Goal: Task Accomplishment & Management: Use online tool/utility

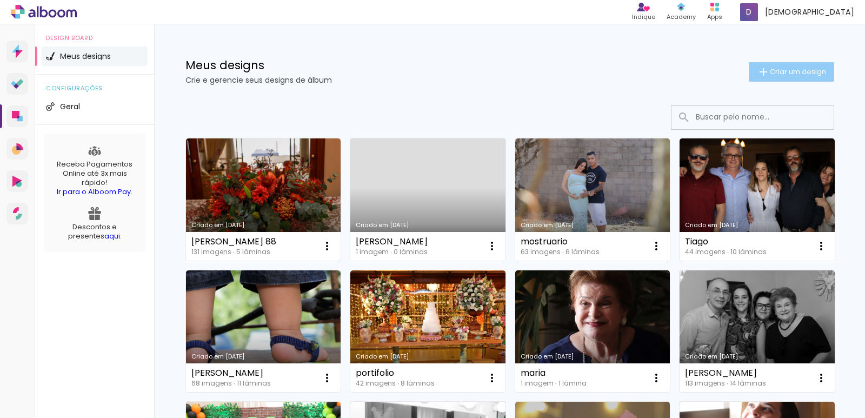
click at [757, 70] on iron-icon at bounding box center [763, 71] width 13 height 13
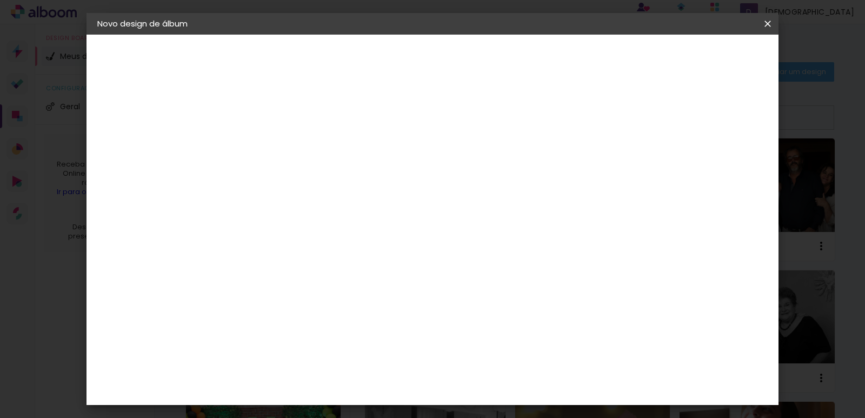
click at [274, 142] on input at bounding box center [274, 145] width 0 height 17
type input "[PERSON_NAME]"
type paper-input "[PERSON_NAME]"
click at [0, 0] on slot "Avançar" at bounding box center [0, 0] width 0 height 0
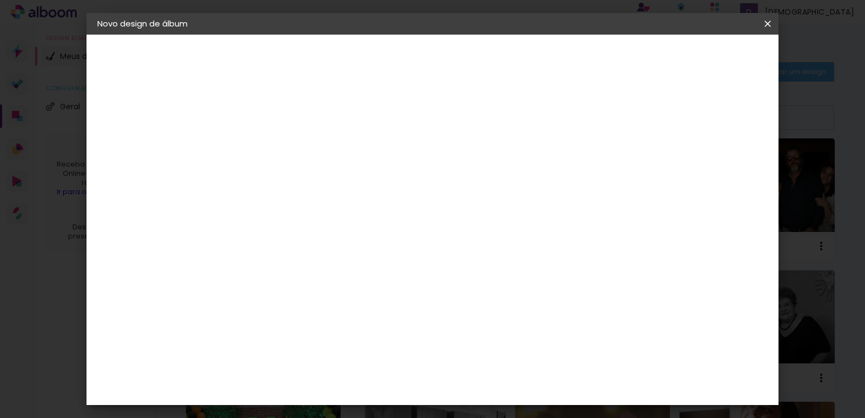
click at [492, 68] on header "Fornecedor Escolha um fornecedor ou avance com o tamanho livre. Voltar Avançar" at bounding box center [359, 67] width 265 height 64
click at [0, 0] on slot "Avançar" at bounding box center [0, 0] width 0 height 0
click at [329, 182] on iron-icon at bounding box center [322, 188] width 13 height 13
click at [468, 204] on paper-item "Slim Book" at bounding box center [502, 201] width 216 height 22
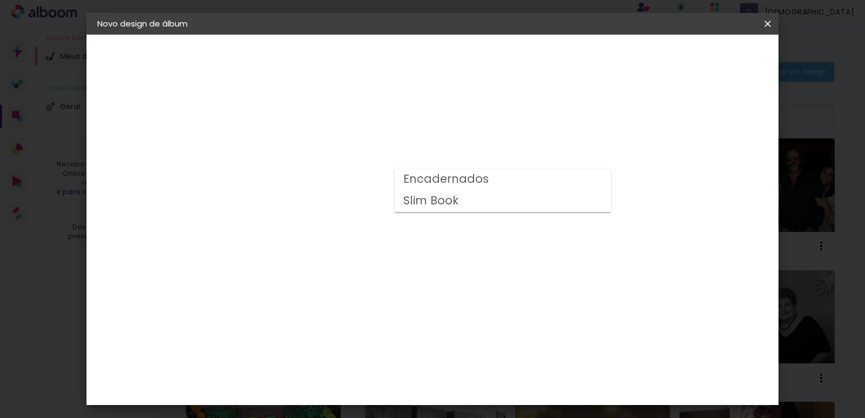
type input "Slim Book"
click at [347, 347] on span "20 x 40" at bounding box center [322, 358] width 50 height 22
click at [0, 0] on slot "Avançar" at bounding box center [0, 0] width 0 height 0
click at [611, 58] on span "Iniciar design" at bounding box center [586, 57] width 49 height 8
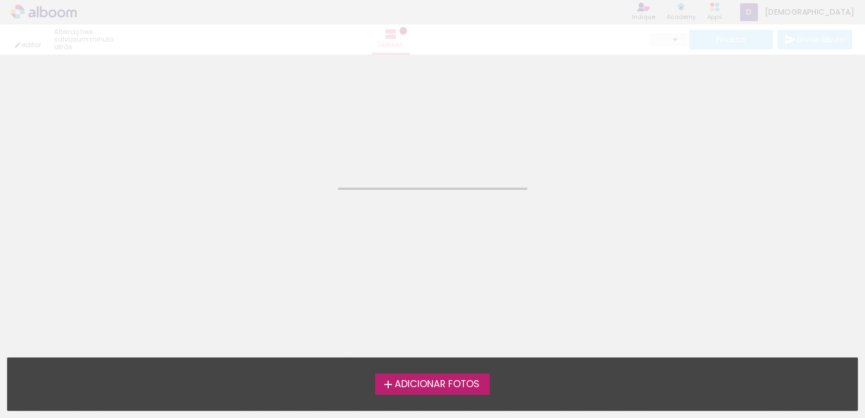
click at [427, 382] on span "Adicionar Fotos" at bounding box center [436, 384] width 85 height 10
click at [0, 0] on input "file" at bounding box center [0, 0] width 0 height 0
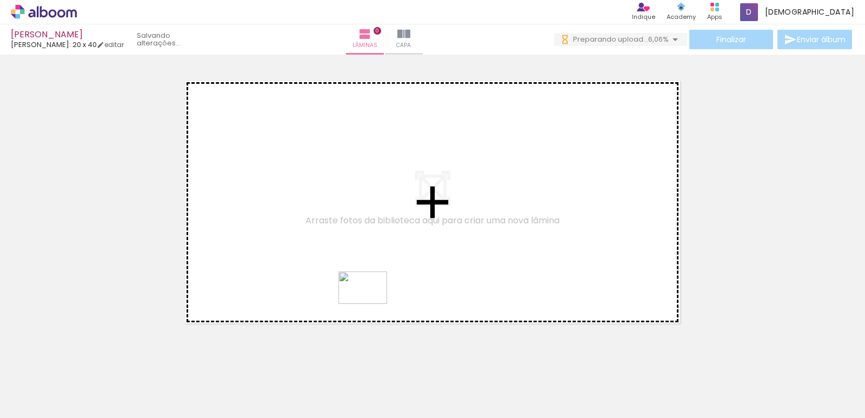
drag, startPoint x: 353, startPoint y: 385, endPoint x: 371, endPoint y: 304, distance: 83.5
click at [371, 304] on quentale-workspace at bounding box center [432, 209] width 865 height 418
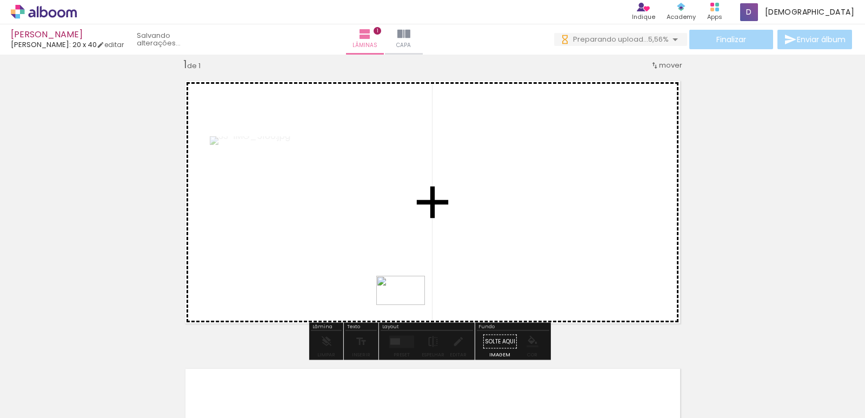
drag, startPoint x: 386, startPoint y: 382, endPoint x: 409, endPoint y: 303, distance: 82.1
click at [409, 303] on quentale-workspace at bounding box center [432, 209] width 865 height 418
drag, startPoint x: 479, startPoint y: 379, endPoint x: 403, endPoint y: 307, distance: 104.4
click at [404, 309] on quentale-workspace at bounding box center [432, 209] width 865 height 418
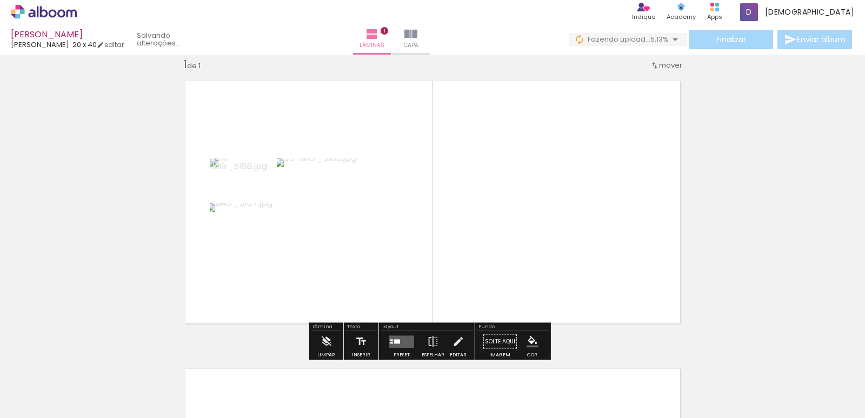
drag, startPoint x: 524, startPoint y: 382, endPoint x: 523, endPoint y: 329, distance: 53.0
click at [523, 331] on quentale-workspace at bounding box center [432, 209] width 865 height 418
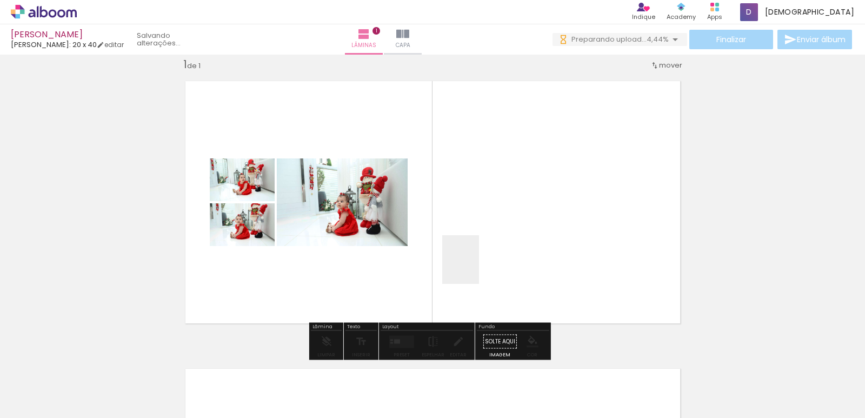
drag, startPoint x: 474, startPoint y: 267, endPoint x: 469, endPoint y: 268, distance: 6.0
click at [473, 267] on quentale-workspace at bounding box center [432, 209] width 865 height 418
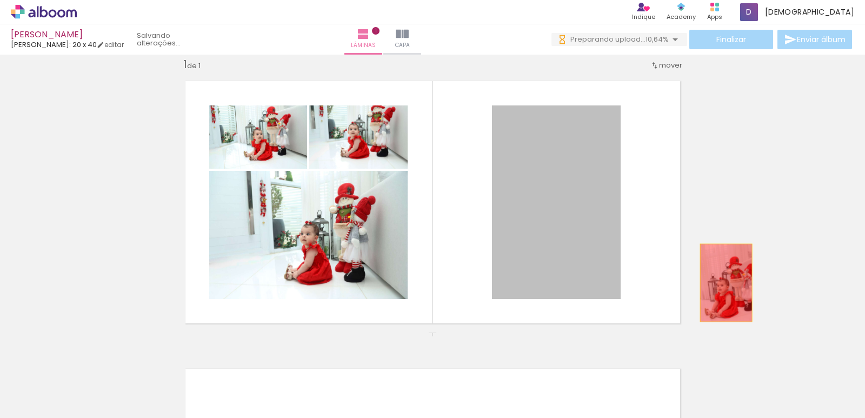
drag, startPoint x: 577, startPoint y: 267, endPoint x: 721, endPoint y: 283, distance: 145.7
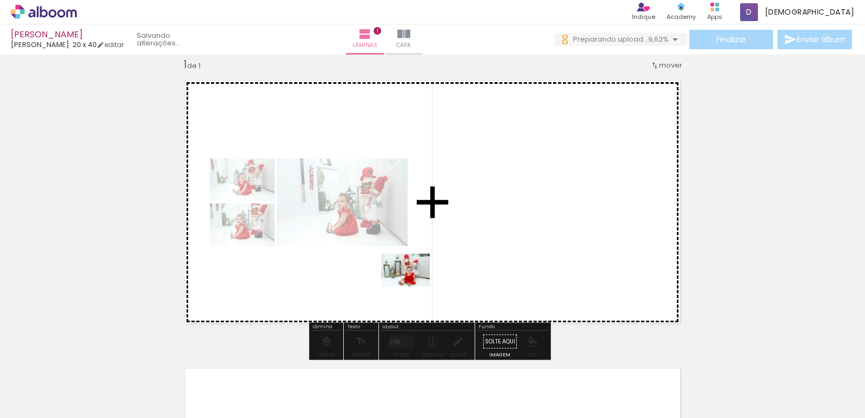
drag, startPoint x: 171, startPoint y: 376, endPoint x: 429, endPoint y: 280, distance: 275.1
click at [425, 280] on quentale-workspace at bounding box center [432, 209] width 865 height 418
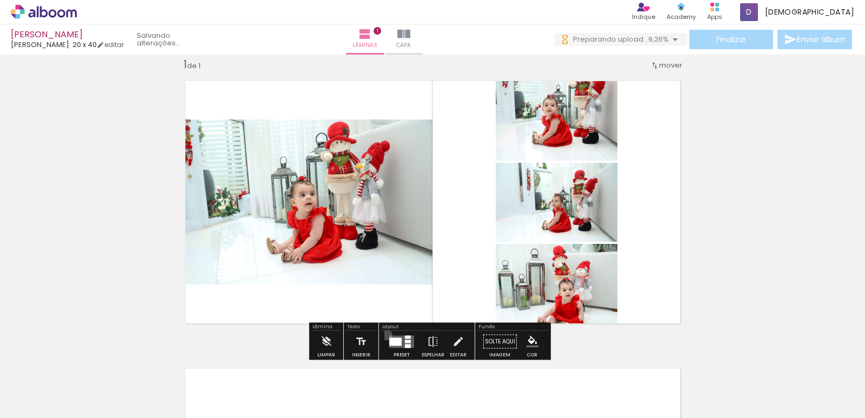
click at [387, 335] on div at bounding box center [401, 342] width 29 height 22
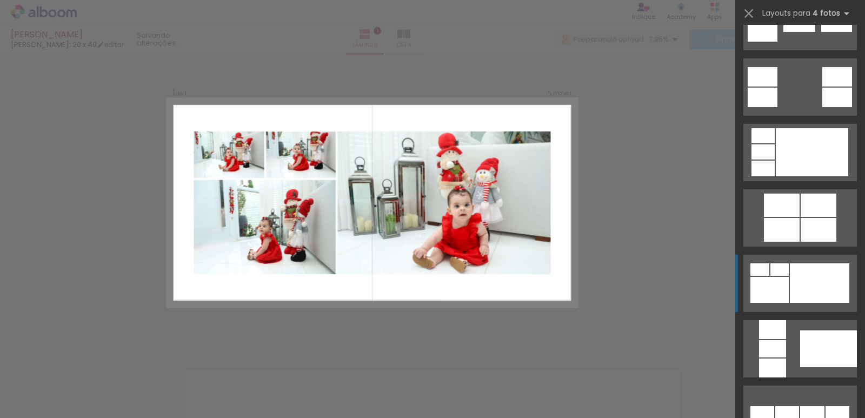
click at [800, 292] on div at bounding box center [819, 282] width 59 height 39
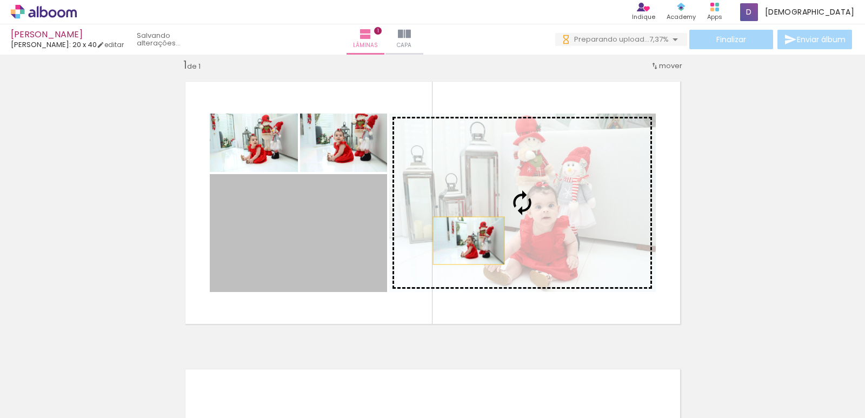
drag, startPoint x: 325, startPoint y: 245, endPoint x: 464, endPoint y: 240, distance: 139.0
click at [0, 0] on slot at bounding box center [0, 0] width 0 height 0
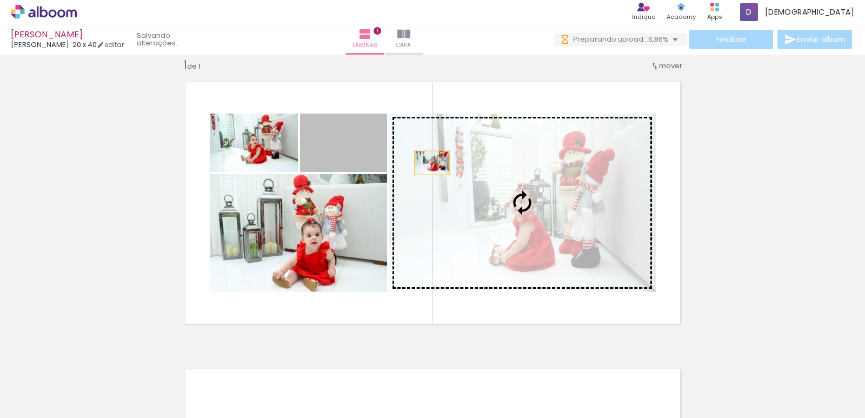
drag, startPoint x: 336, startPoint y: 156, endPoint x: 427, endPoint y: 163, distance: 92.1
click at [0, 0] on slot at bounding box center [0, 0] width 0 height 0
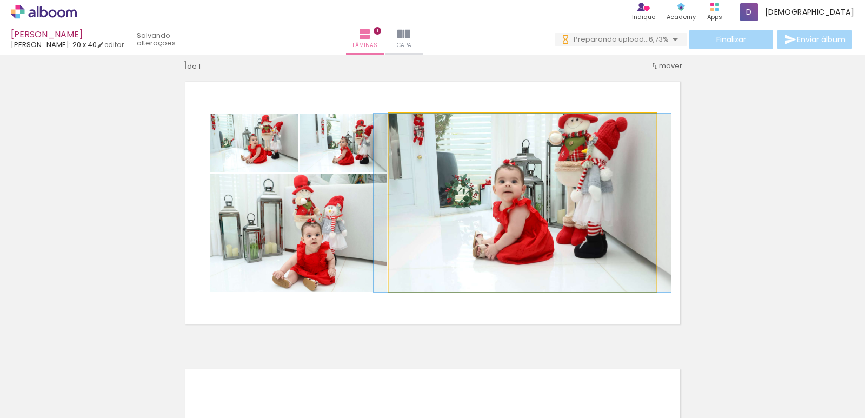
drag, startPoint x: 607, startPoint y: 239, endPoint x: 607, endPoint y: 263, distance: 23.8
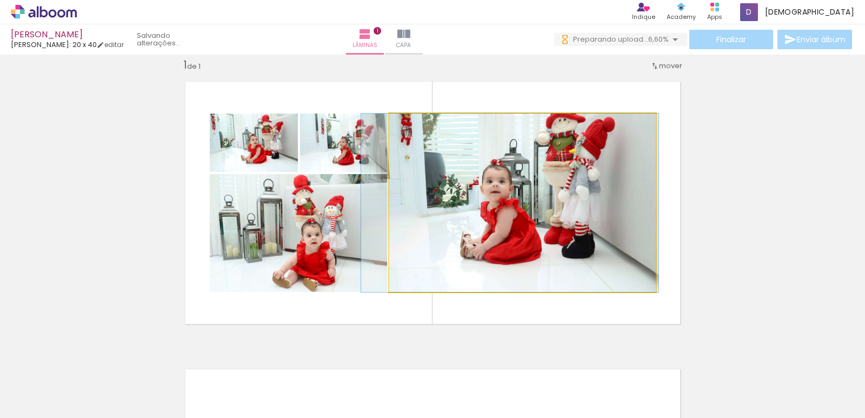
drag, startPoint x: 607, startPoint y: 263, endPoint x: 595, endPoint y: 262, distance: 12.4
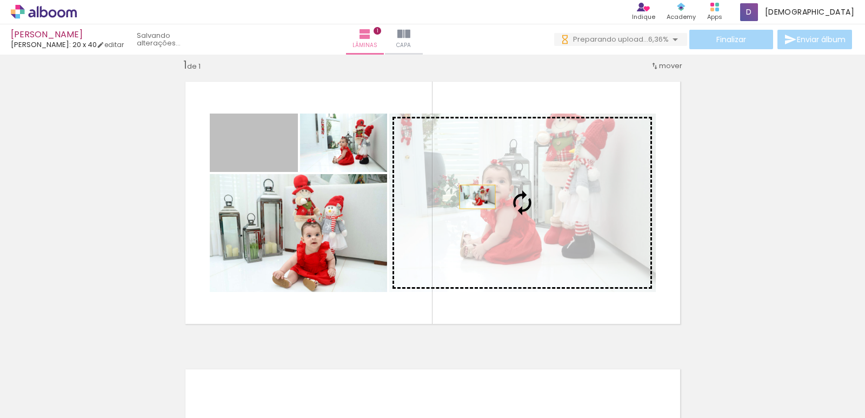
drag, startPoint x: 266, startPoint y: 157, endPoint x: 474, endPoint y: 197, distance: 211.3
click at [0, 0] on slot at bounding box center [0, 0] width 0 height 0
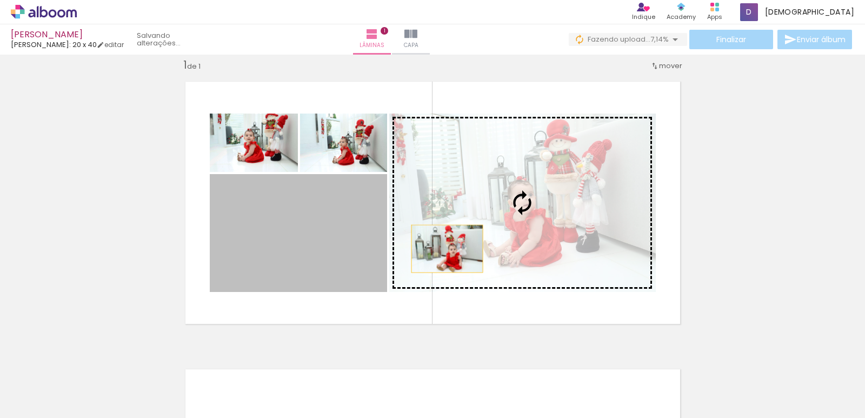
drag, startPoint x: 370, startPoint y: 249, endPoint x: 477, endPoint y: 242, distance: 107.7
click at [0, 0] on slot at bounding box center [0, 0] width 0 height 0
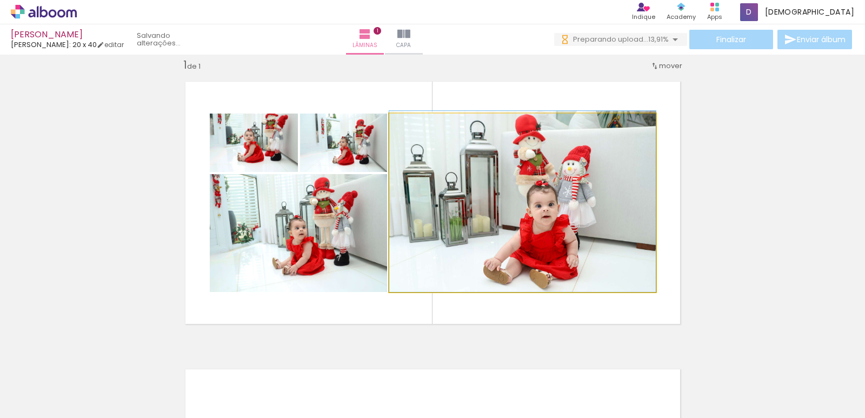
drag, startPoint x: 591, startPoint y: 269, endPoint x: 584, endPoint y: 260, distance: 11.5
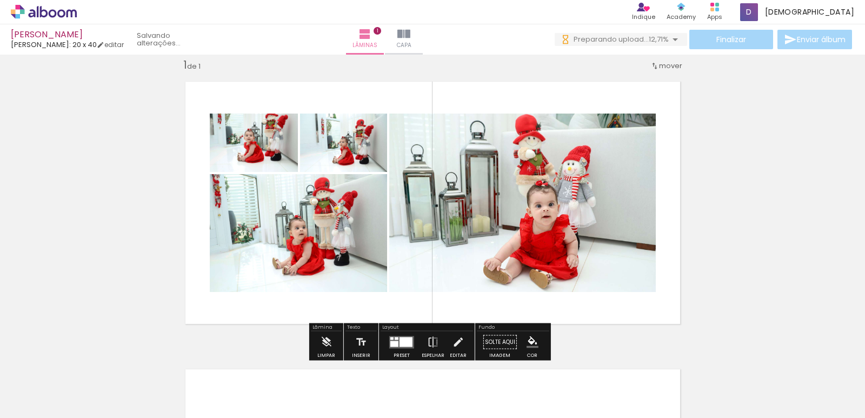
click at [699, 247] on div "Inserir lâmina 1 de 1" at bounding box center [432, 333] width 865 height 576
click at [329, 335] on iron-icon at bounding box center [326, 342] width 12 height 22
click at [329, 341] on body "link( href="../../bower_components/polymer/polymer.html" rel="import" ) picture…" at bounding box center [432, 209] width 865 height 418
click at [331, 338] on iron-icon at bounding box center [326, 342] width 12 height 22
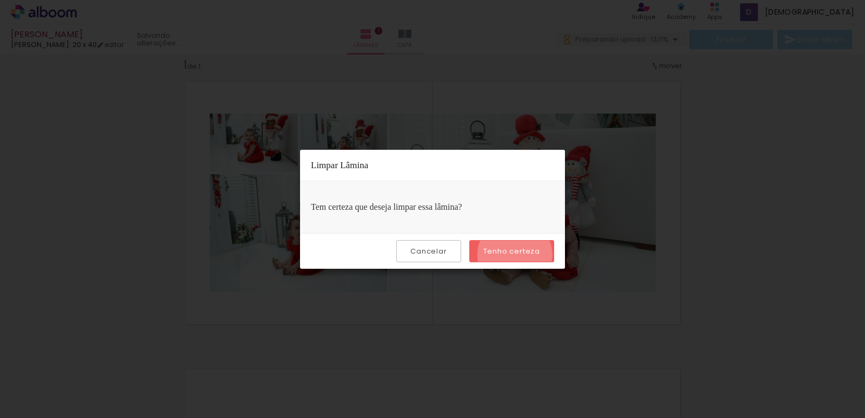
click at [0, 0] on slot "Tenho certeza" at bounding box center [0, 0] width 0 height 0
click at [519, 259] on paper-button "Tenho certeza" at bounding box center [511, 251] width 85 height 22
click at [0, 0] on slot "Tenho certeza" at bounding box center [0, 0] width 0 height 0
click at [0, 0] on slot "Cancelar" at bounding box center [0, 0] width 0 height 0
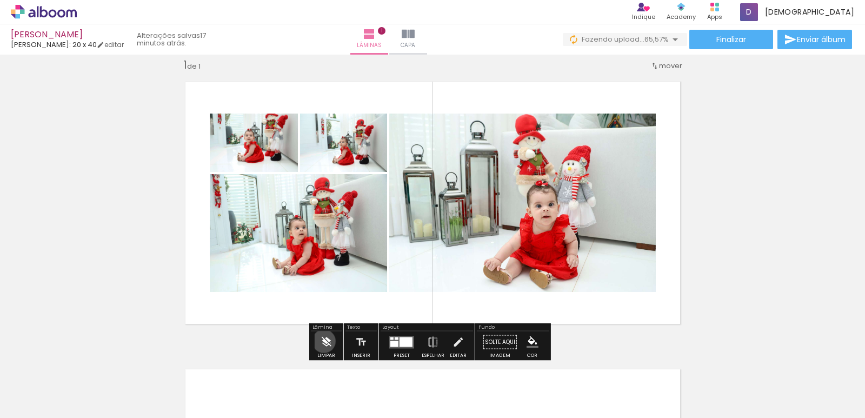
drag, startPoint x: 324, startPoint y: 341, endPoint x: 330, endPoint y: 340, distance: 6.0
click at [328, 340] on iron-icon at bounding box center [326, 342] width 12 height 22
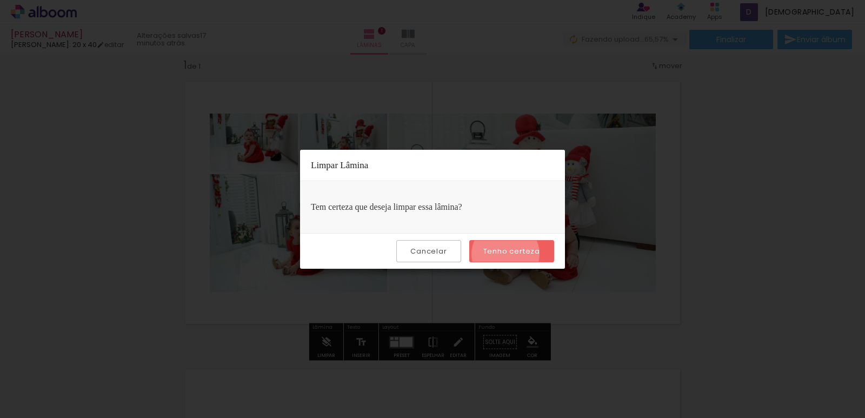
click at [0, 0] on slot "Tenho certeza" at bounding box center [0, 0] width 0 height 0
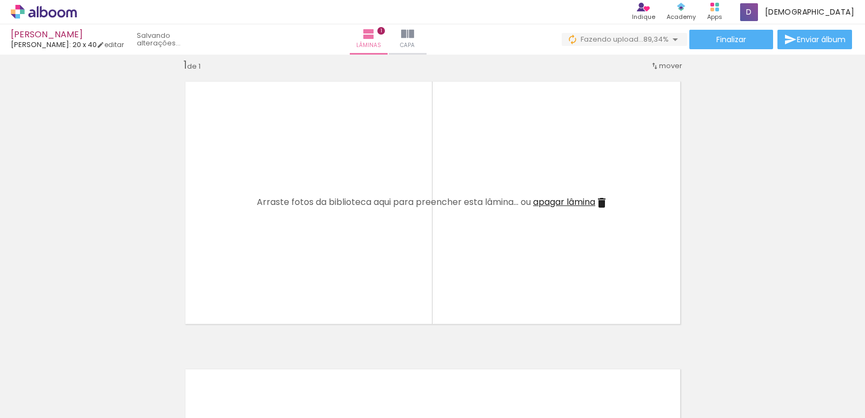
scroll to position [0, 754]
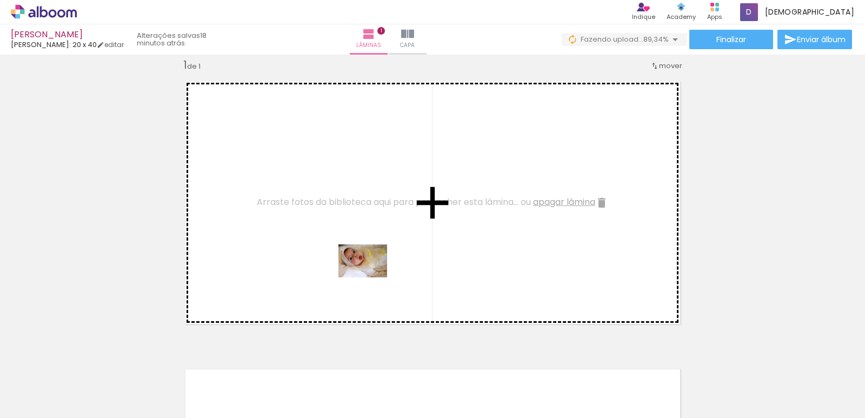
drag, startPoint x: 357, startPoint y: 304, endPoint x: 378, endPoint y: 269, distance: 41.0
click at [376, 269] on quentale-workspace at bounding box center [432, 209] width 865 height 418
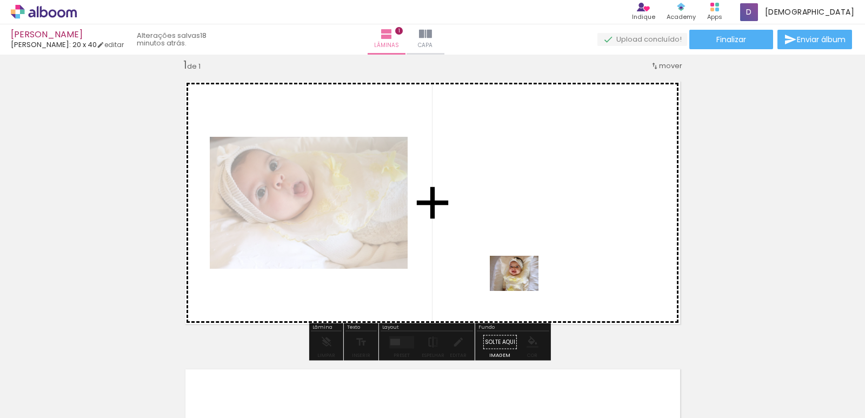
drag, startPoint x: 83, startPoint y: 380, endPoint x: 523, endPoint y: 286, distance: 450.3
click at [523, 286] on quentale-workspace at bounding box center [432, 209] width 865 height 418
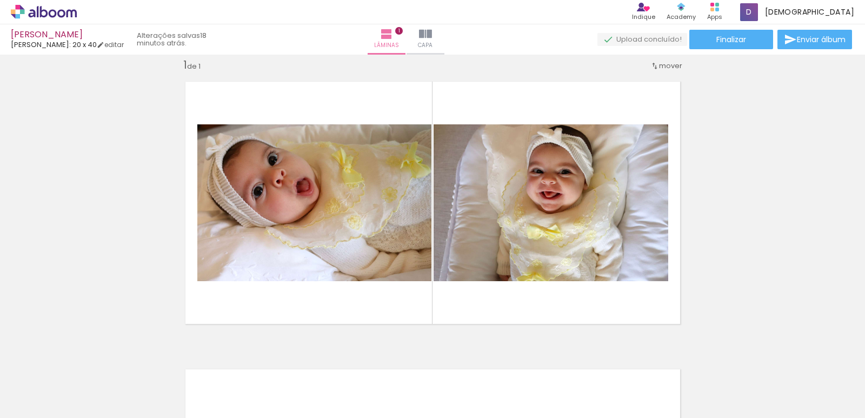
scroll to position [0, 77]
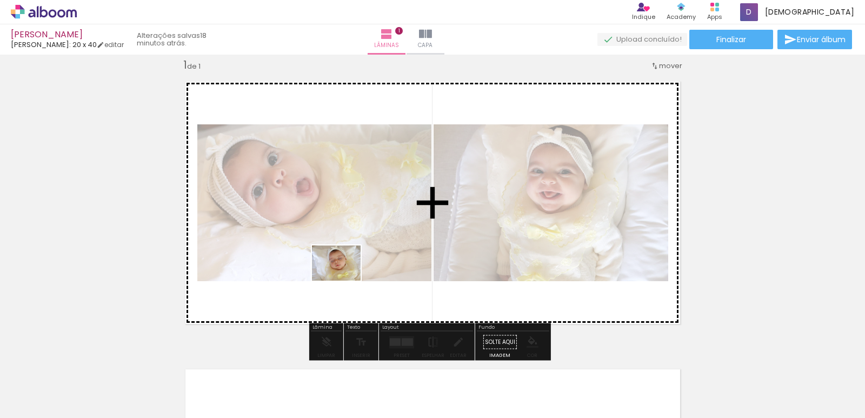
drag, startPoint x: 318, startPoint y: 376, endPoint x: 344, endPoint y: 278, distance: 101.2
click at [344, 278] on quentale-workspace at bounding box center [432, 209] width 865 height 418
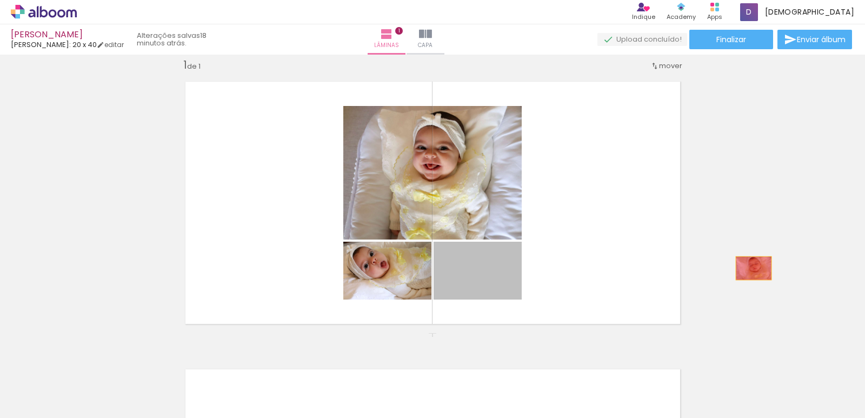
drag, startPoint x: 499, startPoint y: 283, endPoint x: 749, endPoint y: 268, distance: 250.1
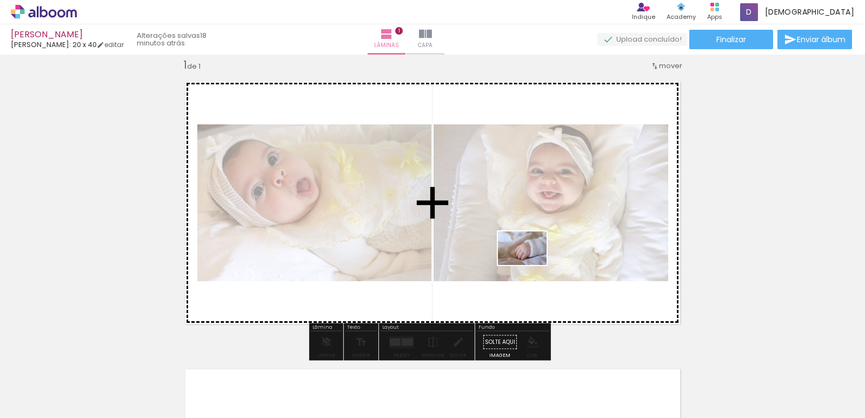
drag, startPoint x: 398, startPoint y: 390, endPoint x: 532, endPoint y: 262, distance: 185.4
click at [532, 262] on quentale-workspace at bounding box center [432, 209] width 865 height 418
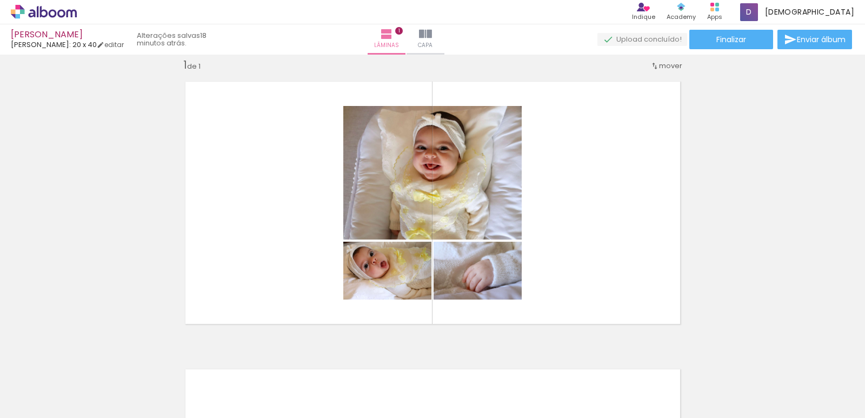
scroll to position [0, 1581]
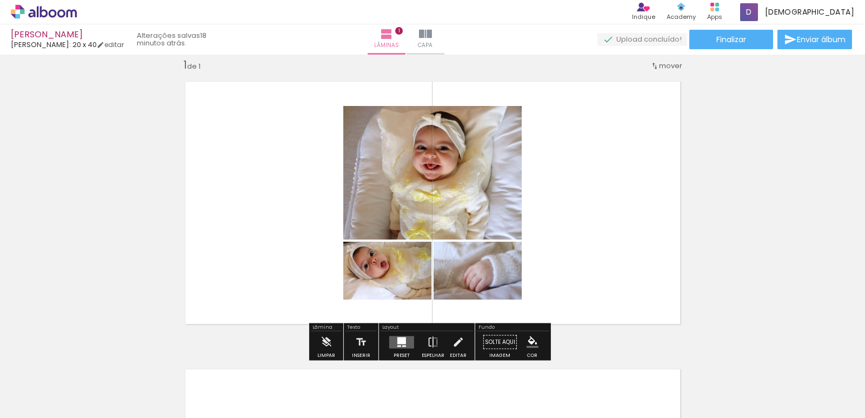
click at [402, 343] on div at bounding box center [401, 340] width 9 height 7
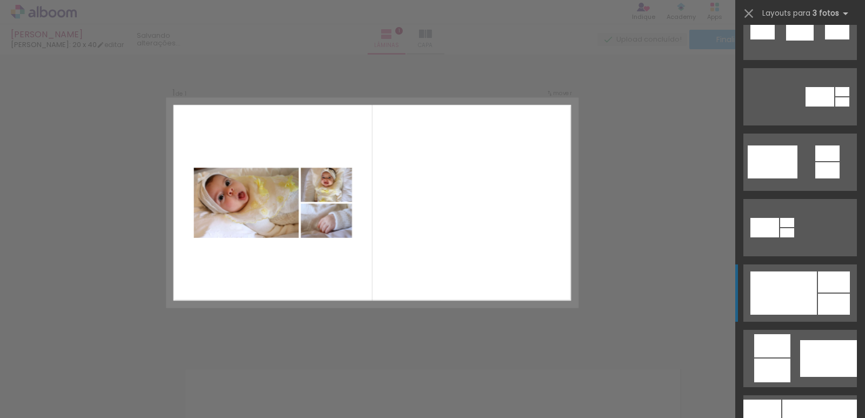
scroll to position [486, 0]
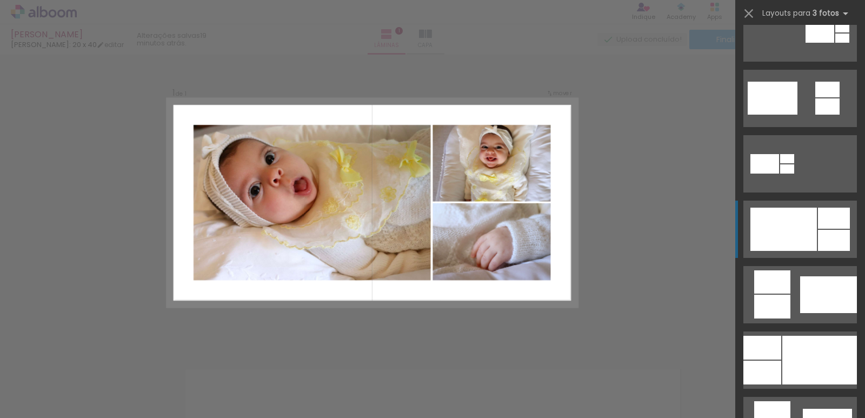
click at [782, 230] on div at bounding box center [783, 229] width 66 height 43
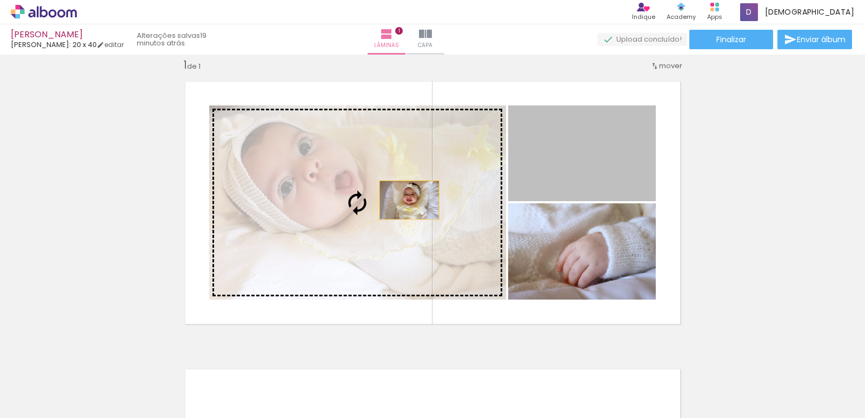
drag, startPoint x: 578, startPoint y: 163, endPoint x: 405, endPoint y: 200, distance: 176.8
click at [0, 0] on slot at bounding box center [0, 0] width 0 height 0
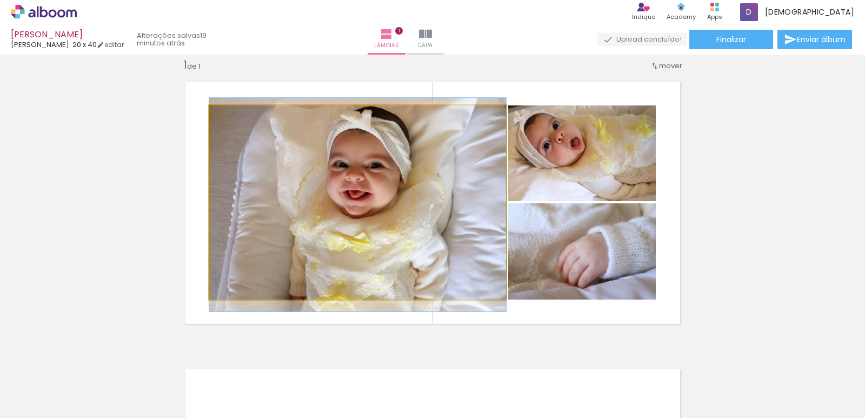
drag, startPoint x: 446, startPoint y: 211, endPoint x: 439, endPoint y: 210, distance: 7.0
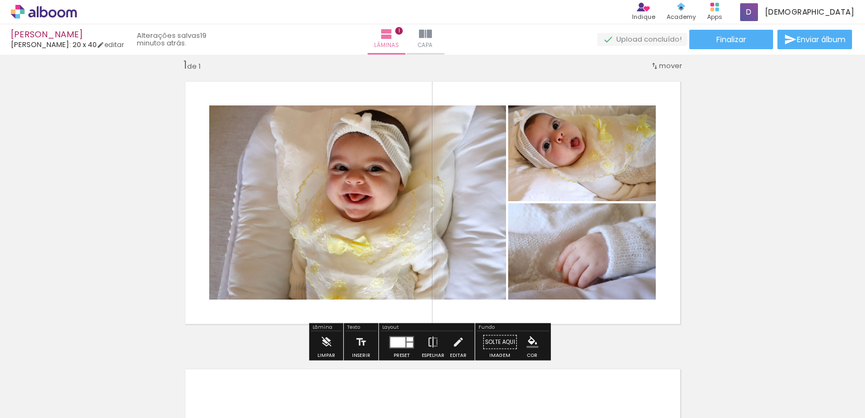
click at [713, 242] on div "Inserir lâmina 1 de 1" at bounding box center [432, 333] width 865 height 576
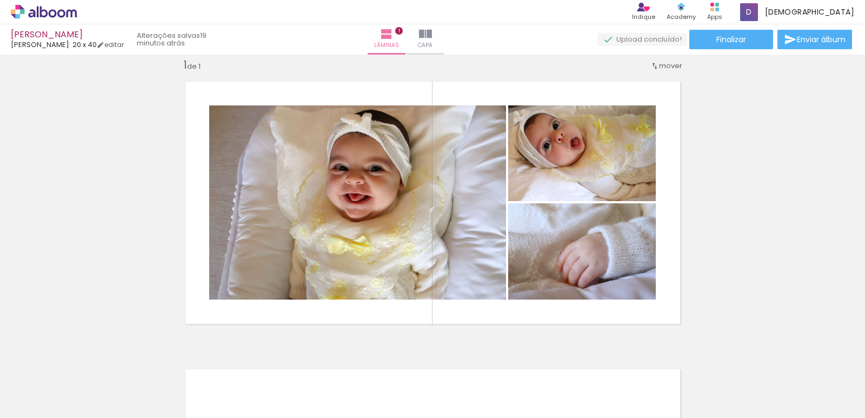
click at [713, 242] on div "Inserir lâmina 1 de 1" at bounding box center [432, 333] width 865 height 576
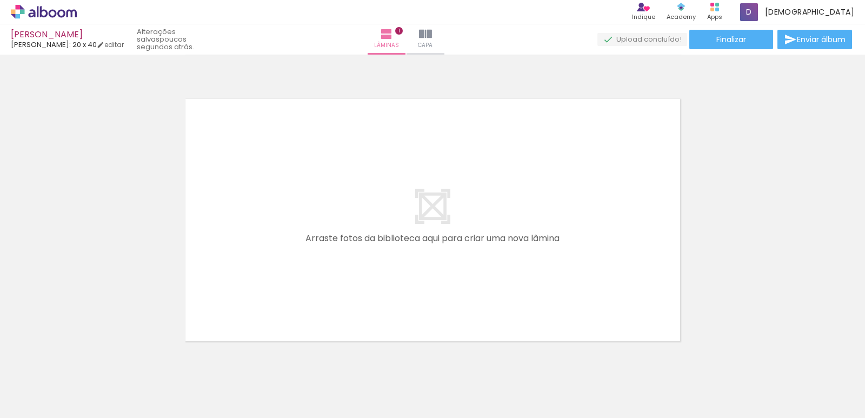
scroll to position [0, 2050]
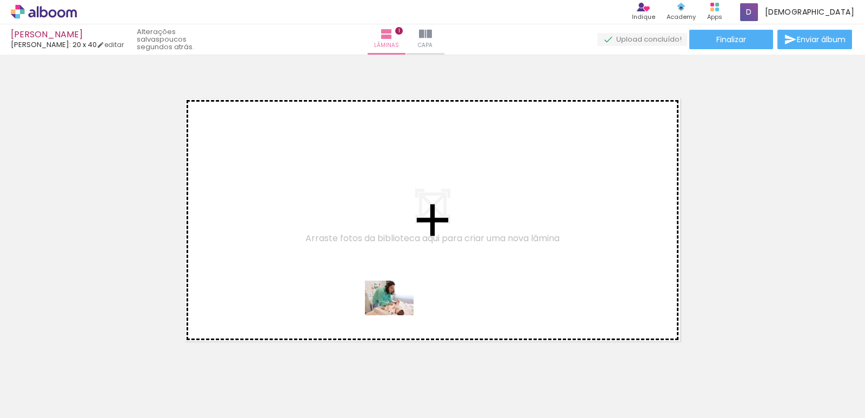
drag, startPoint x: 413, startPoint y: 377, endPoint x: 397, endPoint y: 313, distance: 66.3
click at [397, 313] on quentale-workspace at bounding box center [432, 209] width 865 height 418
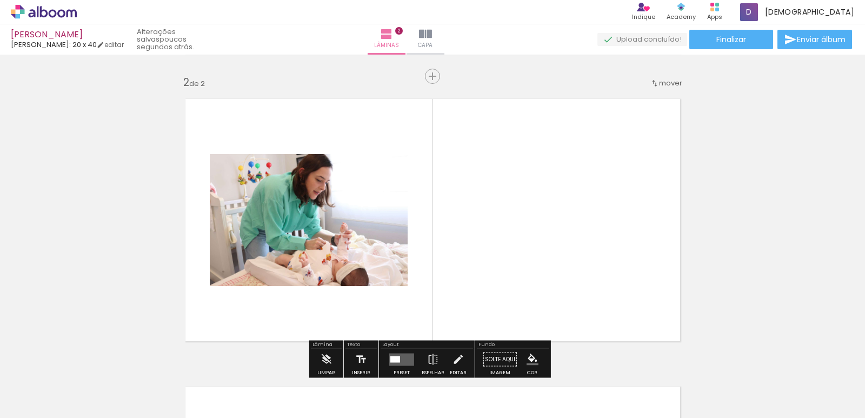
scroll to position [302, 0]
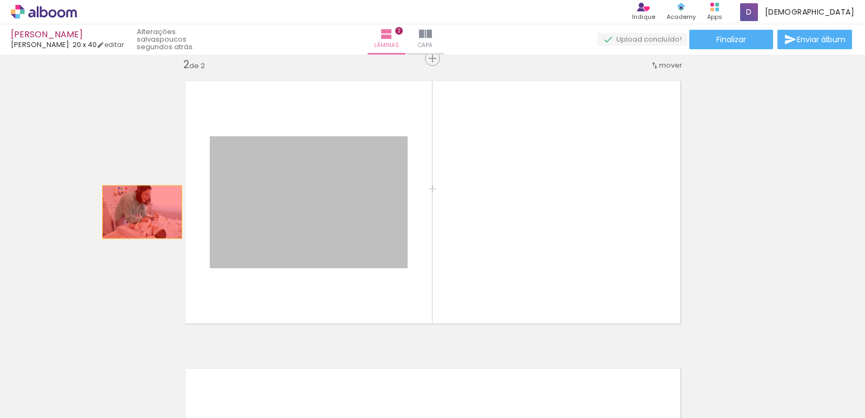
drag, startPoint x: 233, startPoint y: 228, endPoint x: 137, endPoint y: 210, distance: 97.8
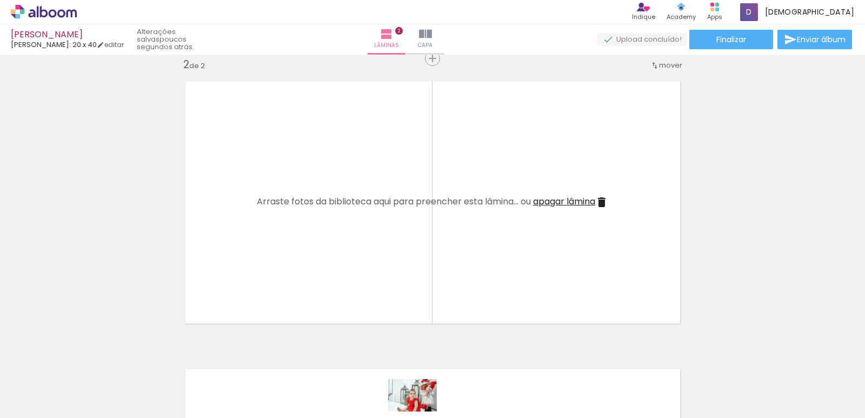
drag, startPoint x: 364, startPoint y: 409, endPoint x: 421, endPoint y: 411, distance: 57.3
click at [89, 411] on iron-horizontal-list at bounding box center [78, 384] width 22 height 68
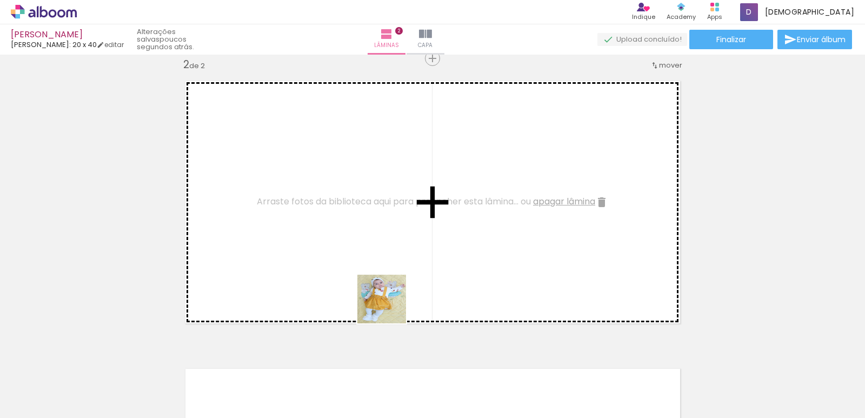
drag, startPoint x: 418, startPoint y: 387, endPoint x: 383, endPoint y: 296, distance: 97.8
click at [383, 296] on quentale-workspace at bounding box center [432, 209] width 865 height 418
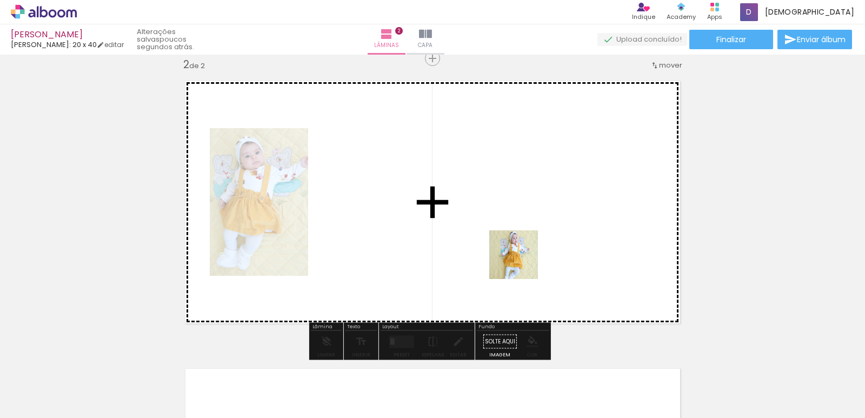
drag, startPoint x: 597, startPoint y: 390, endPoint x: 521, endPoint y: 262, distance: 148.7
click at [521, 262] on quentale-workspace at bounding box center [432, 209] width 865 height 418
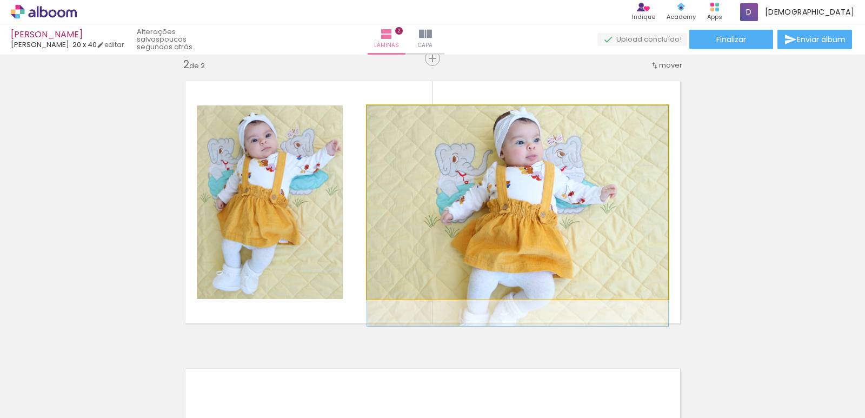
drag, startPoint x: 519, startPoint y: 264, endPoint x: 516, endPoint y: 282, distance: 18.0
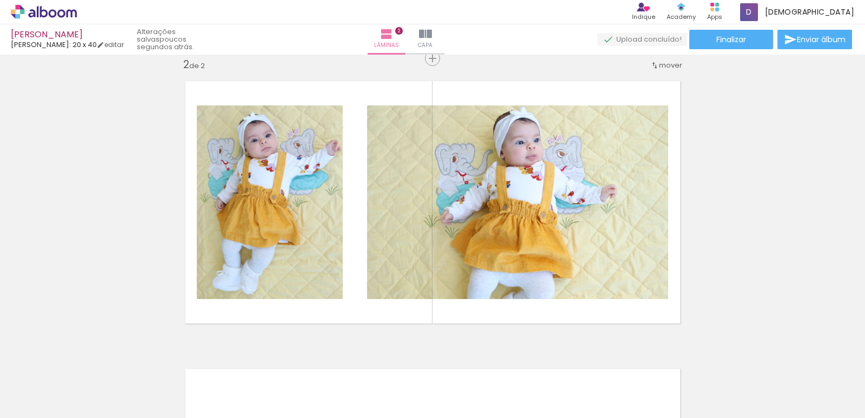
scroll to position [0, 2851]
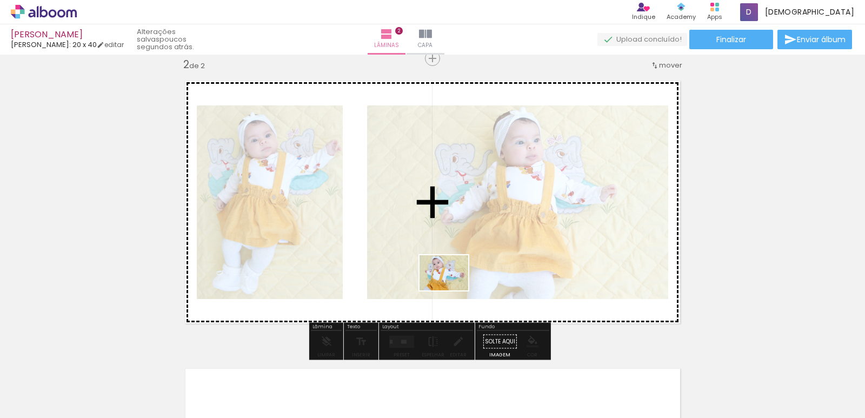
drag, startPoint x: 510, startPoint y: 393, endPoint x: 445, endPoint y: 282, distance: 128.8
click at [445, 282] on quentale-workspace at bounding box center [432, 209] width 865 height 418
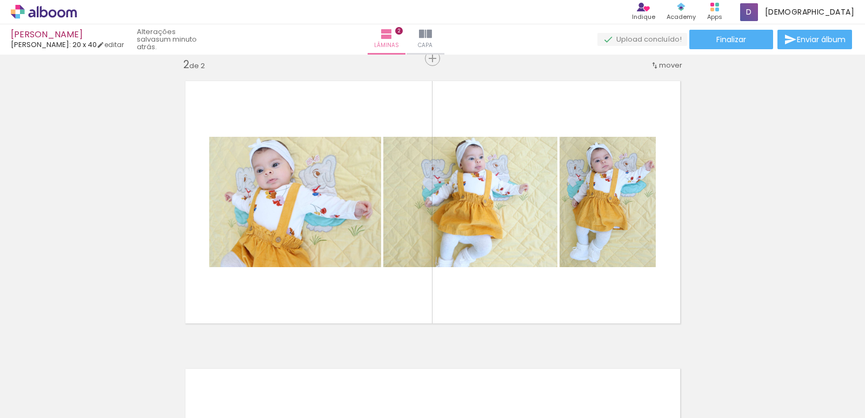
scroll to position [0, 4499]
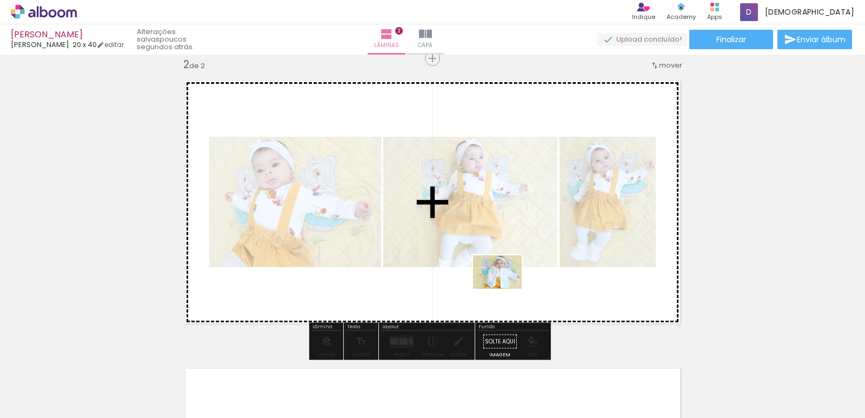
drag, startPoint x: 567, startPoint y: 377, endPoint x: 503, endPoint y: 283, distance: 113.5
click at [503, 283] on quentale-workspace at bounding box center [432, 209] width 865 height 418
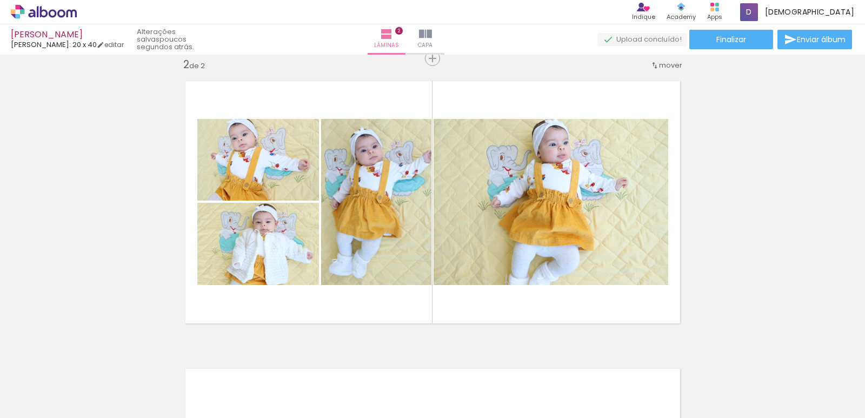
scroll to position [0, 3068]
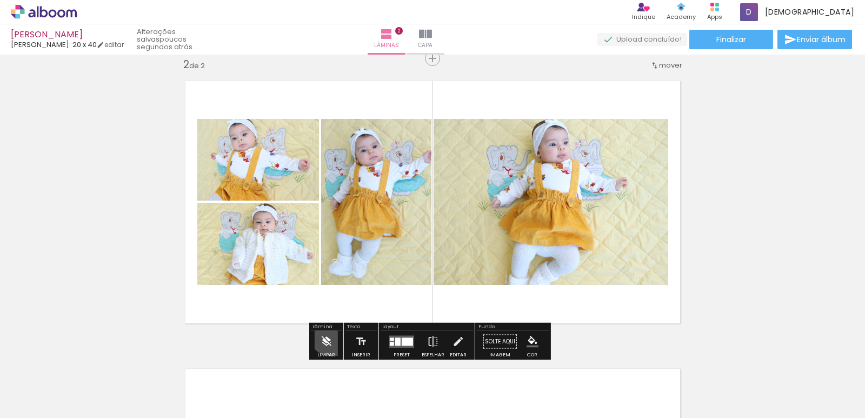
click at [328, 335] on paper-button "Limpar" at bounding box center [326, 345] width 23 height 28
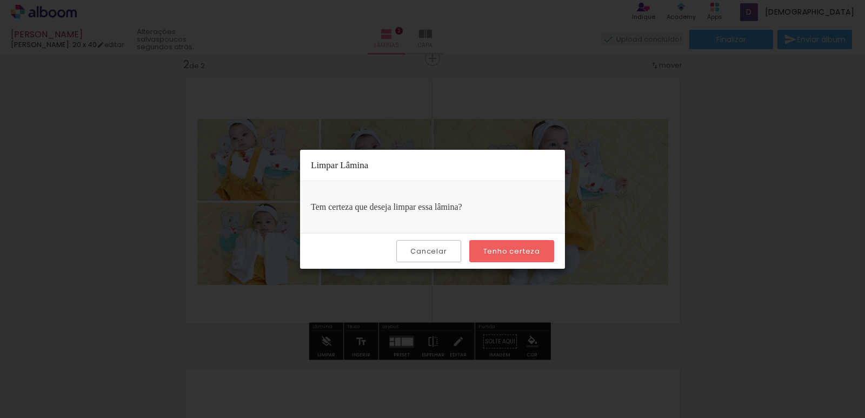
click at [498, 258] on paper-button "Tenho certeza" at bounding box center [511, 251] width 85 height 22
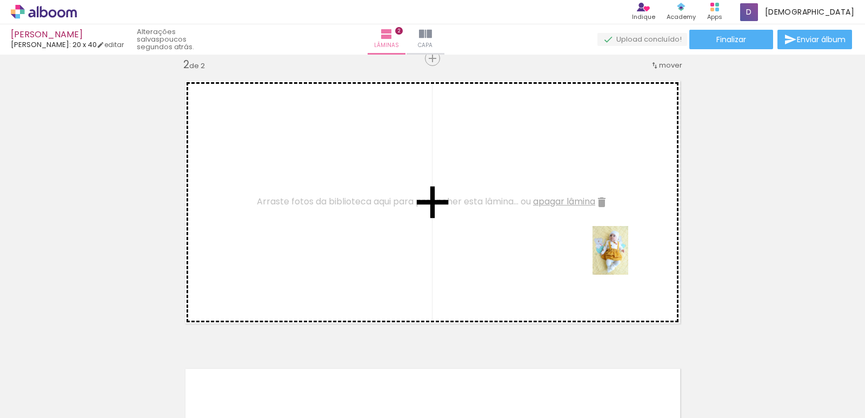
drag, startPoint x: 734, startPoint y: 380, endPoint x: 624, endPoint y: 257, distance: 165.3
click at [624, 257] on quentale-workspace at bounding box center [432, 209] width 865 height 418
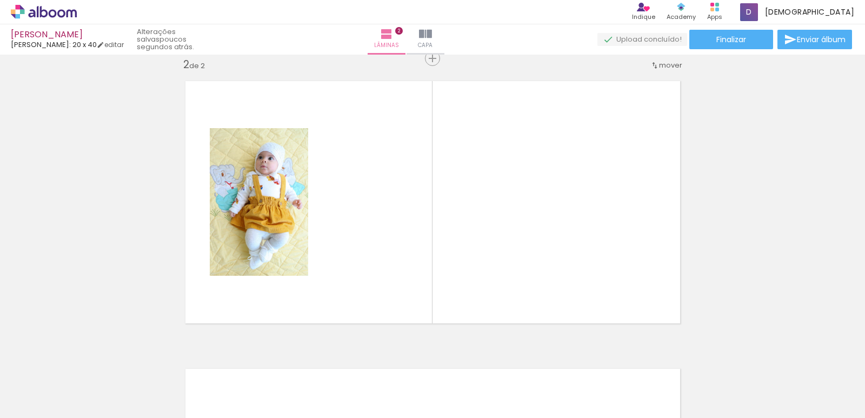
scroll to position [0, 2779]
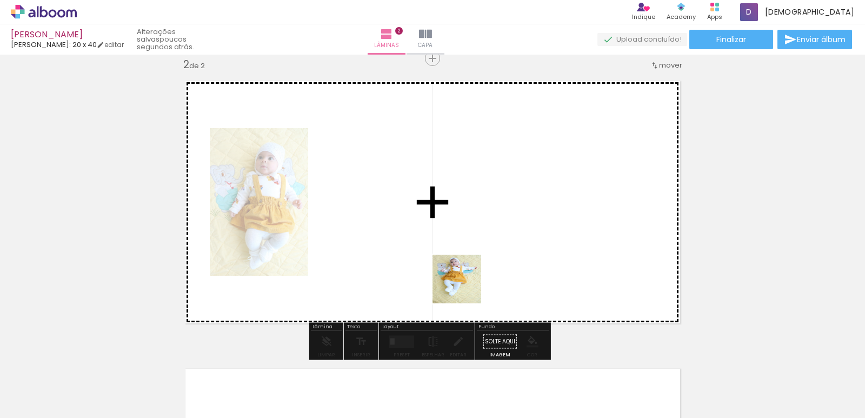
drag, startPoint x: 490, startPoint y: 391, endPoint x: 451, endPoint y: 278, distance: 119.1
click at [459, 276] on quentale-workspace at bounding box center [432, 209] width 865 height 418
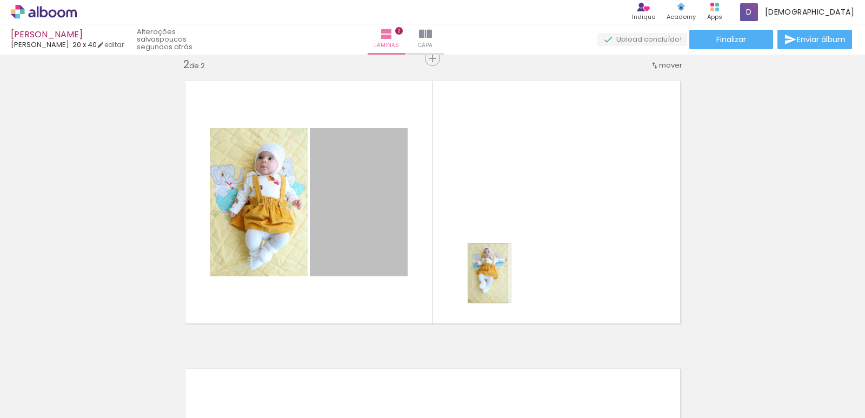
drag, startPoint x: 370, startPoint y: 258, endPoint x: 483, endPoint y: 273, distance: 114.4
click at [483, 273] on quentale-layouter at bounding box center [432, 202] width 513 height 260
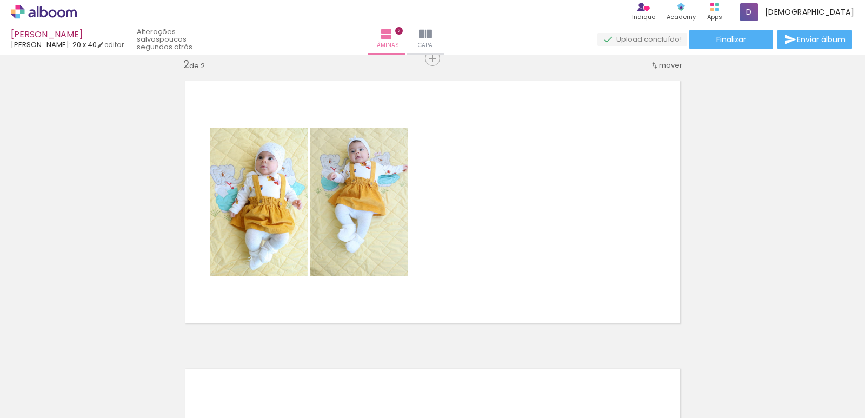
scroll to position [0, 2494]
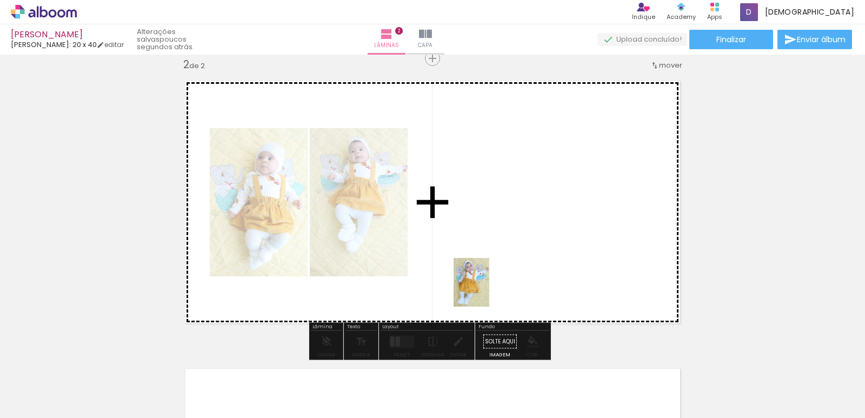
drag, startPoint x: 396, startPoint y: 378, endPoint x: 486, endPoint y: 290, distance: 125.7
click at [486, 290] on quentale-workspace at bounding box center [432, 209] width 865 height 418
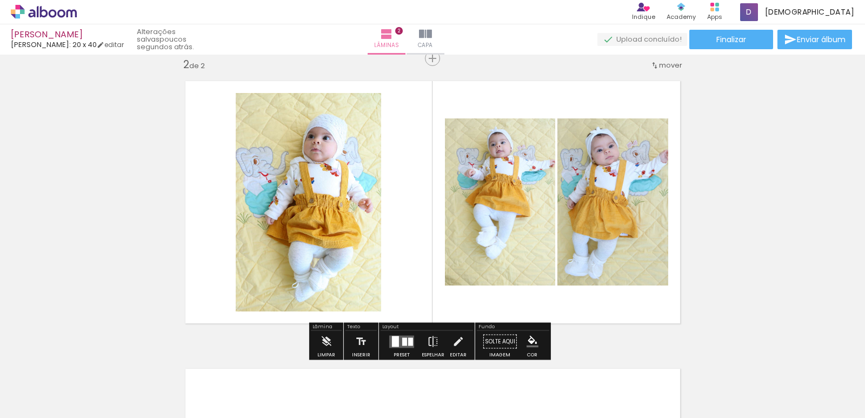
scroll to position [0, 2494]
click at [403, 339] on div at bounding box center [404, 341] width 5 height 8
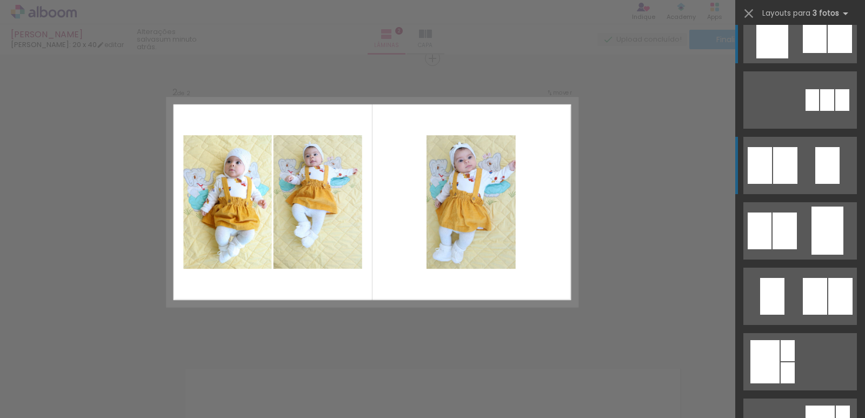
scroll to position [0, 0]
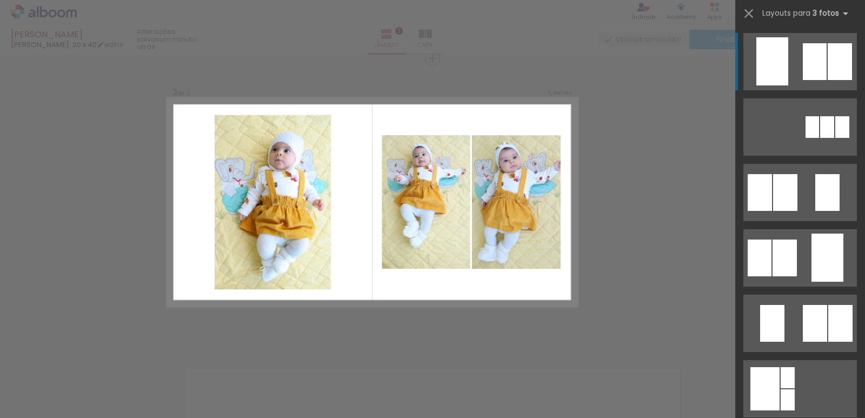
click at [764, 77] on div at bounding box center [772, 61] width 32 height 48
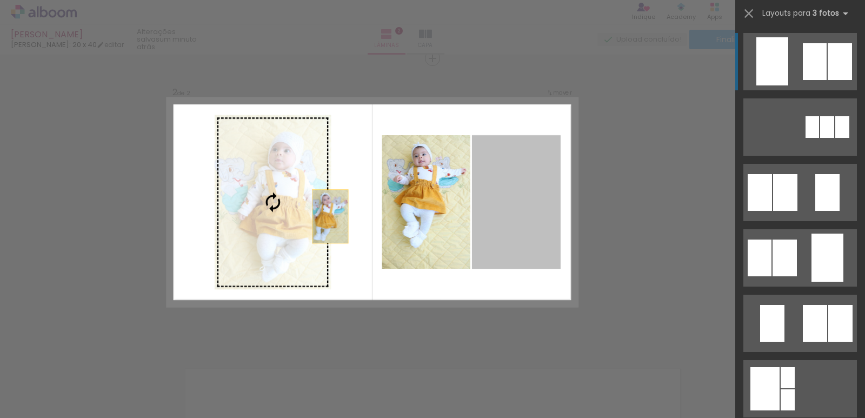
drag, startPoint x: 491, startPoint y: 229, endPoint x: 266, endPoint y: 216, distance: 225.7
click at [0, 0] on slot at bounding box center [0, 0] width 0 height 0
drag, startPoint x: 482, startPoint y: 222, endPoint x: 273, endPoint y: 199, distance: 209.8
click at [0, 0] on slot at bounding box center [0, 0] width 0 height 0
drag, startPoint x: 512, startPoint y: 209, endPoint x: 259, endPoint y: 193, distance: 252.9
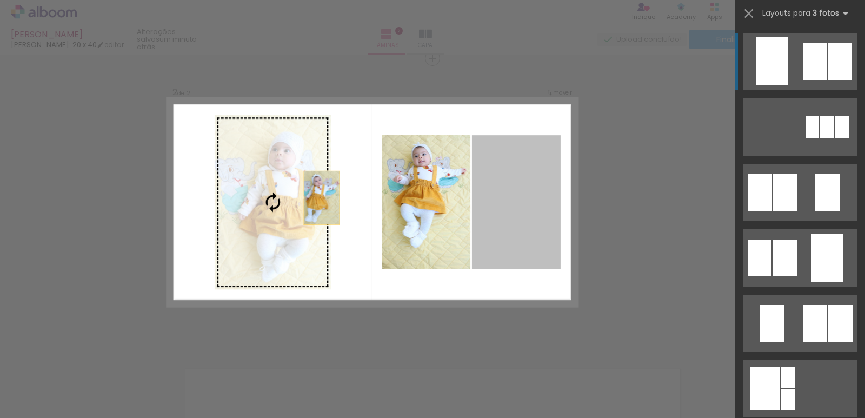
click at [0, 0] on slot at bounding box center [0, 0] width 0 height 0
drag, startPoint x: 500, startPoint y: 211, endPoint x: 253, endPoint y: 205, distance: 247.6
click at [0, 0] on slot at bounding box center [0, 0] width 0 height 0
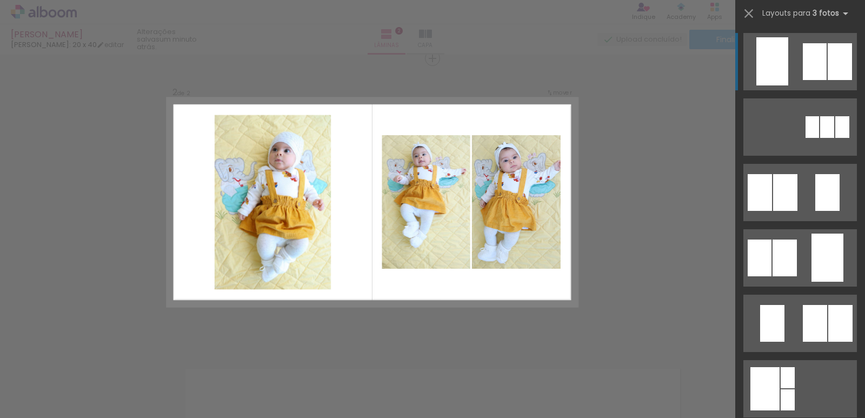
click at [583, 259] on div "Confirmar Cancelar" at bounding box center [432, 197] width 865 height 888
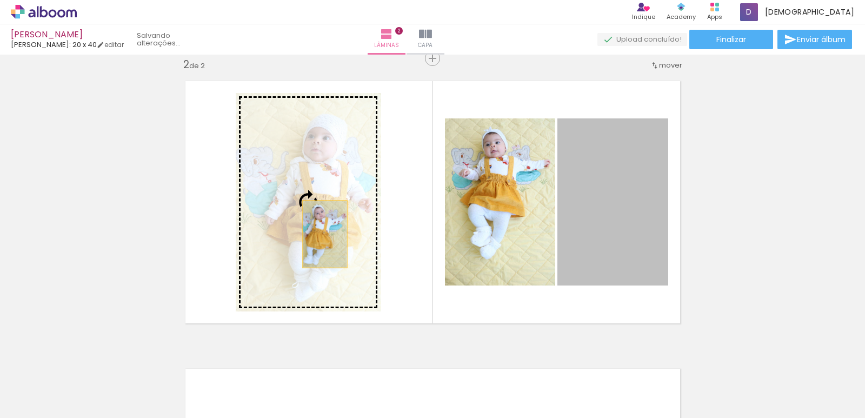
drag, startPoint x: 586, startPoint y: 257, endPoint x: 320, endPoint y: 234, distance: 266.3
click at [0, 0] on slot at bounding box center [0, 0] width 0 height 0
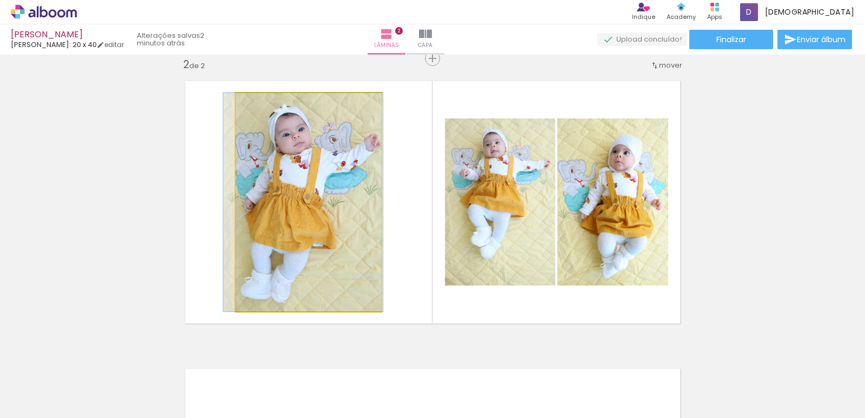
click at [335, 237] on quentale-photo at bounding box center [308, 202] width 145 height 218
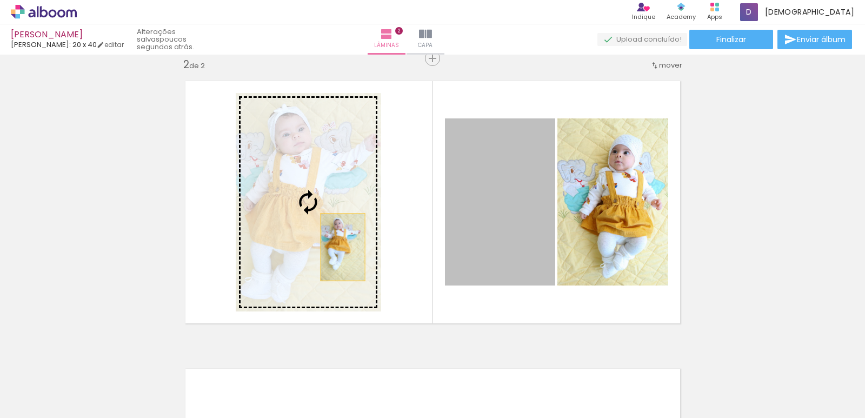
drag, startPoint x: 499, startPoint y: 244, endPoint x: 337, endPoint y: 246, distance: 162.1
click at [0, 0] on slot at bounding box center [0, 0] width 0 height 0
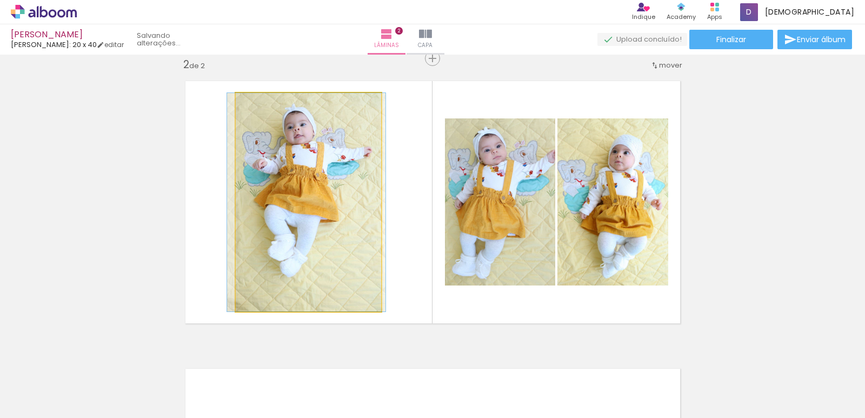
drag, startPoint x: 335, startPoint y: 245, endPoint x: 333, endPoint y: 253, distance: 7.7
click at [260, 104] on div at bounding box center [261, 104] width 10 height 10
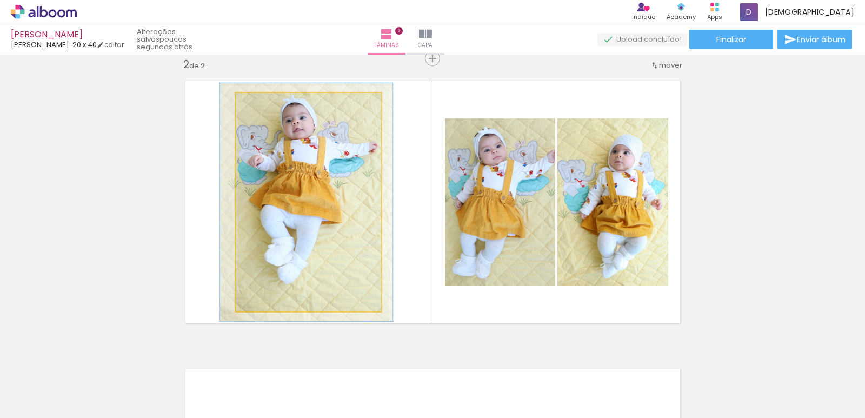
type paper-slider "109"
click at [263, 107] on div at bounding box center [264, 104] width 17 height 17
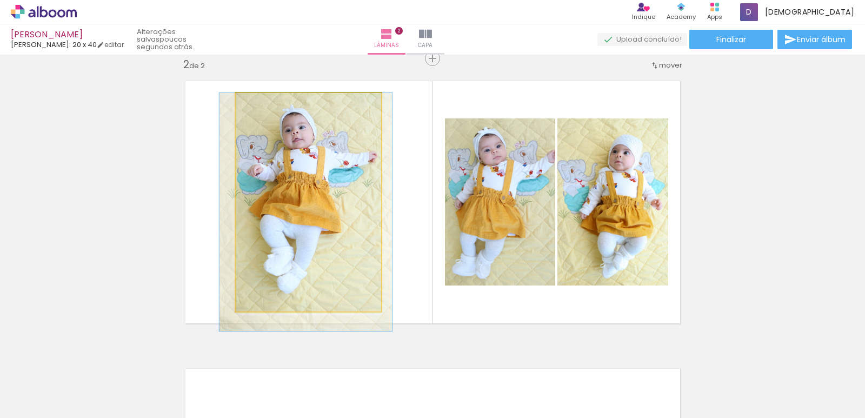
drag, startPoint x: 256, startPoint y: 141, endPoint x: 255, endPoint y: 151, distance: 10.3
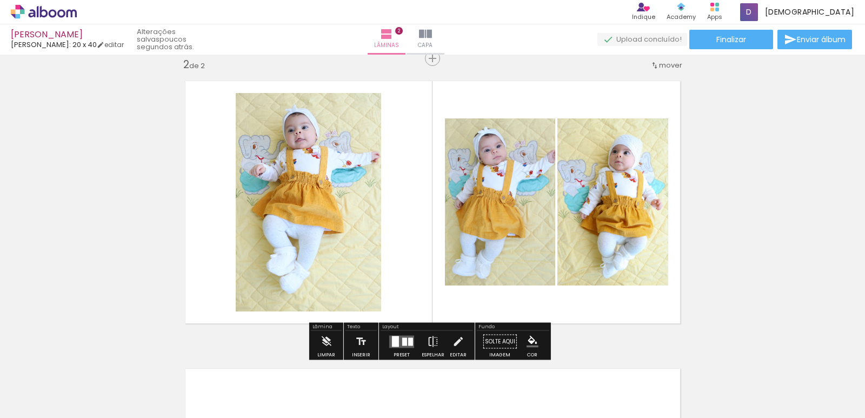
click at [397, 185] on quentale-layouter at bounding box center [432, 202] width 513 height 260
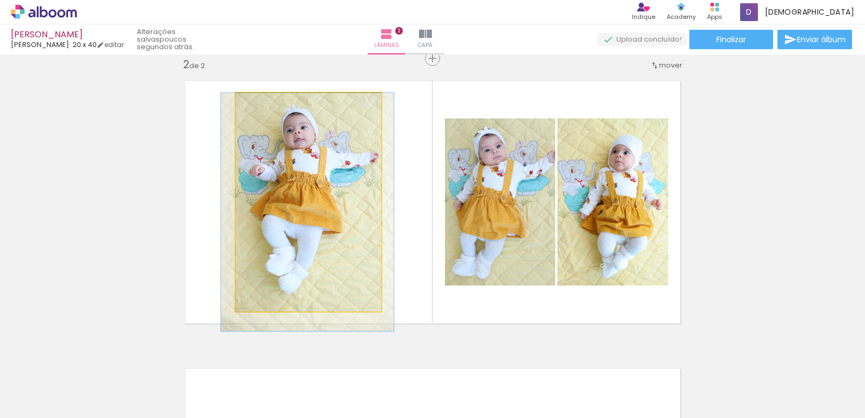
drag, startPoint x: 339, startPoint y: 190, endPoint x: 338, endPoint y: 195, distance: 5.5
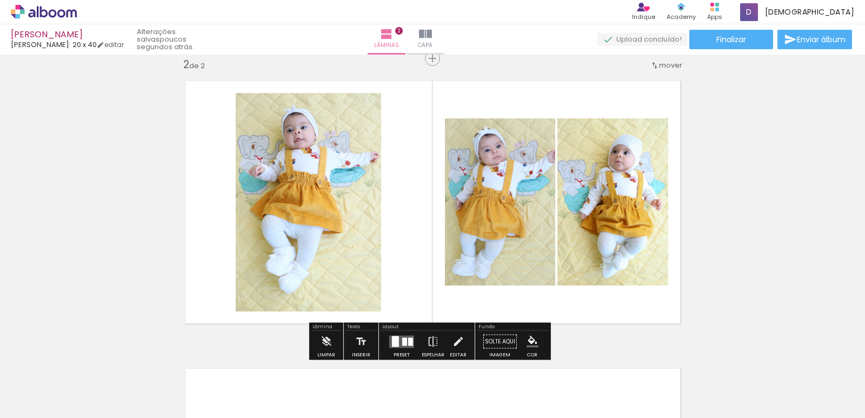
click at [406, 193] on quentale-layouter at bounding box center [432, 202] width 513 height 260
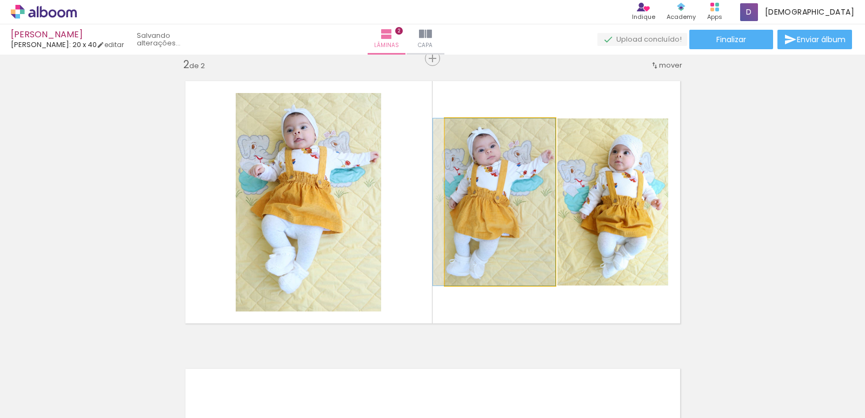
drag, startPoint x: 467, startPoint y: 196, endPoint x: 460, endPoint y: 197, distance: 7.2
click at [463, 197] on quentale-photo at bounding box center [500, 201] width 110 height 167
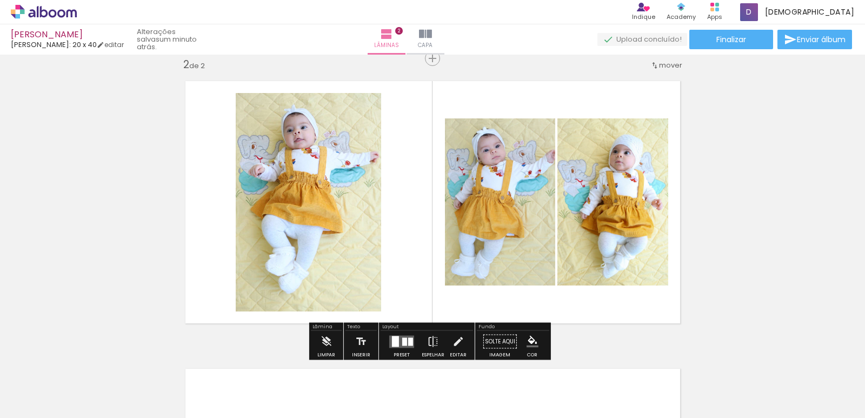
click at [720, 205] on div "Inserir lâmina 1 de 2 Inserir lâmina 2 de 2" at bounding box center [432, 188] width 865 height 863
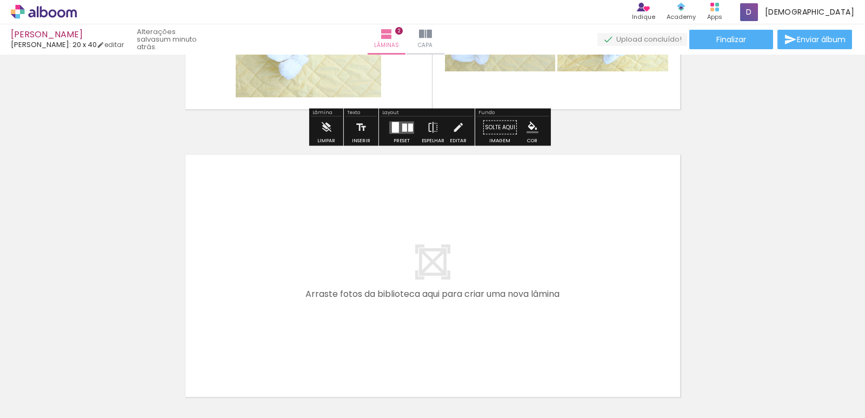
scroll to position [540, 0]
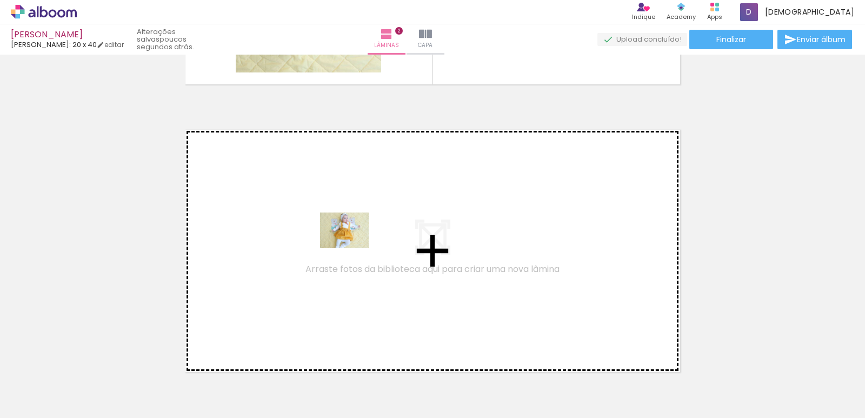
drag, startPoint x: 580, startPoint y: 382, endPoint x: 350, endPoint y: 244, distance: 268.3
click at [350, 244] on quentale-workspace at bounding box center [432, 209] width 865 height 418
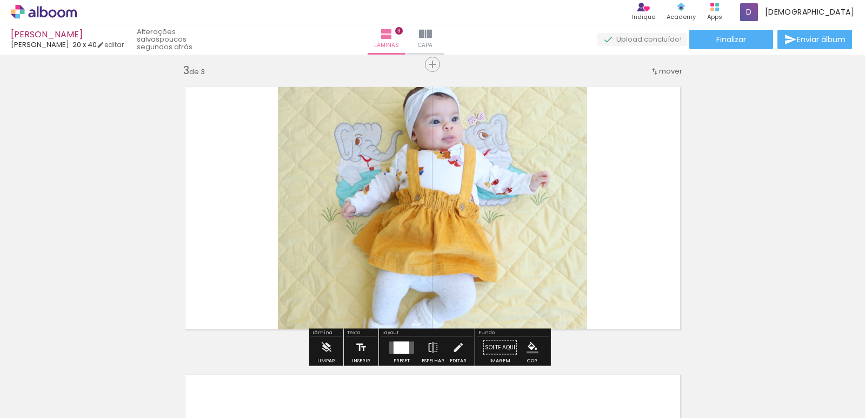
scroll to position [589, 0]
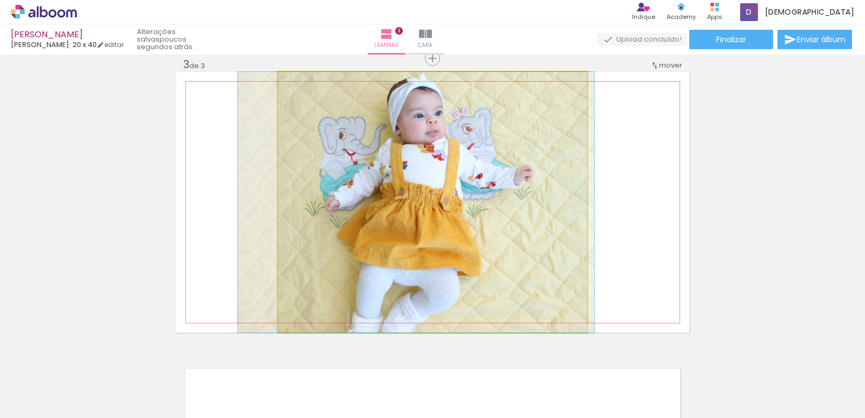
drag, startPoint x: 349, startPoint y: 252, endPoint x: 332, endPoint y: 269, distance: 22.9
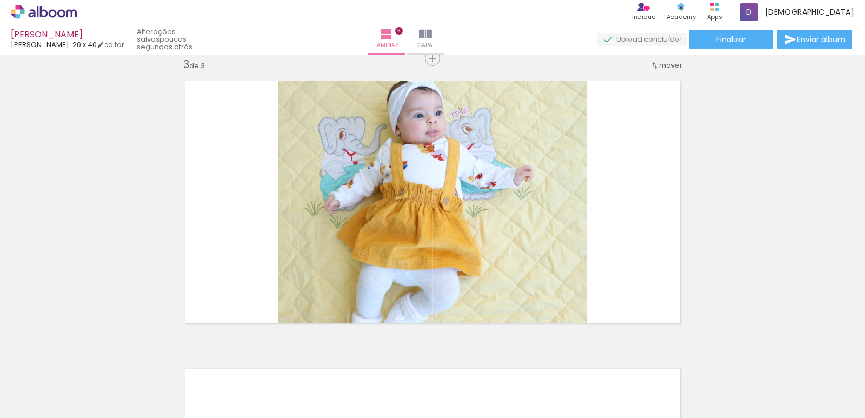
scroll to position [0, 2924]
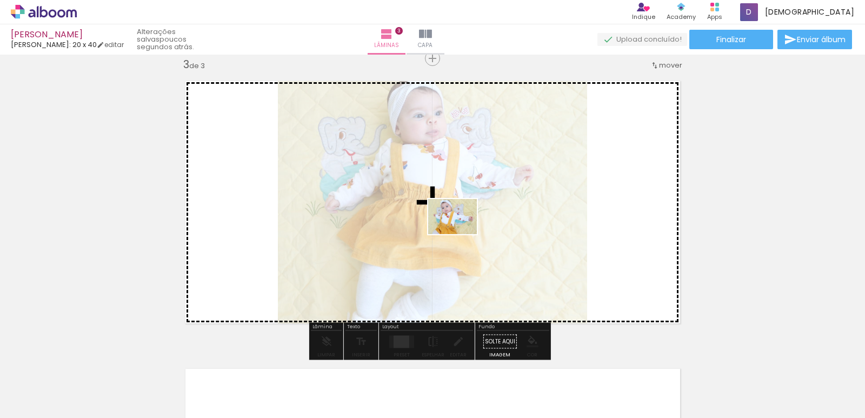
drag, startPoint x: 461, startPoint y: 381, endPoint x: 460, endPoint y: 231, distance: 149.7
click at [460, 231] on quentale-workspace at bounding box center [432, 209] width 865 height 418
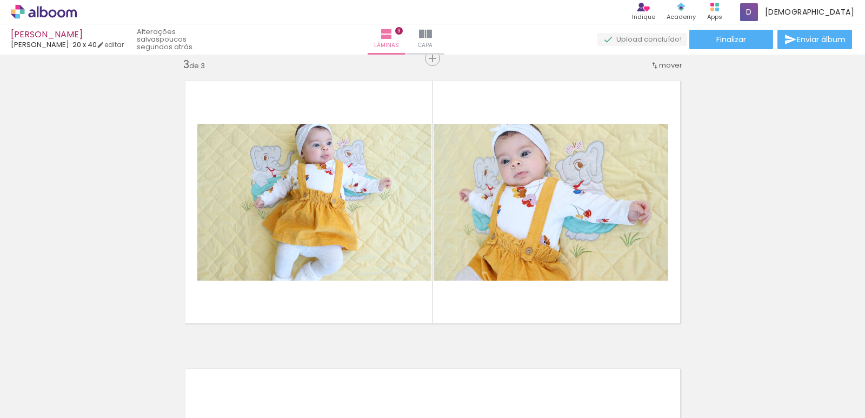
scroll to position [0, 4432]
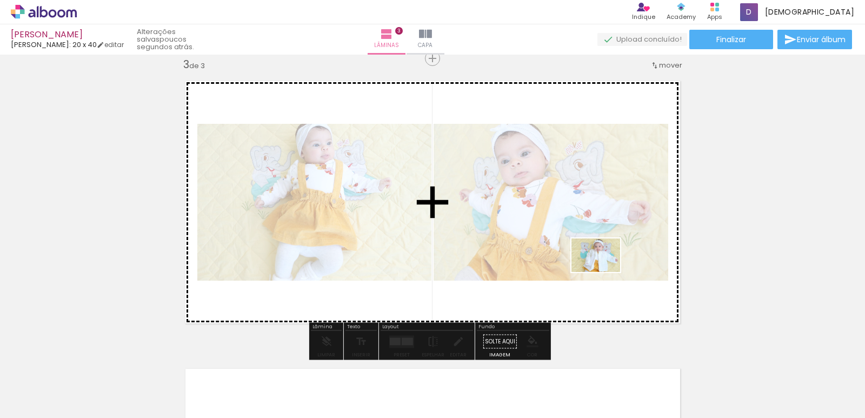
drag, startPoint x: 645, startPoint y: 383, endPoint x: 583, endPoint y: 301, distance: 102.6
click at [603, 271] on quentale-workspace at bounding box center [432, 209] width 865 height 418
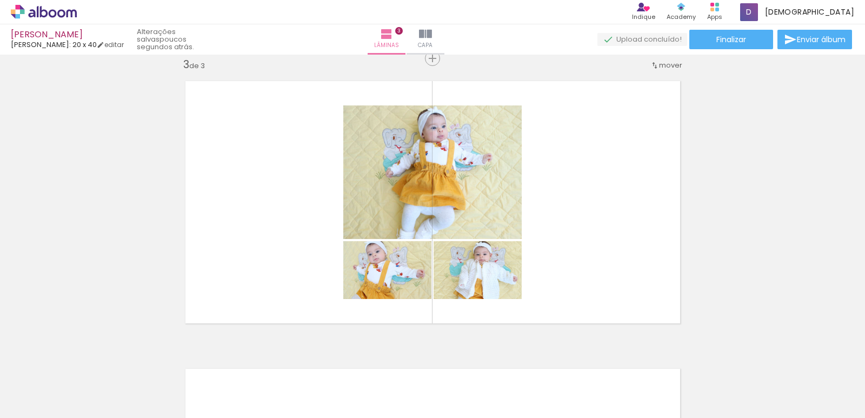
scroll to position [0, 6611]
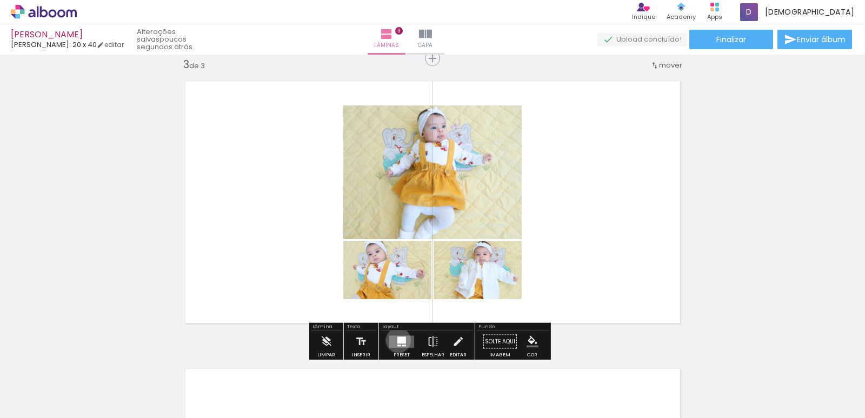
drag, startPoint x: 396, startPoint y: 340, endPoint x: 407, endPoint y: 333, distance: 13.5
click at [397, 340] on div at bounding box center [401, 339] width 9 height 7
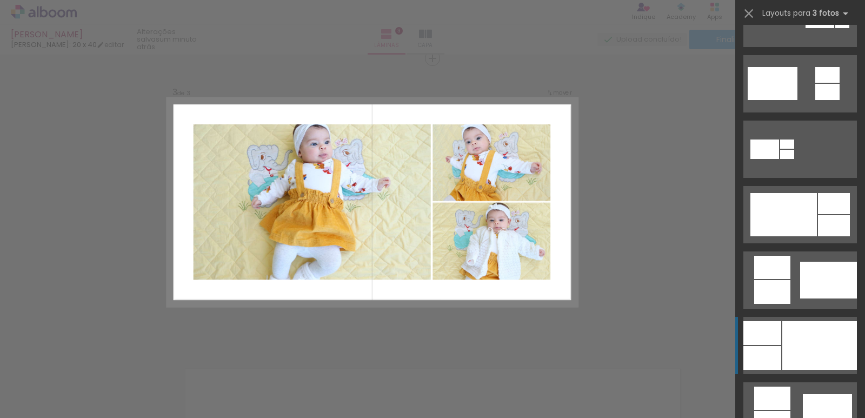
scroll to position [703, 0]
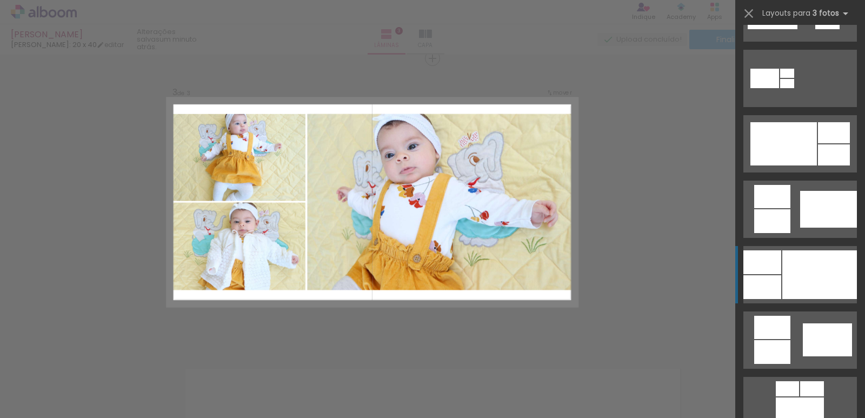
click at [795, 276] on div at bounding box center [819, 274] width 75 height 49
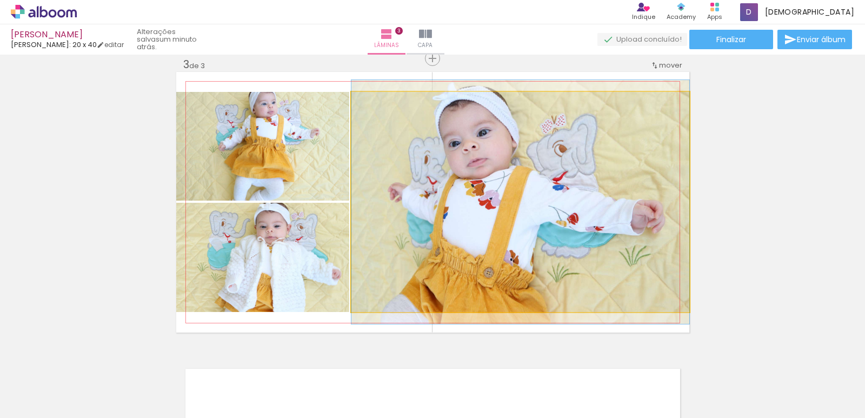
click at [511, 280] on quentale-photo at bounding box center [520, 202] width 338 height 220
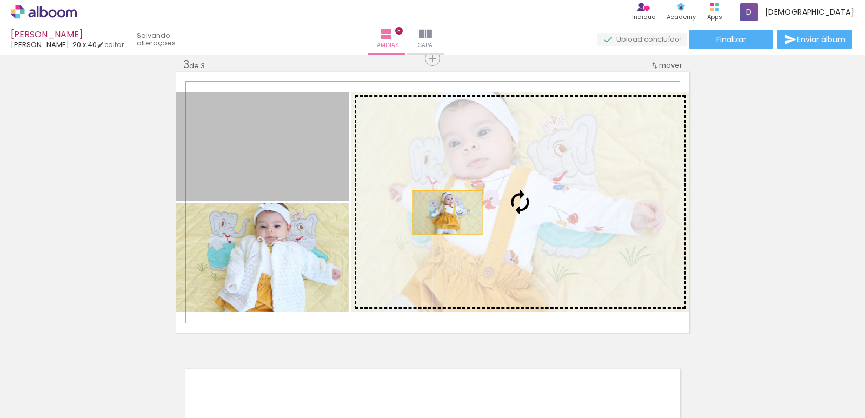
drag, startPoint x: 287, startPoint y: 165, endPoint x: 443, endPoint y: 212, distance: 163.3
click at [0, 0] on slot at bounding box center [0, 0] width 0 height 0
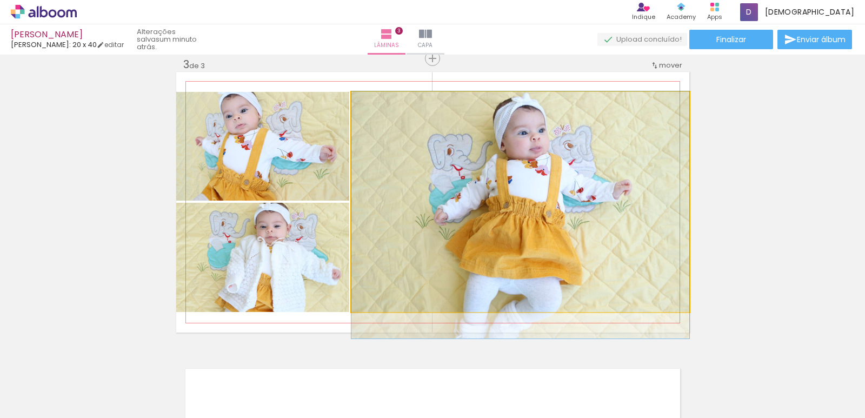
drag, startPoint x: 487, startPoint y: 213, endPoint x: 466, endPoint y: 226, distance: 24.7
drag, startPoint x: 466, startPoint y: 226, endPoint x: 480, endPoint y: 229, distance: 14.3
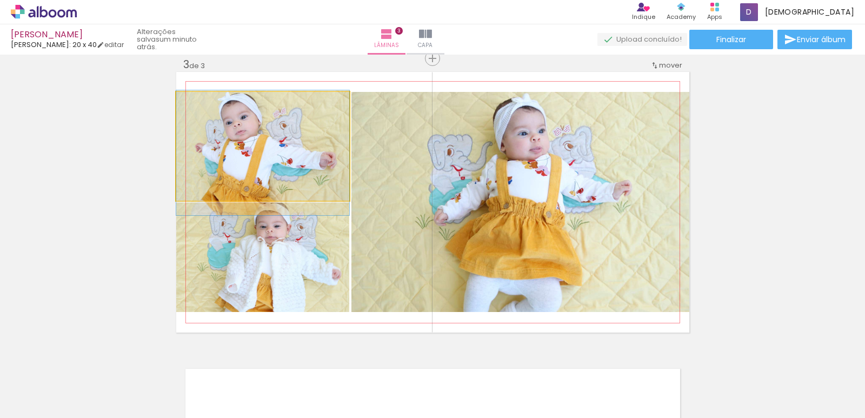
drag, startPoint x: 290, startPoint y: 173, endPoint x: 304, endPoint y: 180, distance: 15.0
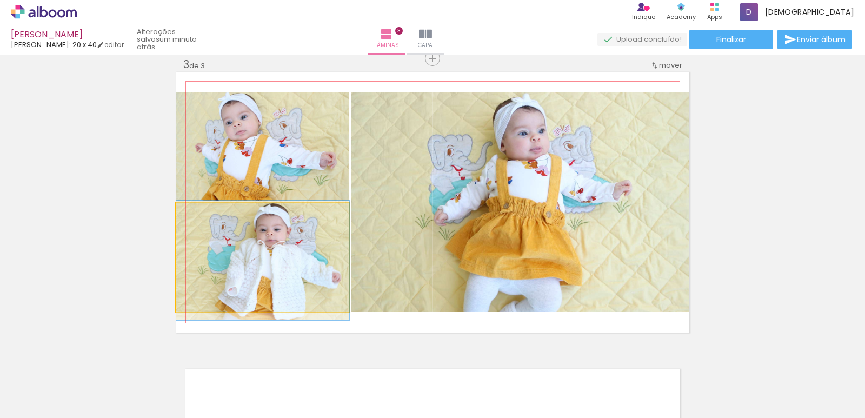
drag, startPoint x: 305, startPoint y: 274, endPoint x: 285, endPoint y: 276, distance: 20.1
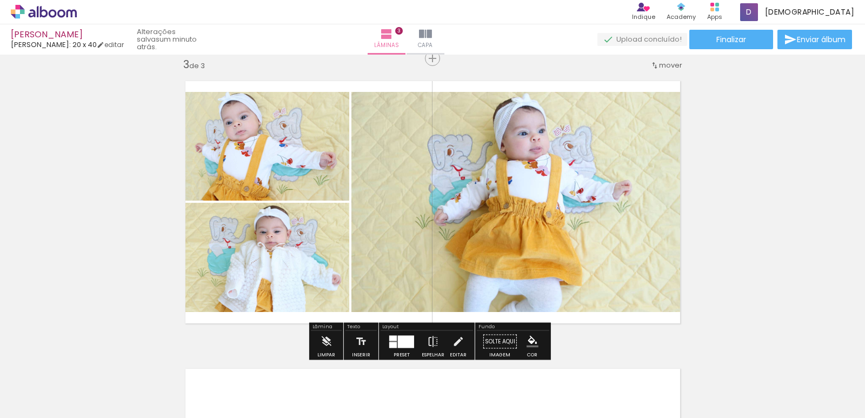
click at [122, 215] on div "Inserir lâmina 1 de 3 Inserir lâmina 2 de 3 Inserir lâmina 3 de 3" at bounding box center [432, 44] width 865 height 1150
click at [746, 240] on div "Inserir lâmina 1 de 3 Inserir lâmina 2 de 3 Inserir lâmina 3 de 3" at bounding box center [432, 44] width 865 height 1150
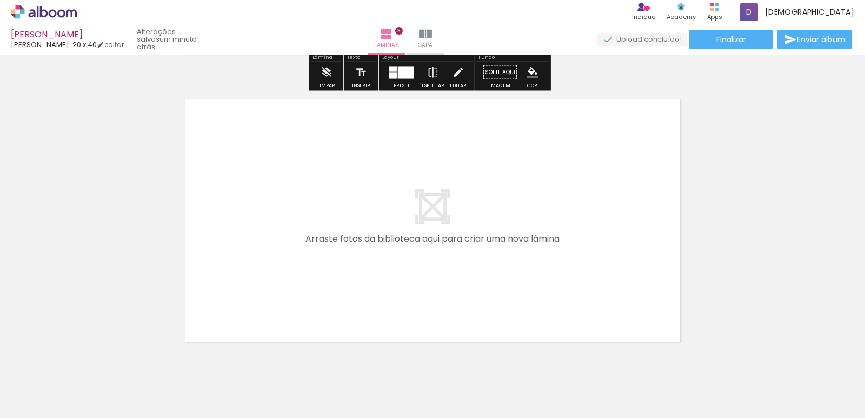
scroll to position [859, 0]
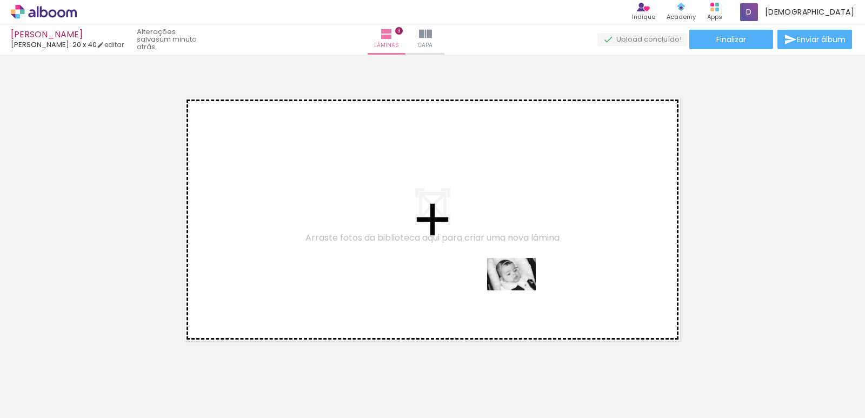
drag, startPoint x: 762, startPoint y: 387, endPoint x: 501, endPoint y: 285, distance: 280.3
click at [501, 285] on quentale-workspace at bounding box center [432, 209] width 865 height 418
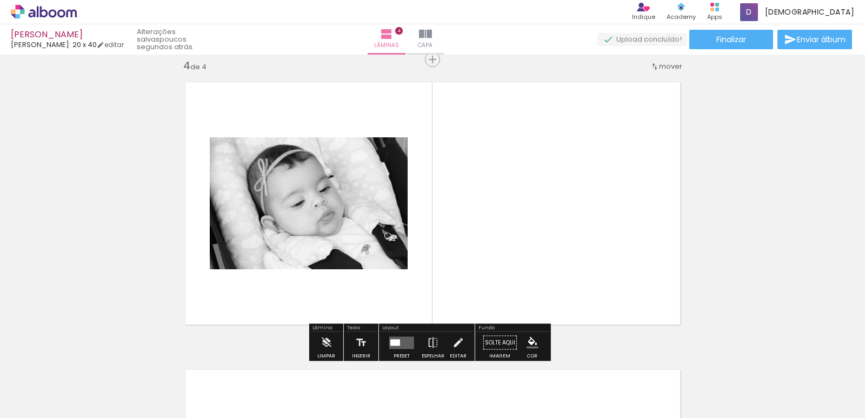
scroll to position [877, 0]
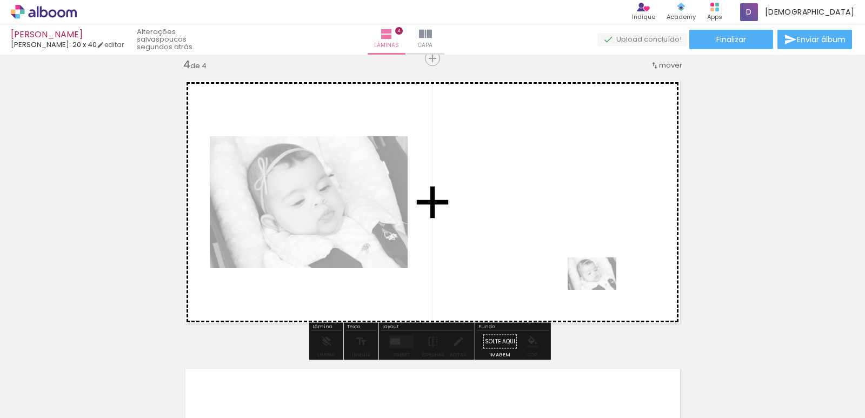
drag, startPoint x: 765, startPoint y: 392, endPoint x: 590, endPoint y: 281, distance: 207.2
click at [590, 281] on quentale-workspace at bounding box center [432, 209] width 865 height 418
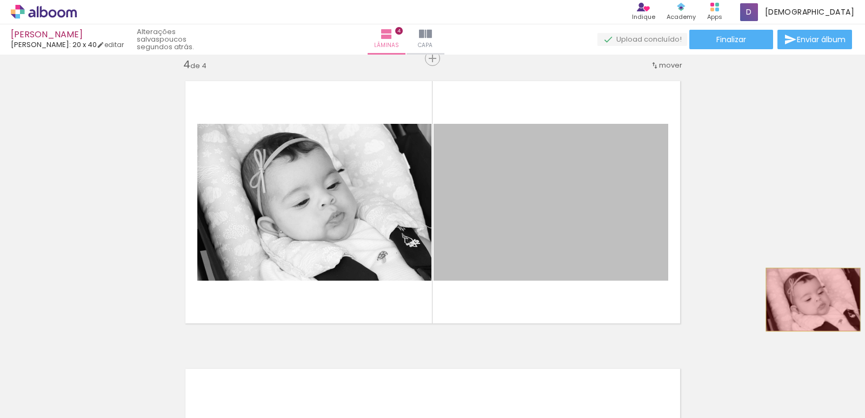
drag, startPoint x: 632, startPoint y: 265, endPoint x: 808, endPoint y: 299, distance: 179.5
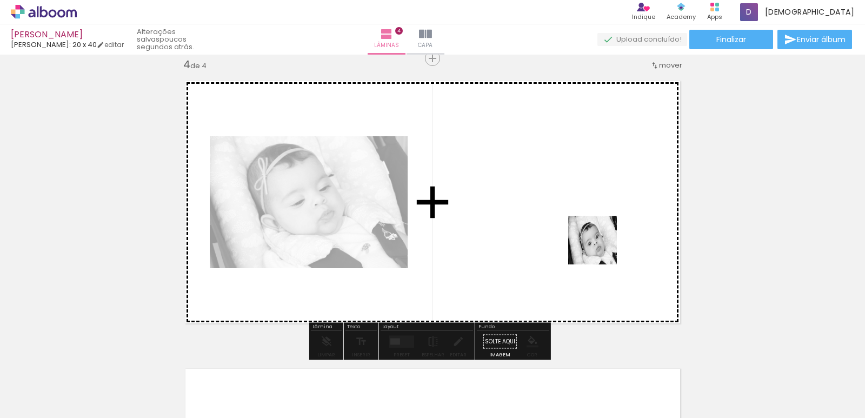
drag, startPoint x: 819, startPoint y: 378, endPoint x: 553, endPoint y: 223, distance: 308.0
click at [553, 223] on quentale-workspace at bounding box center [432, 209] width 865 height 418
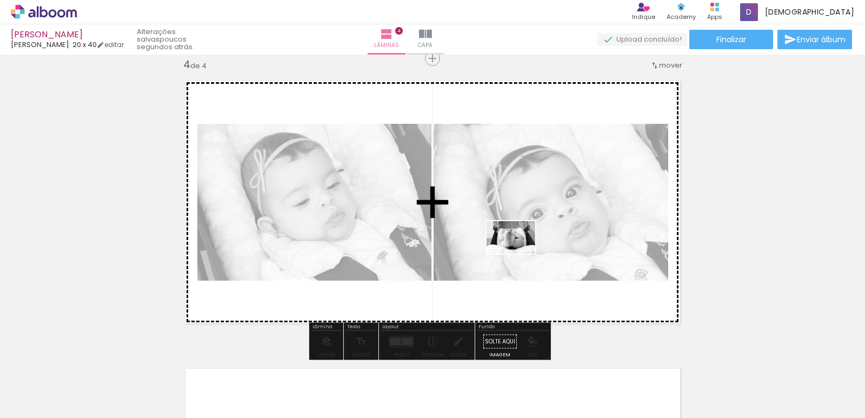
drag, startPoint x: 686, startPoint y: 378, endPoint x: 517, endPoint y: 253, distance: 209.8
click at [518, 253] on quentale-workspace at bounding box center [432, 209] width 865 height 418
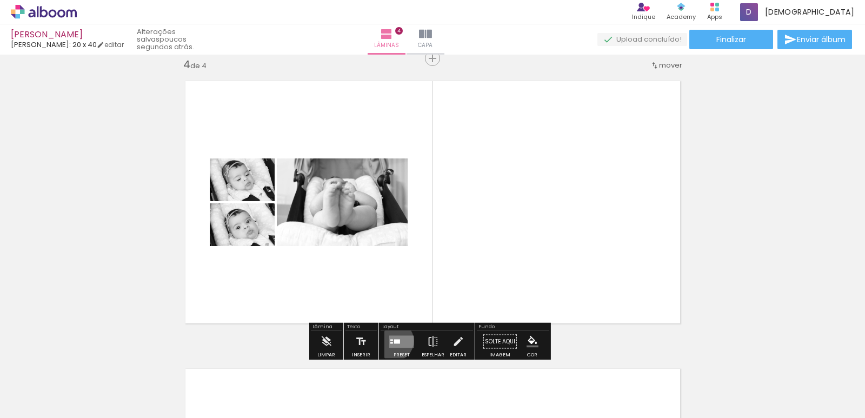
click at [391, 340] on quentale-layouter at bounding box center [401, 341] width 25 height 12
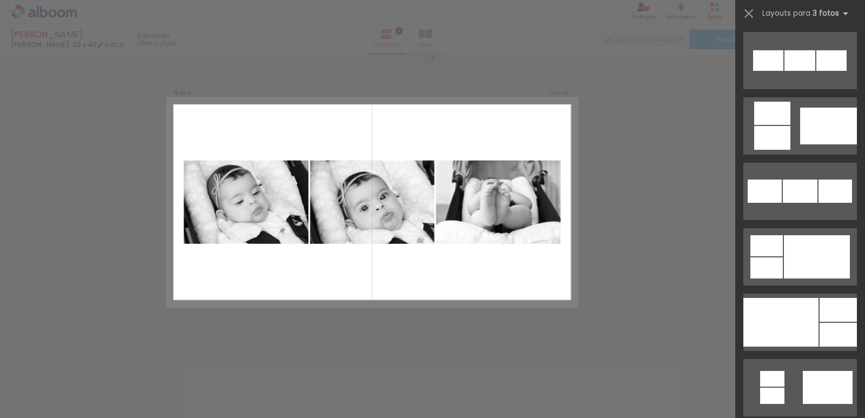
scroll to position [757, 0]
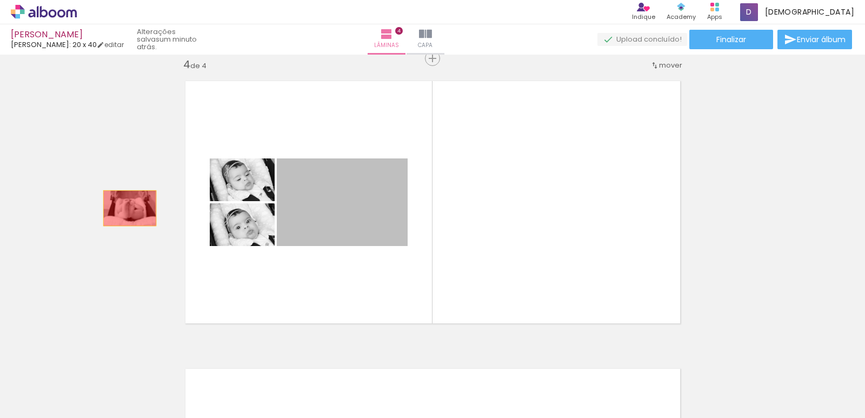
drag, startPoint x: 374, startPoint y: 216, endPoint x: 151, endPoint y: 205, distance: 224.0
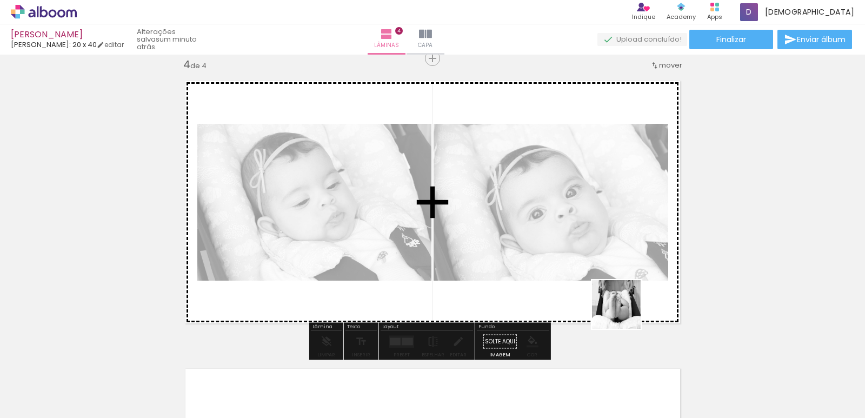
drag, startPoint x: 693, startPoint y: 379, endPoint x: 607, endPoint y: 290, distance: 123.8
click at [607, 290] on quentale-workspace at bounding box center [432, 209] width 865 height 418
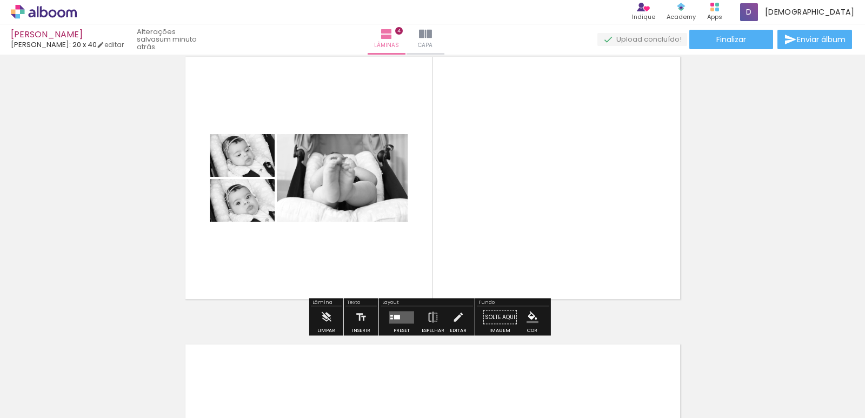
scroll to position [877, 0]
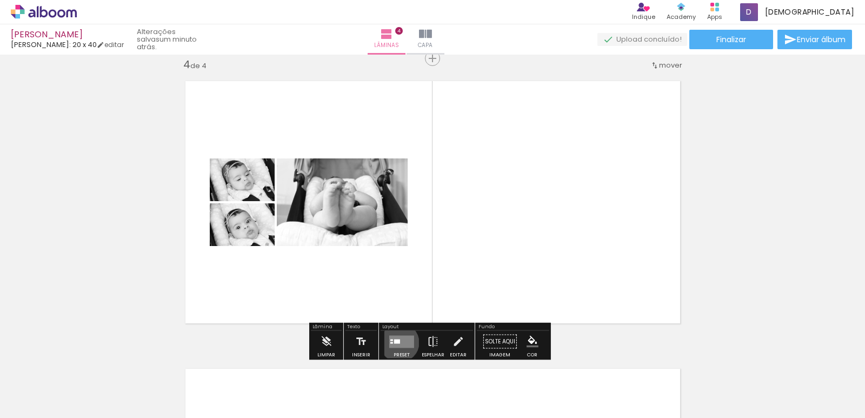
drag, startPoint x: 397, startPoint y: 342, endPoint x: 416, endPoint y: 330, distance: 23.1
click at [397, 340] on div at bounding box center [397, 341] width 6 height 4
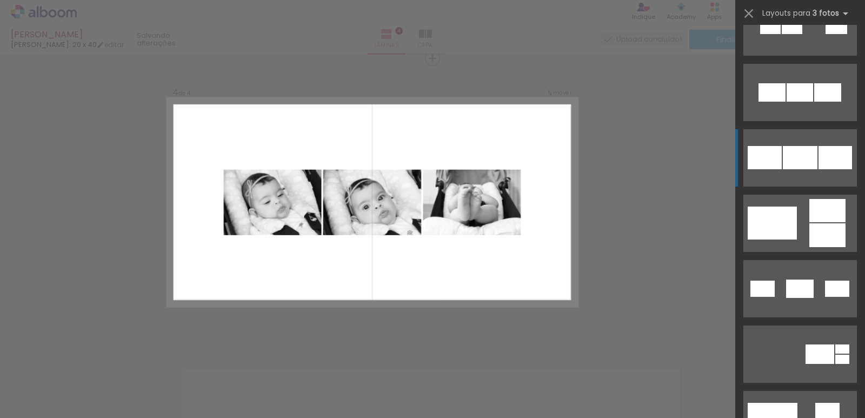
scroll to position [108, 0]
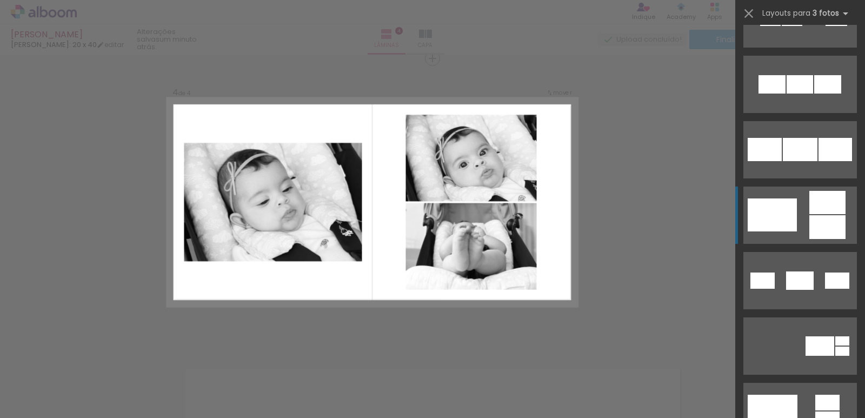
click at [774, 200] on div at bounding box center [771, 214] width 49 height 33
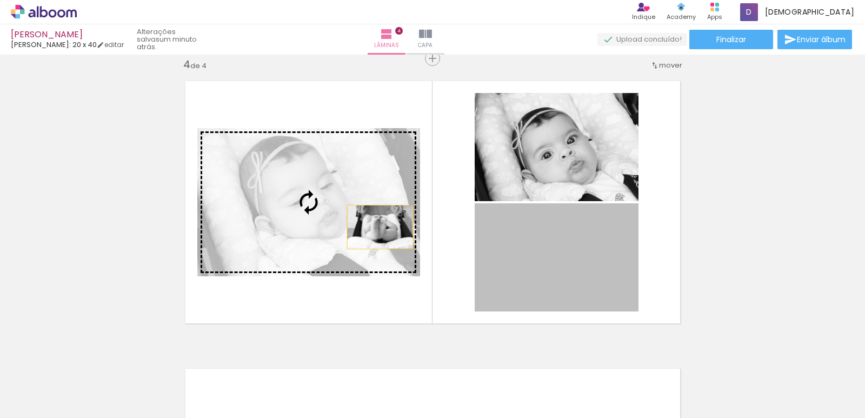
drag, startPoint x: 496, startPoint y: 250, endPoint x: 371, endPoint y: 225, distance: 126.8
click at [0, 0] on slot at bounding box center [0, 0] width 0 height 0
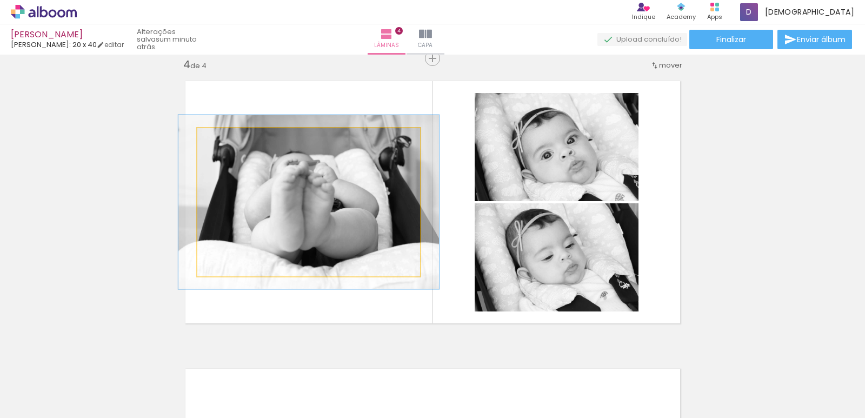
drag, startPoint x: 221, startPoint y: 141, endPoint x: 228, endPoint y: 138, distance: 6.8
click at [228, 138] on div at bounding box center [229, 140] width 10 height 10
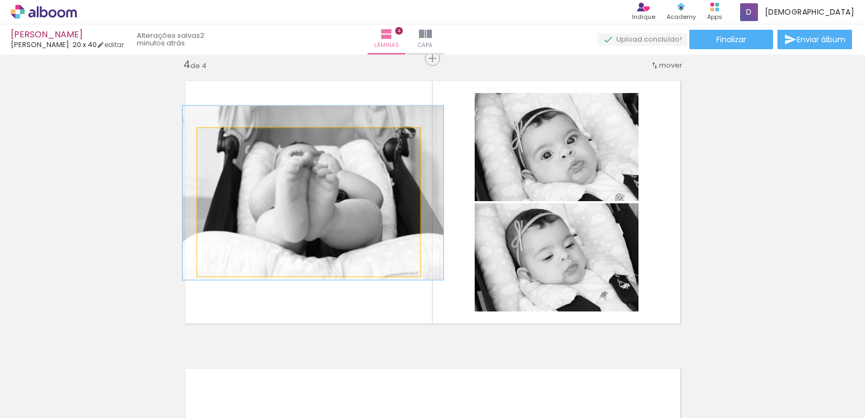
drag, startPoint x: 264, startPoint y: 174, endPoint x: 265, endPoint y: 165, distance: 9.3
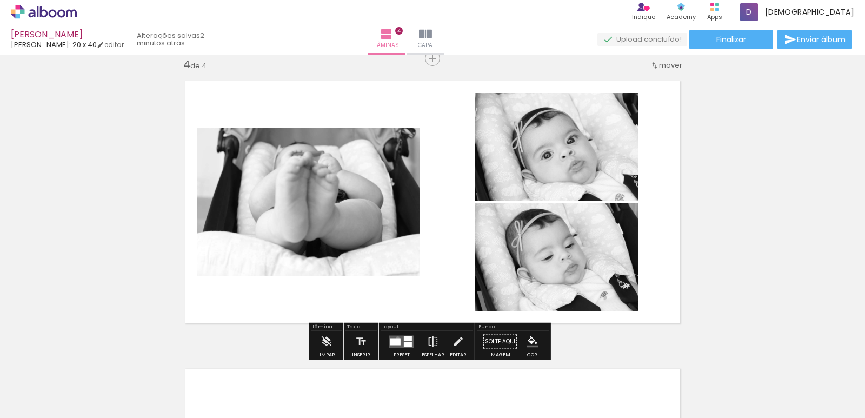
drag, startPoint x: 395, startPoint y: 338, endPoint x: 507, endPoint y: 299, distance: 118.3
click at [397, 333] on div at bounding box center [401, 342] width 29 height 22
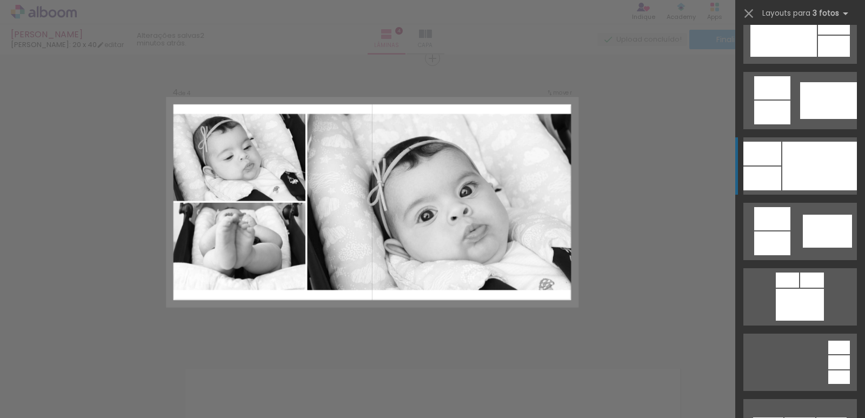
scroll to position [640, 0]
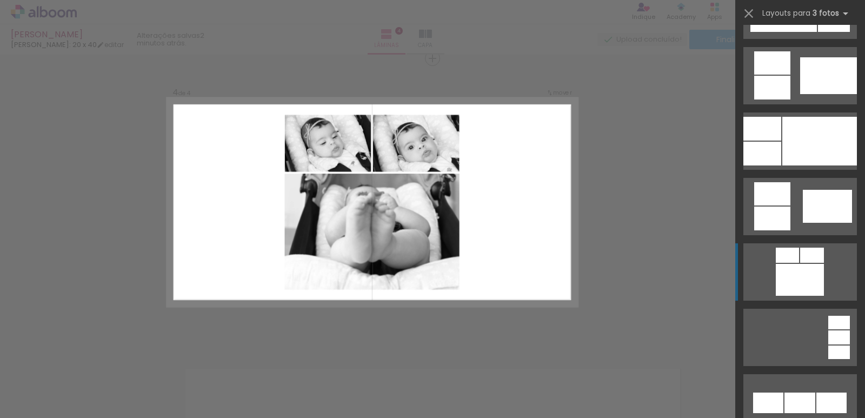
click at [784, 246] on quentale-layouter at bounding box center [799, 271] width 113 height 57
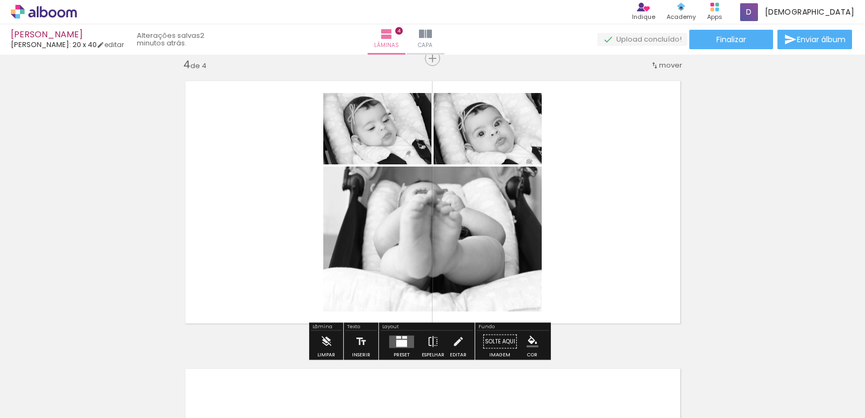
click at [564, 239] on quentale-layouter at bounding box center [432, 202] width 513 height 260
drag, startPoint x: 401, startPoint y: 342, endPoint x: 606, endPoint y: 286, distance: 212.6
click at [401, 338] on quentale-layouter at bounding box center [401, 341] width 25 height 12
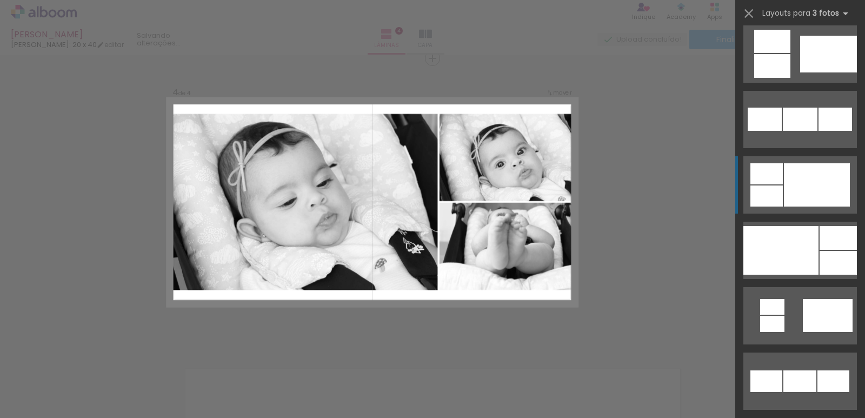
scroll to position [1066, 0]
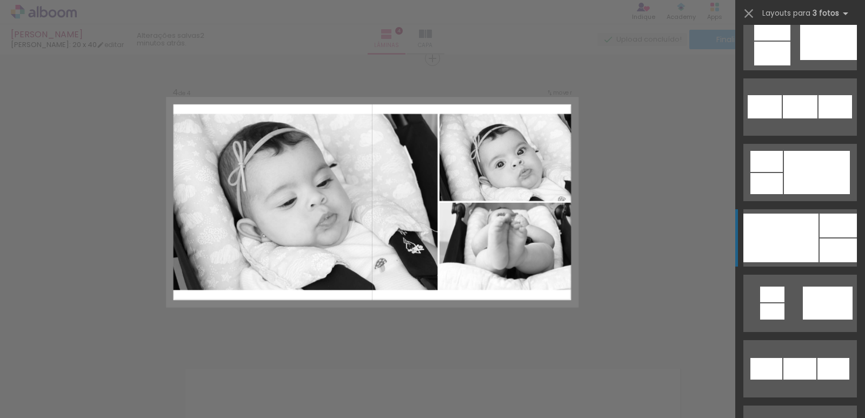
click at [759, 229] on div at bounding box center [780, 237] width 75 height 49
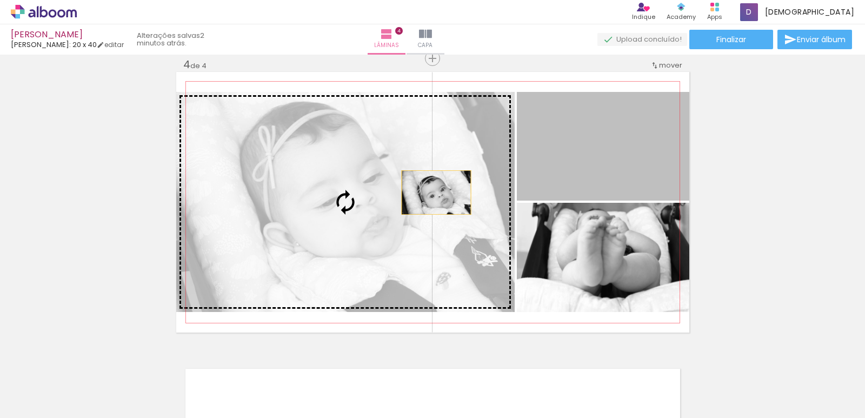
drag, startPoint x: 553, startPoint y: 178, endPoint x: 421, endPoint y: 194, distance: 132.8
click at [0, 0] on slot at bounding box center [0, 0] width 0 height 0
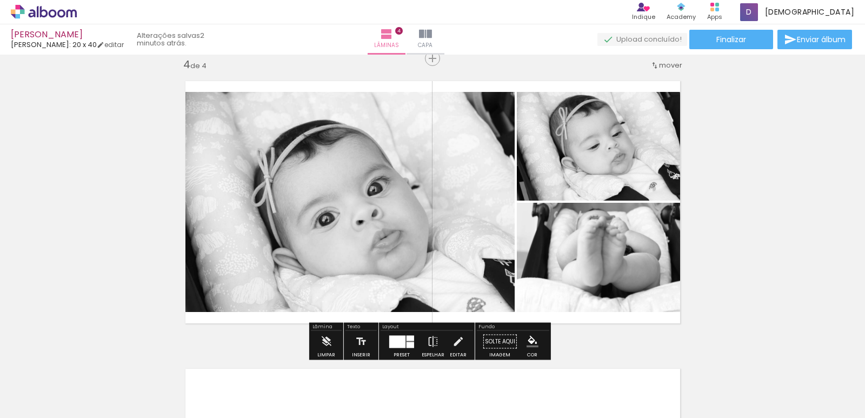
drag, startPoint x: 398, startPoint y: 342, endPoint x: 628, endPoint y: 297, distance: 234.6
click at [398, 341] on div at bounding box center [397, 341] width 16 height 12
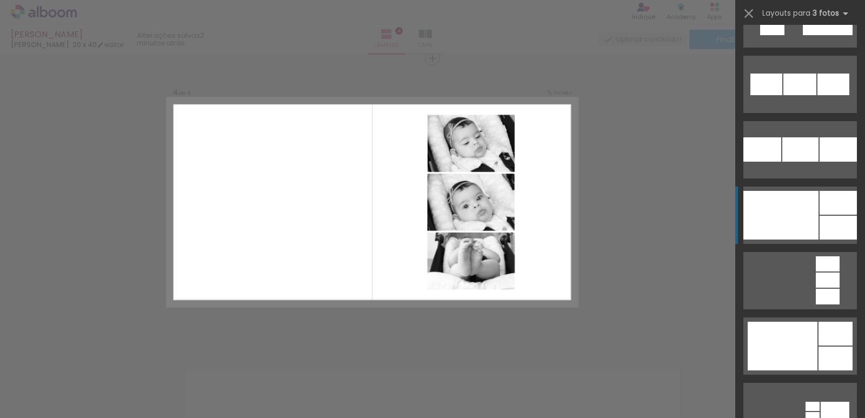
scroll to position [1404, 0]
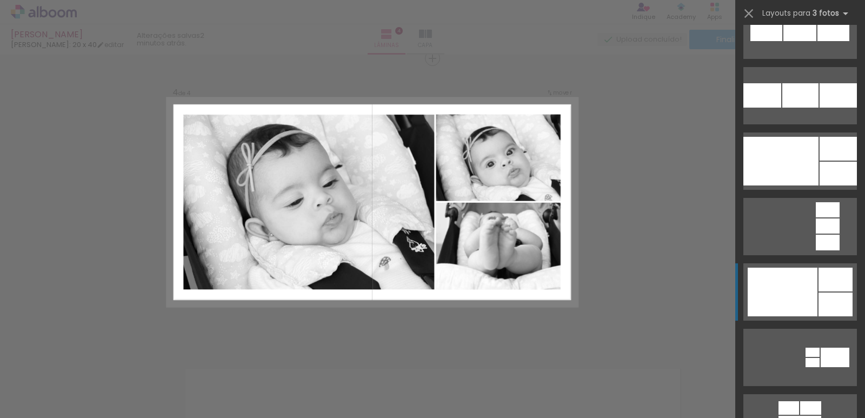
click at [775, 278] on div at bounding box center [782, 291] width 70 height 49
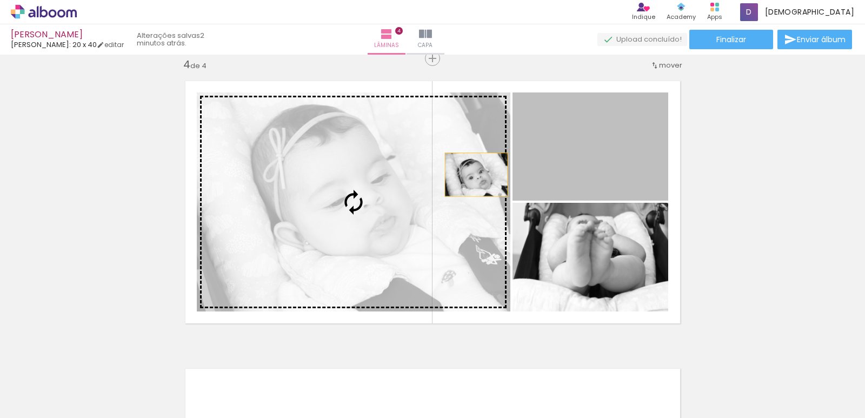
drag, startPoint x: 528, startPoint y: 162, endPoint x: 429, endPoint y: 182, distance: 100.9
click at [0, 0] on slot at bounding box center [0, 0] width 0 height 0
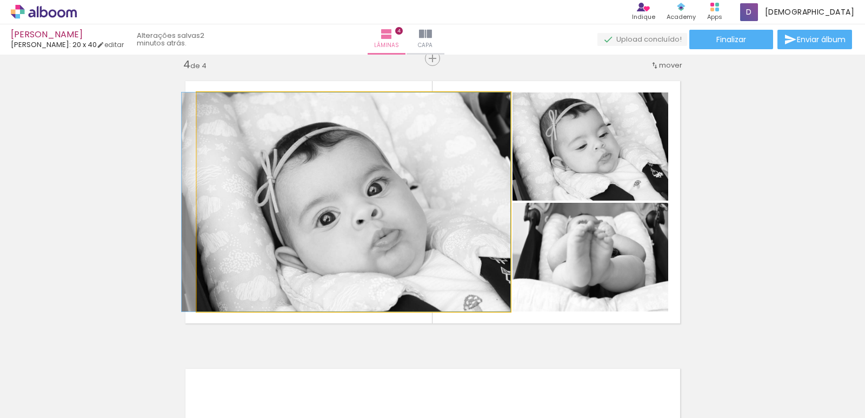
drag, startPoint x: 427, startPoint y: 211, endPoint x: 412, endPoint y: 208, distance: 15.5
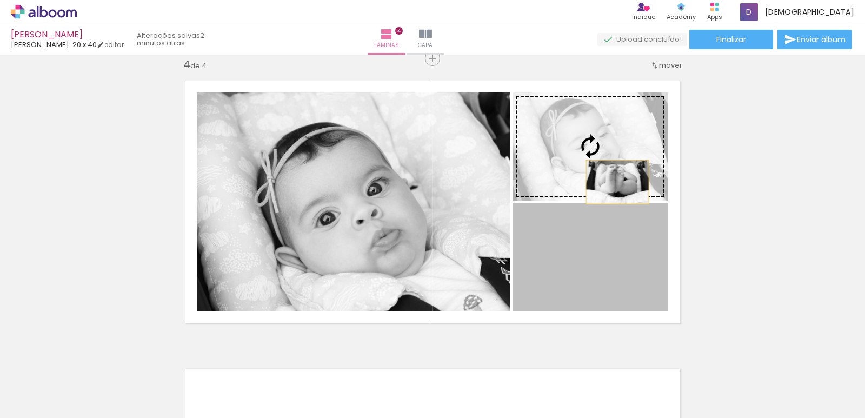
drag, startPoint x: 626, startPoint y: 242, endPoint x: 611, endPoint y: 177, distance: 67.2
click at [0, 0] on slot at bounding box center [0, 0] width 0 height 0
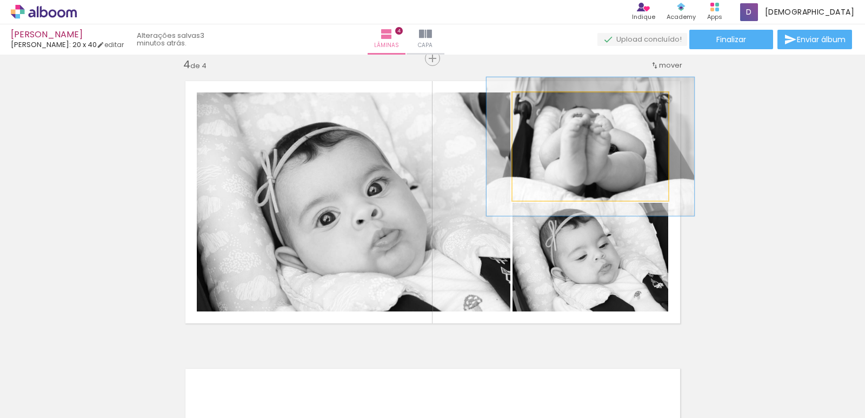
drag, startPoint x: 535, startPoint y: 110, endPoint x: 545, endPoint y: 110, distance: 10.3
type paper-slider "128"
click at [545, 110] on div at bounding box center [547, 103] width 17 height 17
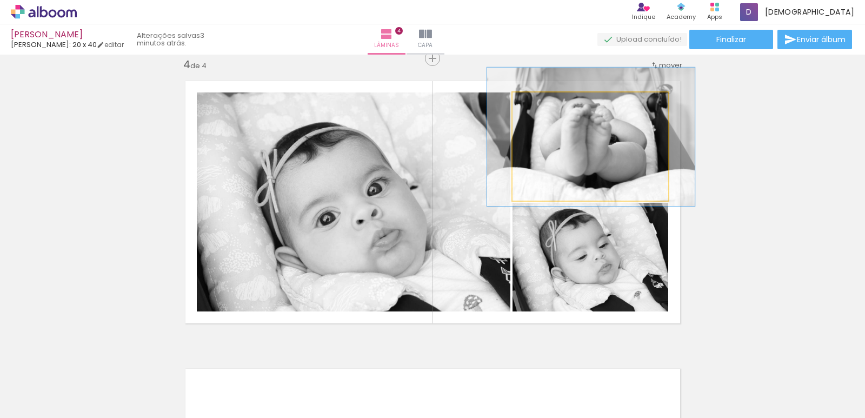
drag, startPoint x: 650, startPoint y: 164, endPoint x: 651, endPoint y: 154, distance: 9.7
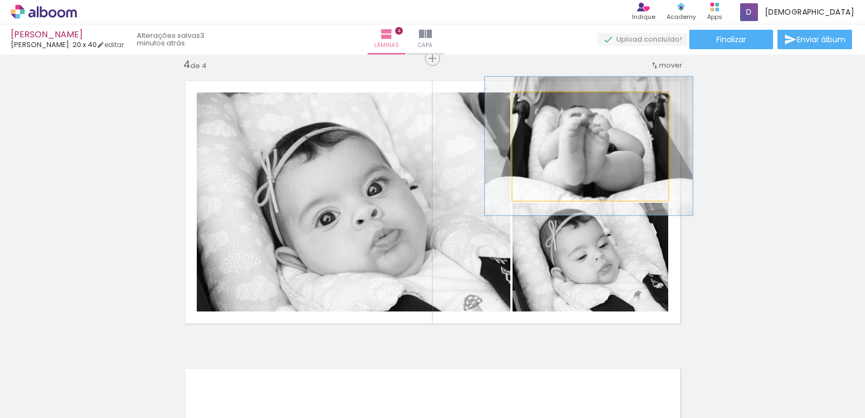
drag, startPoint x: 648, startPoint y: 154, endPoint x: 646, endPoint y: 163, distance: 9.4
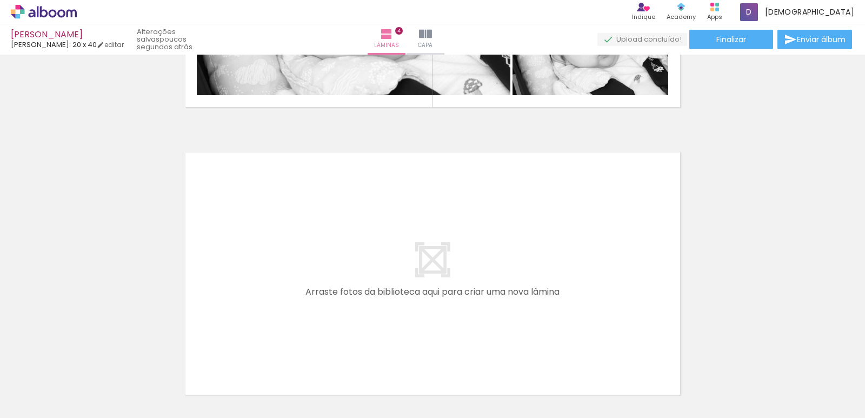
scroll to position [0, 4354]
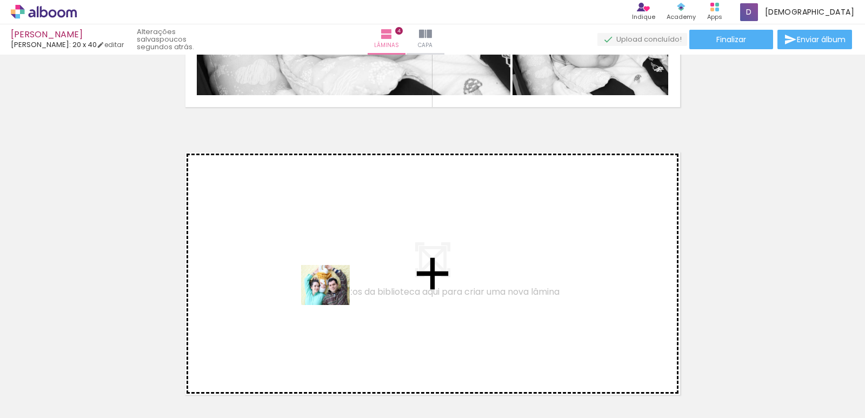
drag, startPoint x: 360, startPoint y: 379, endPoint x: 329, endPoint y: 286, distance: 98.3
click at [329, 286] on quentale-workspace at bounding box center [432, 209] width 865 height 418
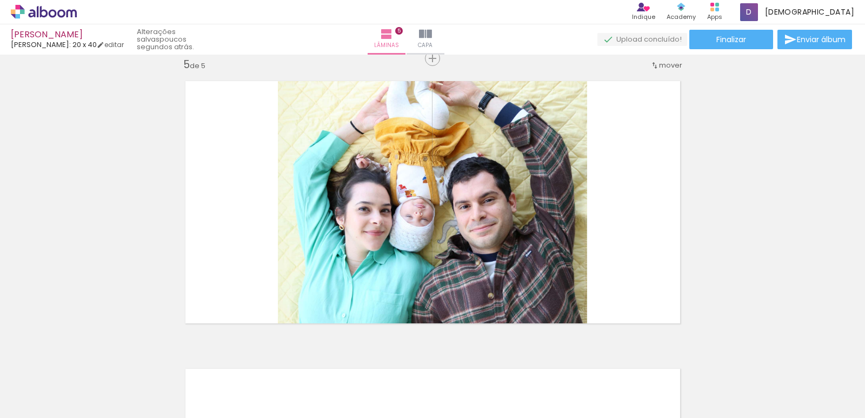
scroll to position [0, 3848]
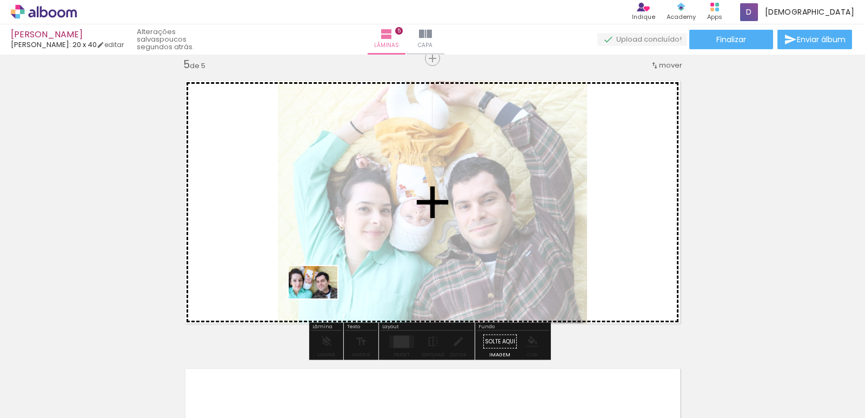
drag, startPoint x: 248, startPoint y: 379, endPoint x: 321, endPoint y: 298, distance: 109.8
click at [321, 298] on quentale-workspace at bounding box center [432, 209] width 865 height 418
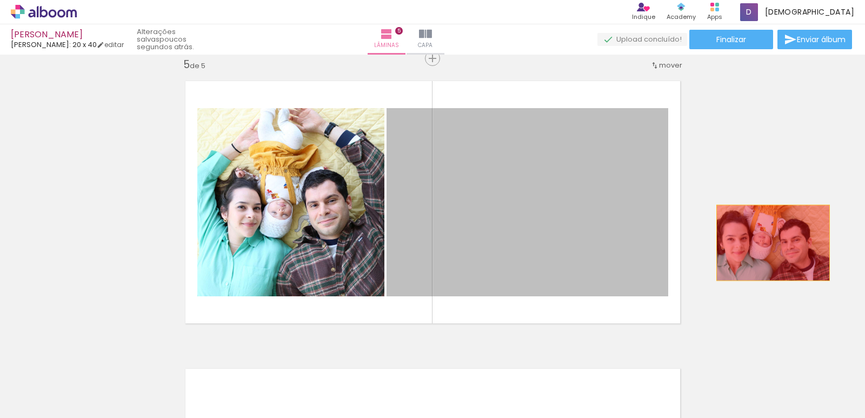
drag, startPoint x: 574, startPoint y: 238, endPoint x: 769, endPoint y: 243, distance: 195.1
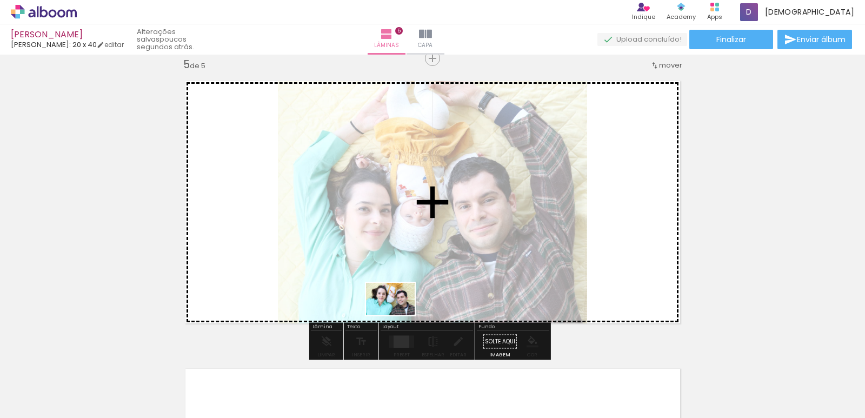
drag, startPoint x: 387, startPoint y: 368, endPoint x: 403, endPoint y: 289, distance: 80.4
click at [402, 290] on quentale-workspace at bounding box center [432, 209] width 865 height 418
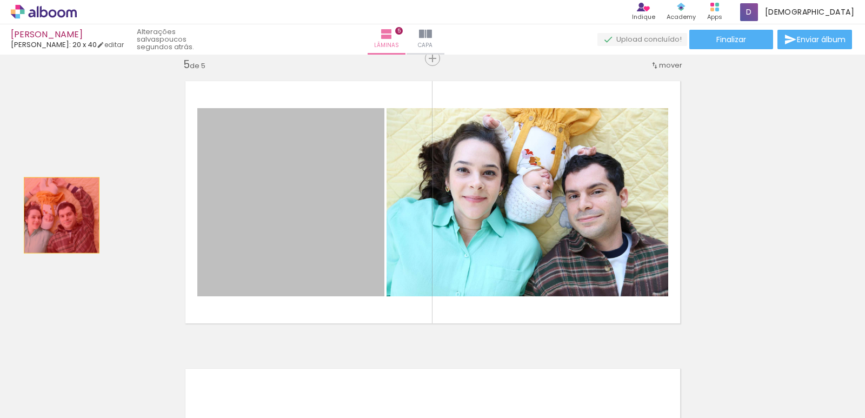
drag, startPoint x: 297, startPoint y: 244, endPoint x: 89, endPoint y: 223, distance: 209.7
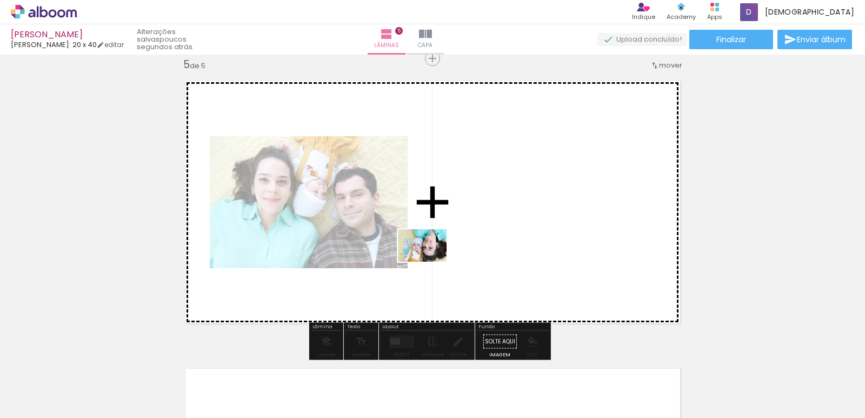
drag, startPoint x: 139, startPoint y: 379, endPoint x: 432, endPoint y: 260, distance: 316.1
click at [432, 260] on quentale-workspace at bounding box center [432, 209] width 865 height 418
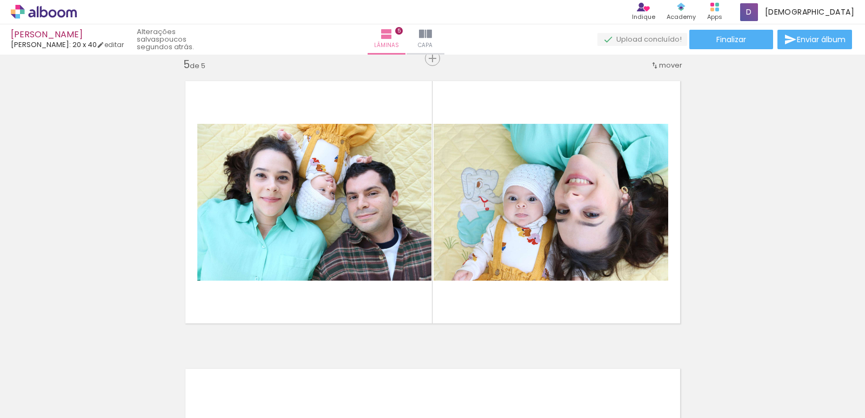
scroll to position [0, 3605]
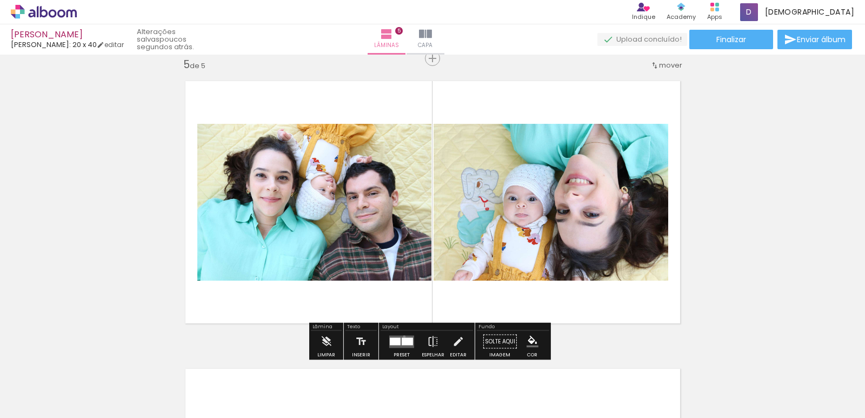
click at [402, 336] on quentale-layouter at bounding box center [401, 341] width 25 height 12
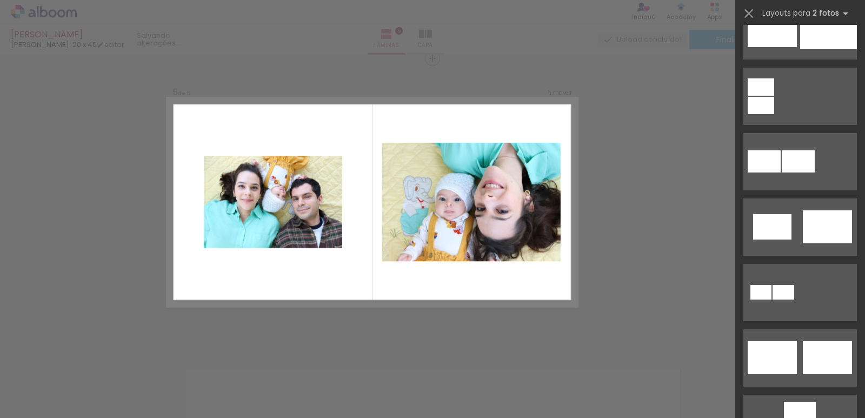
scroll to position [162, 0]
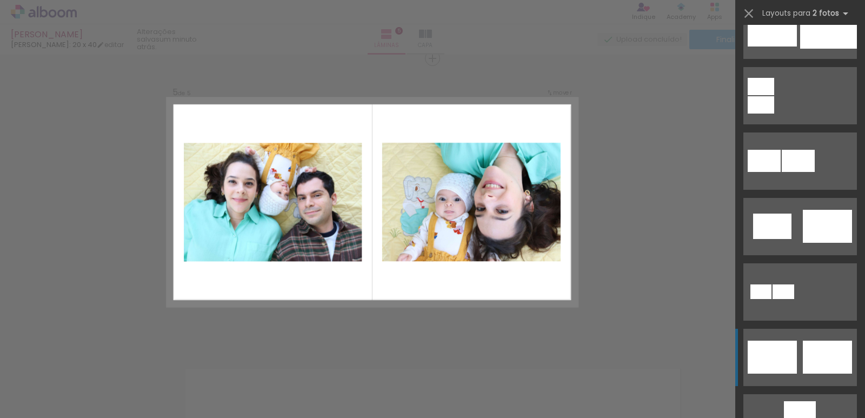
drag, startPoint x: 826, startPoint y: 359, endPoint x: 812, endPoint y: 347, distance: 18.8
click at [824, 355] on div at bounding box center [826, 356] width 49 height 33
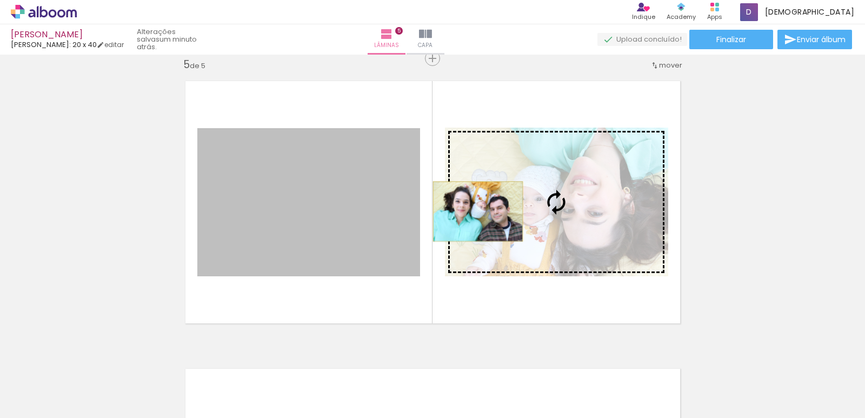
drag, startPoint x: 360, startPoint y: 204, endPoint x: 483, endPoint y: 211, distance: 122.8
click at [0, 0] on slot at bounding box center [0, 0] width 0 height 0
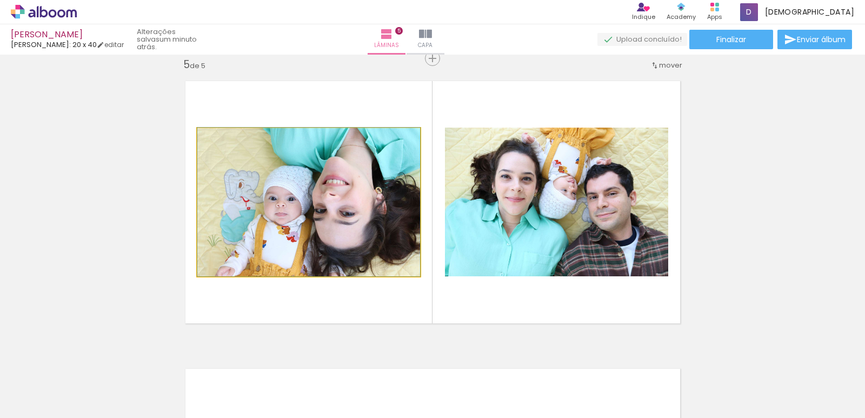
click at [273, 185] on quentale-photo at bounding box center [308, 202] width 223 height 148
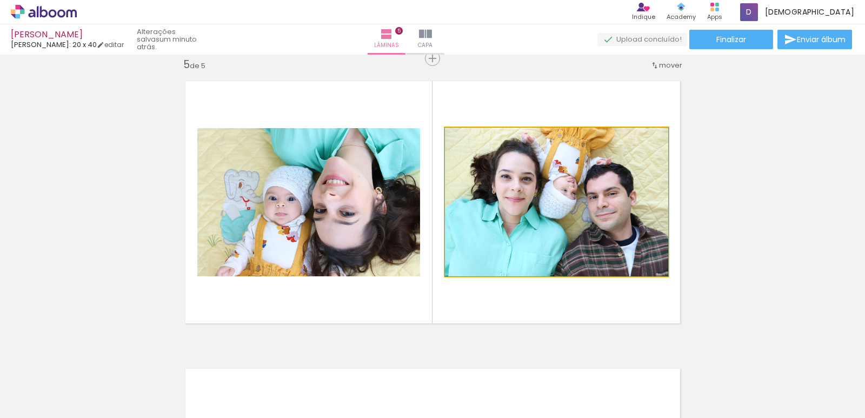
click at [547, 209] on quentale-photo at bounding box center [556, 202] width 223 height 149
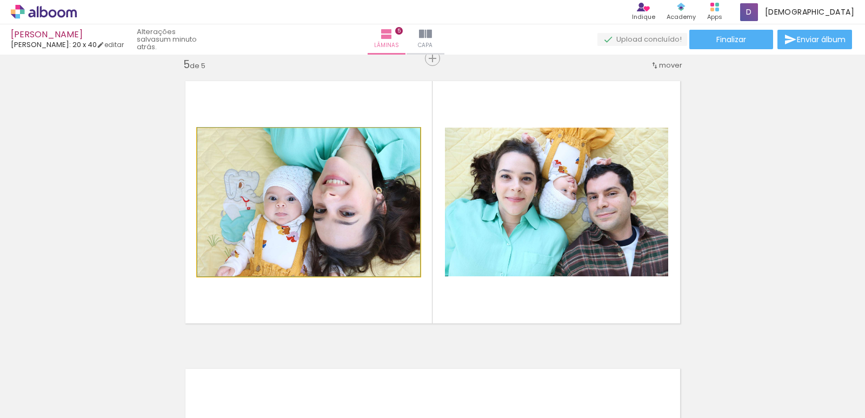
click at [365, 138] on quentale-photo at bounding box center [308, 202] width 223 height 148
click at [371, 139] on quentale-photo at bounding box center [308, 202] width 223 height 148
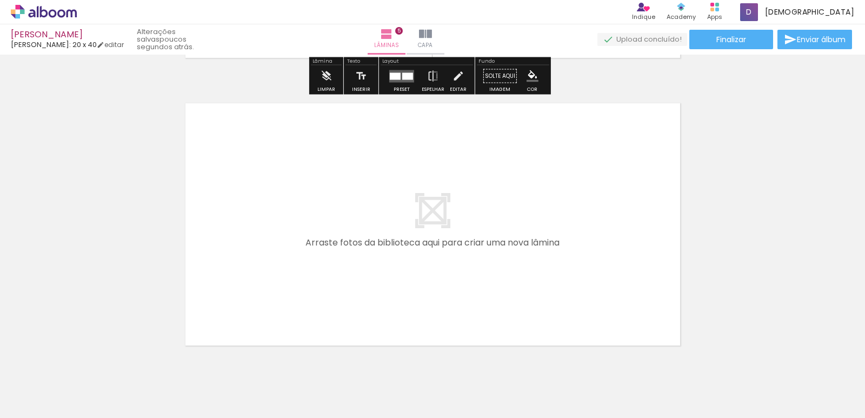
scroll to position [1434, 0]
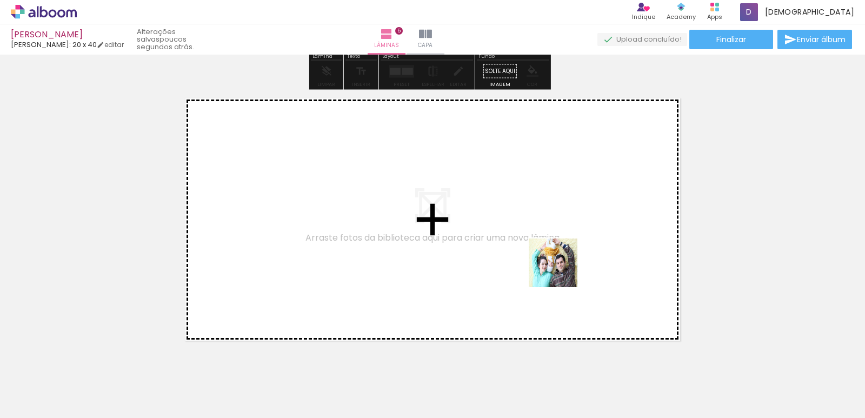
drag, startPoint x: 718, startPoint y: 375, endPoint x: 526, endPoint y: 250, distance: 228.7
click at [526, 250] on quentale-workspace at bounding box center [432, 209] width 865 height 418
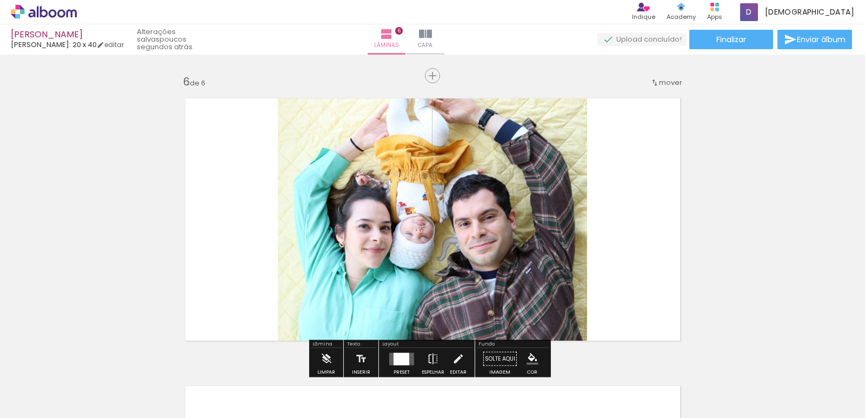
scroll to position [1451, 0]
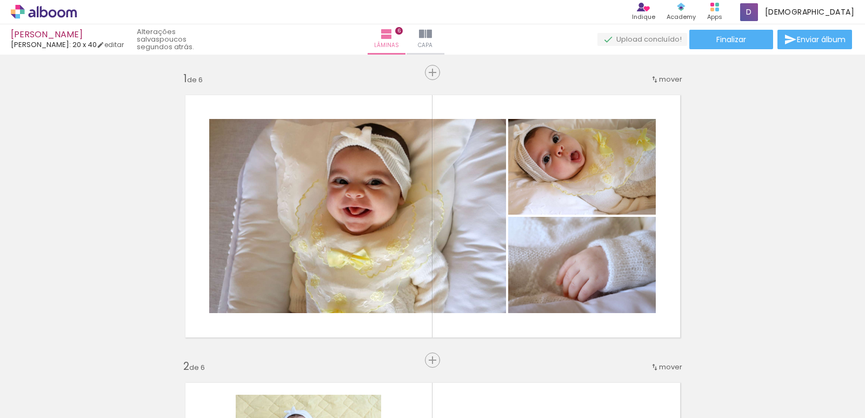
drag, startPoint x: 0, startPoint y: 0, endPoint x: 437, endPoint y: 236, distance: 496.6
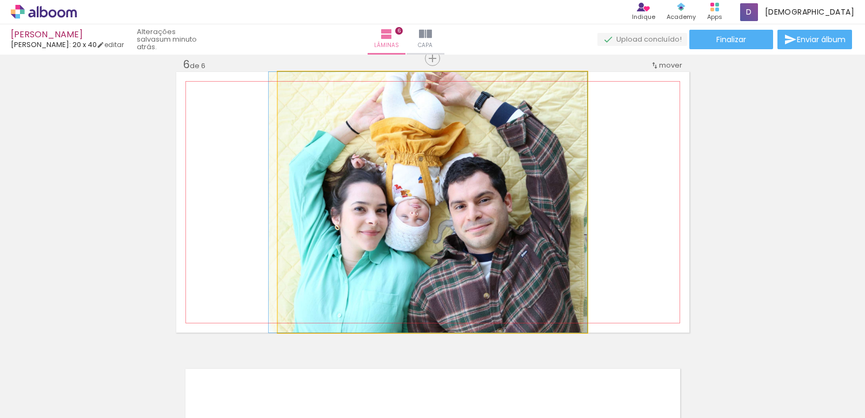
scroll to position [0, 3982]
drag, startPoint x: 437, startPoint y: 236, endPoint x: 427, endPoint y: 239, distance: 10.3
click at [428, 239] on quentale-photo at bounding box center [432, 202] width 309 height 260
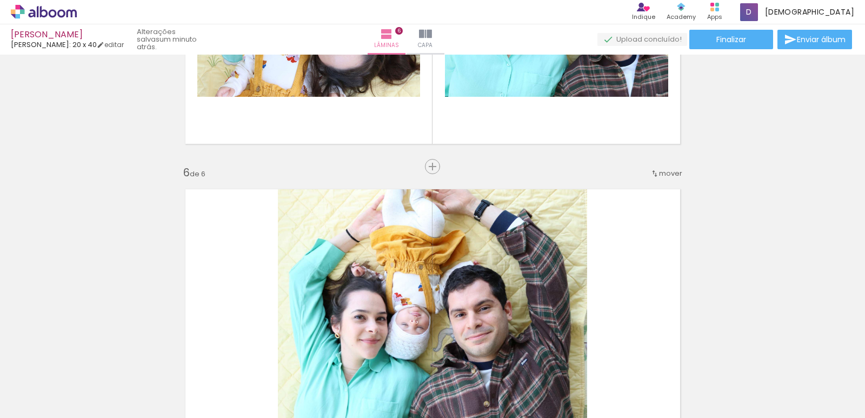
scroll to position [1289, 0]
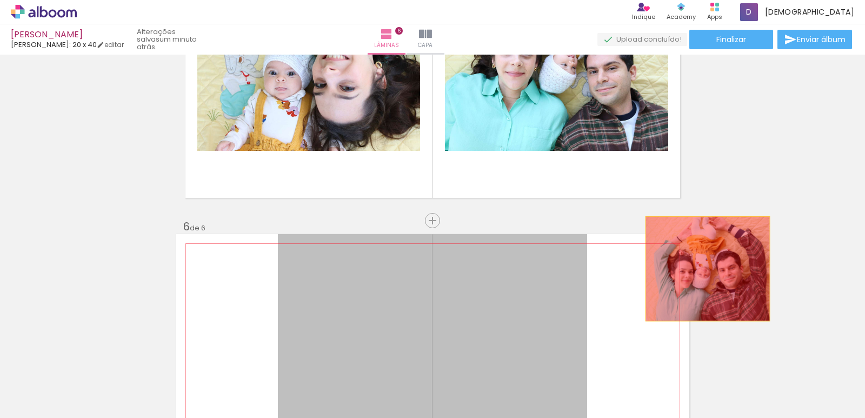
drag, startPoint x: 474, startPoint y: 285, endPoint x: 703, endPoint y: 269, distance: 229.2
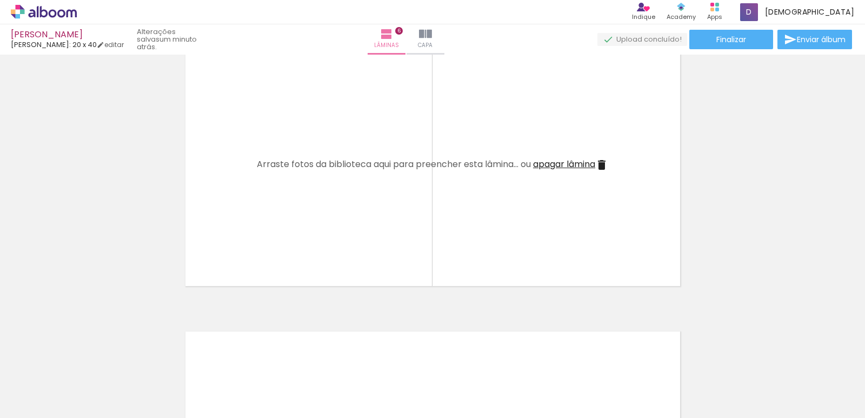
scroll to position [1506, 0]
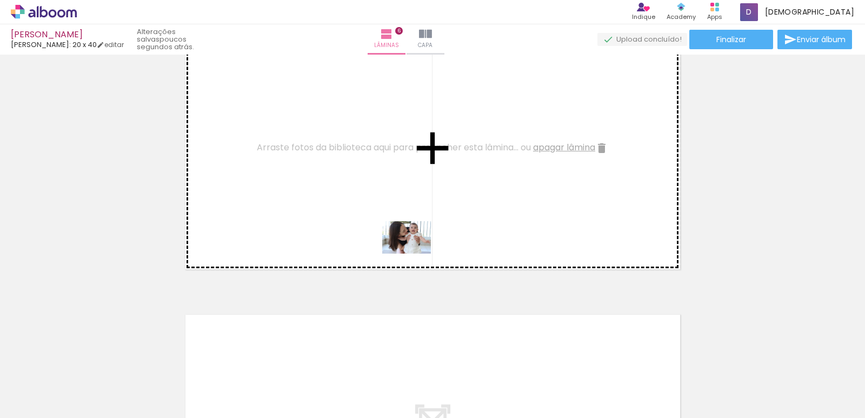
drag, startPoint x: 431, startPoint y: 391, endPoint x: 413, endPoint y: 251, distance: 141.1
click at [413, 251] on quentale-workspace at bounding box center [432, 209] width 865 height 418
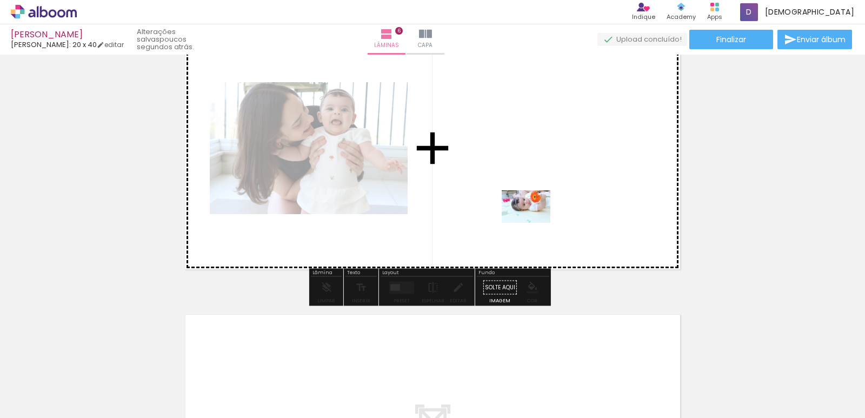
drag, startPoint x: 659, startPoint y: 387, endPoint x: 534, endPoint y: 223, distance: 207.1
click at [534, 223] on quentale-workspace at bounding box center [432, 209] width 865 height 418
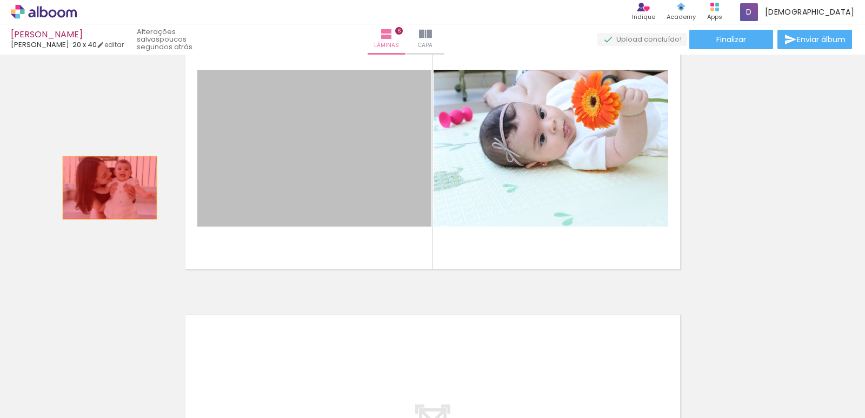
drag, startPoint x: 339, startPoint y: 191, endPoint x: 105, endPoint y: 188, distance: 234.0
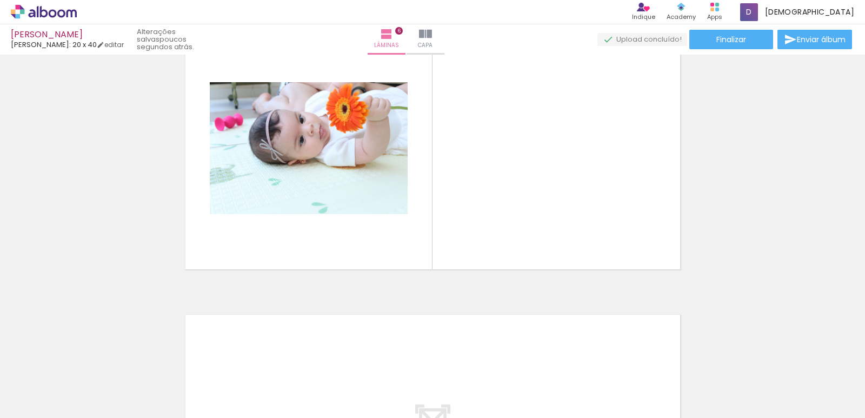
scroll to position [0, 5764]
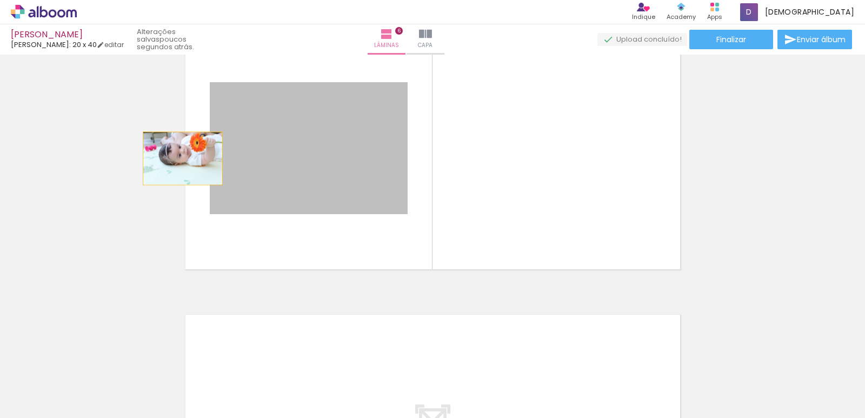
drag, startPoint x: 314, startPoint y: 146, endPoint x: 178, endPoint y: 158, distance: 136.7
click at [178, 158] on quentale-layouter at bounding box center [432, 148] width 513 height 260
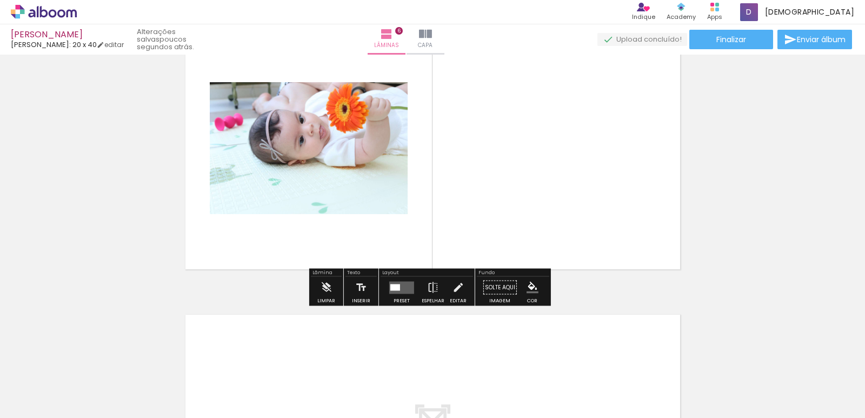
drag, startPoint x: 197, startPoint y: 175, endPoint x: 136, endPoint y: 179, distance: 61.2
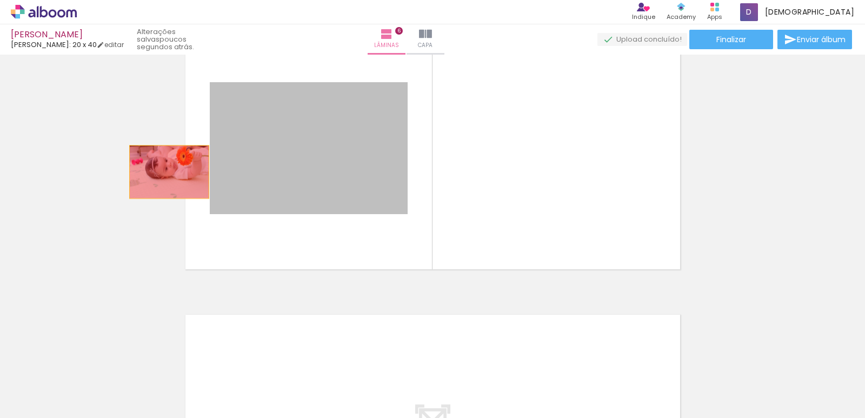
drag, startPoint x: 275, startPoint y: 160, endPoint x: 177, endPoint y: 175, distance: 98.3
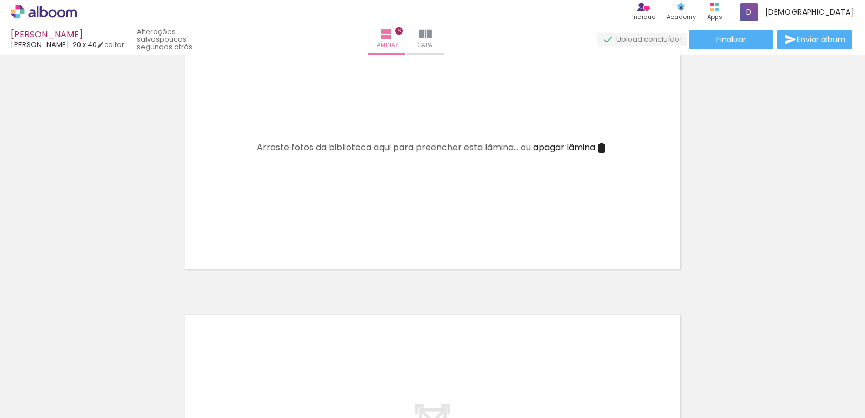
scroll to position [0, 6611]
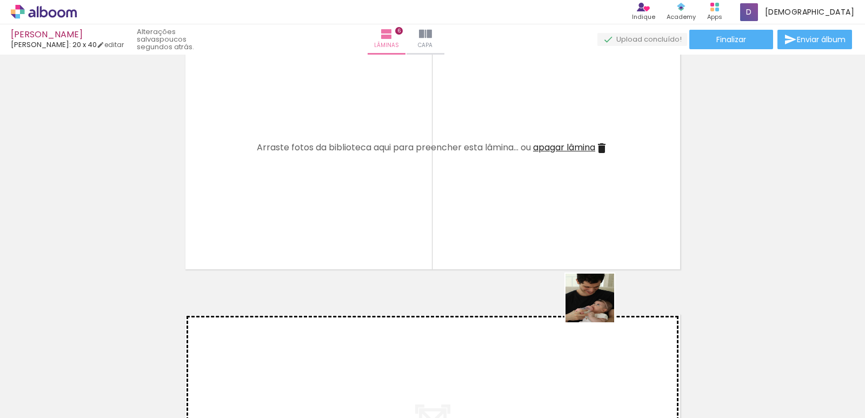
drag, startPoint x: 637, startPoint y: 386, endPoint x: 584, endPoint y: 291, distance: 109.6
click at [584, 291] on quentale-workspace at bounding box center [432, 209] width 865 height 418
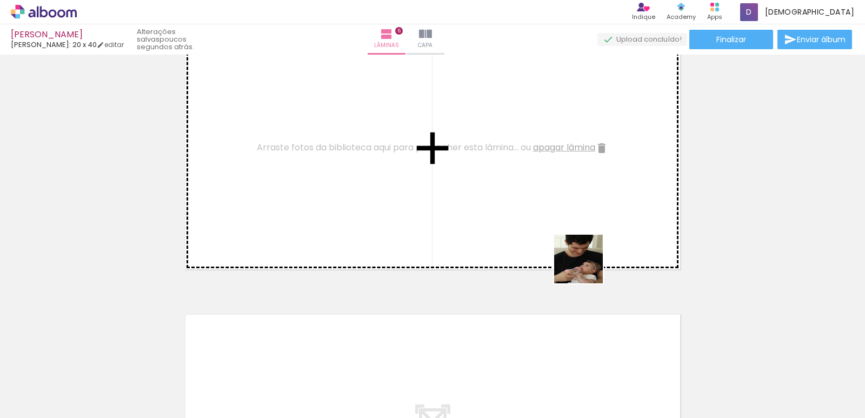
drag, startPoint x: 637, startPoint y: 385, endPoint x: 566, endPoint y: 215, distance: 184.9
click at [566, 215] on quentale-workspace at bounding box center [432, 209] width 865 height 418
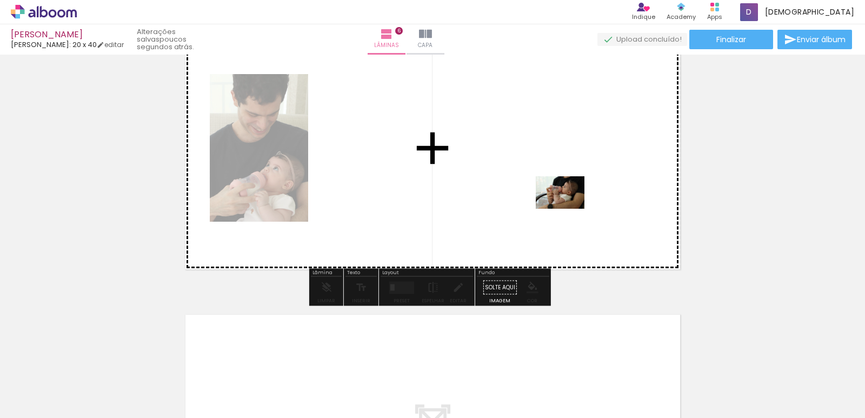
drag, startPoint x: 570, startPoint y: 388, endPoint x: 568, endPoint y: 209, distance: 179.4
click at [568, 209] on quentale-workspace at bounding box center [432, 209] width 865 height 418
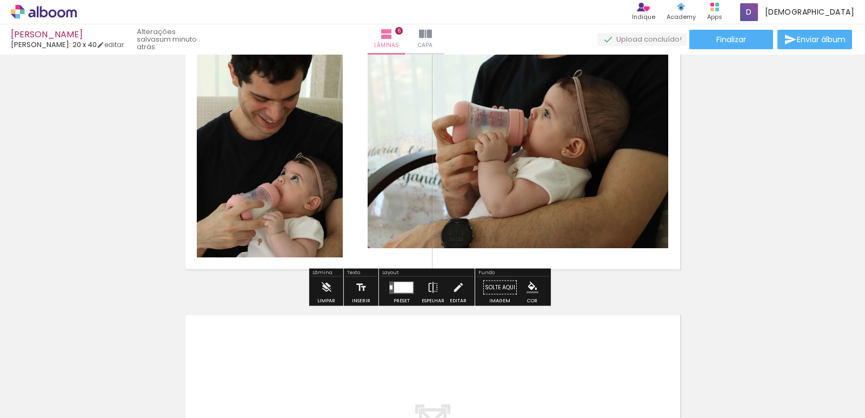
scroll to position [1451, 0]
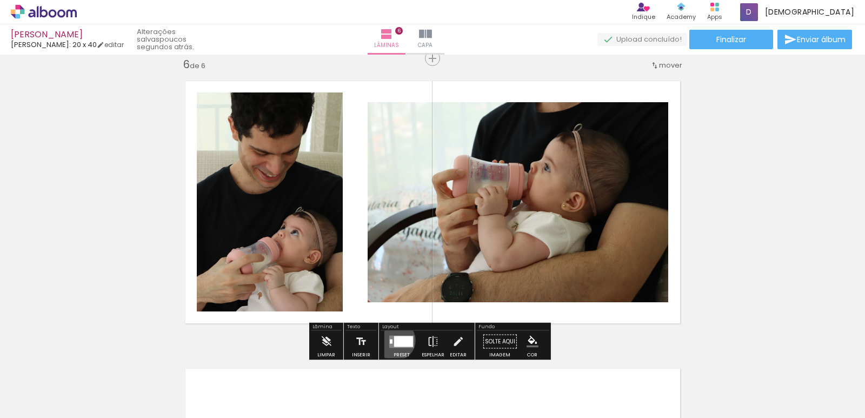
drag, startPoint x: 392, startPoint y: 340, endPoint x: 423, endPoint y: 330, distance: 32.3
click at [394, 340] on div at bounding box center [403, 341] width 19 height 11
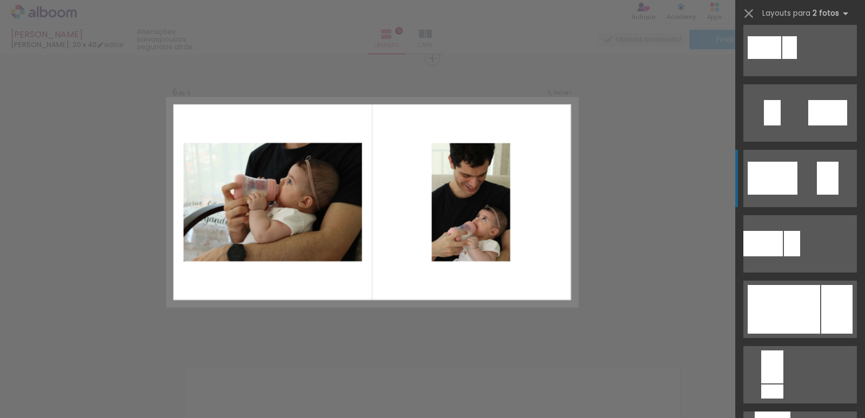
scroll to position [324, 0]
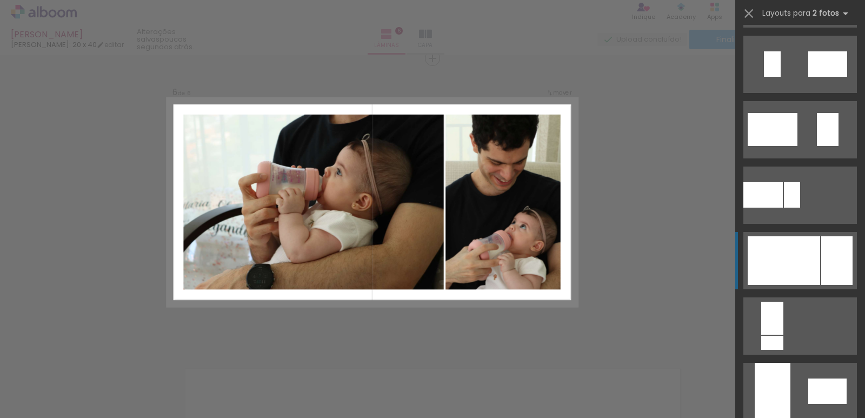
click at [821, 244] on div at bounding box center [836, 260] width 31 height 49
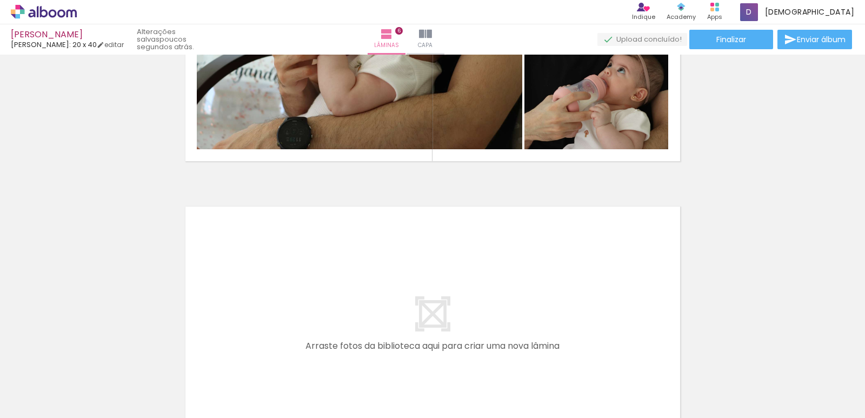
scroll to position [0, 6487]
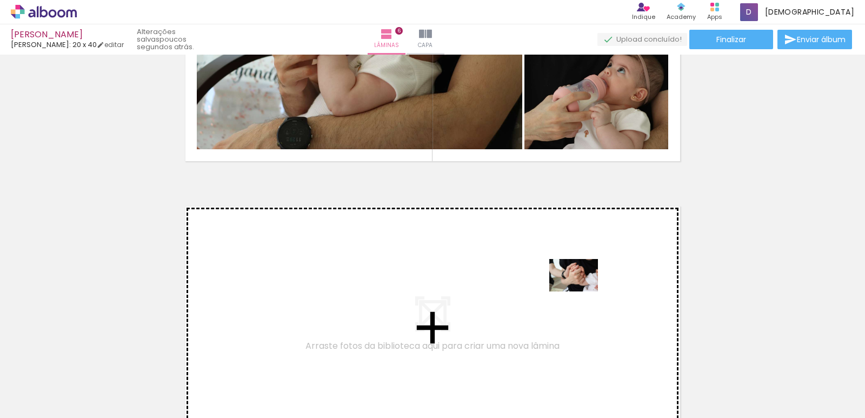
drag, startPoint x: 647, startPoint y: 385, endPoint x: 581, endPoint y: 291, distance: 114.8
click at [581, 291] on quentale-workspace at bounding box center [432, 209] width 865 height 418
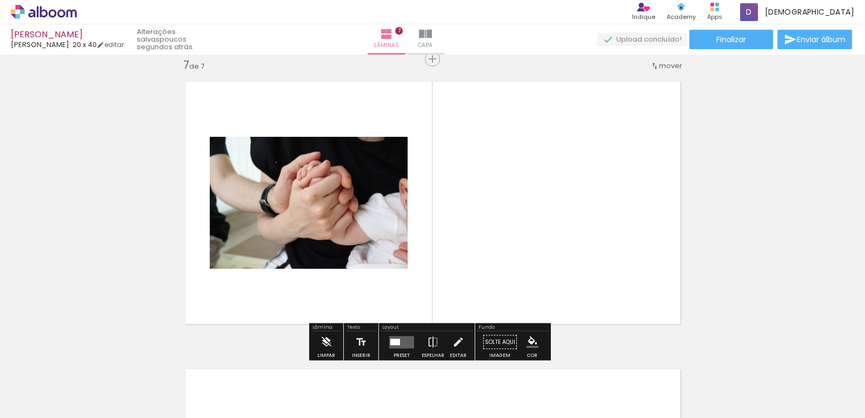
scroll to position [1739, 0]
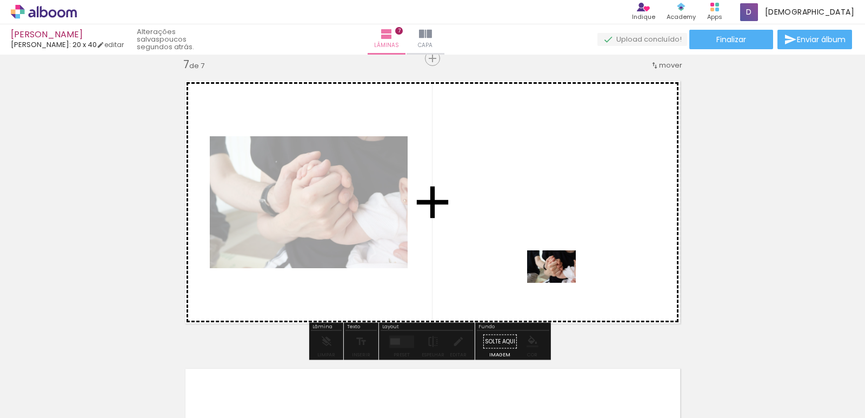
drag, startPoint x: 578, startPoint y: 386, endPoint x: 558, endPoint y: 279, distance: 108.3
click at [558, 279] on quentale-workspace at bounding box center [432, 209] width 865 height 418
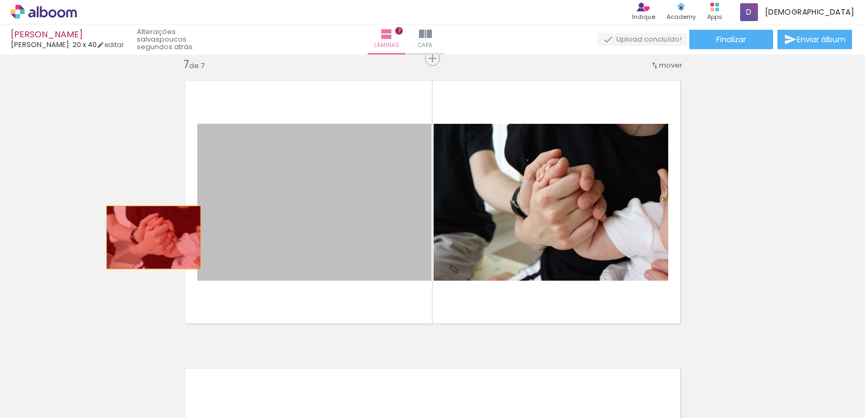
drag, startPoint x: 269, startPoint y: 245, endPoint x: 154, endPoint y: 238, distance: 114.8
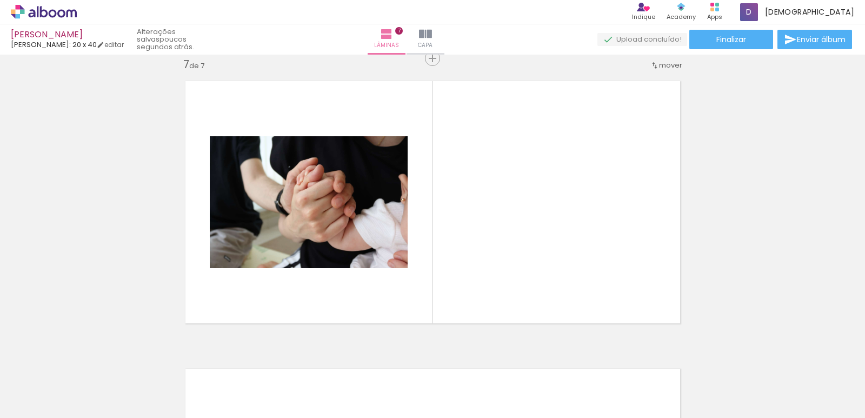
scroll to position [0, 6002]
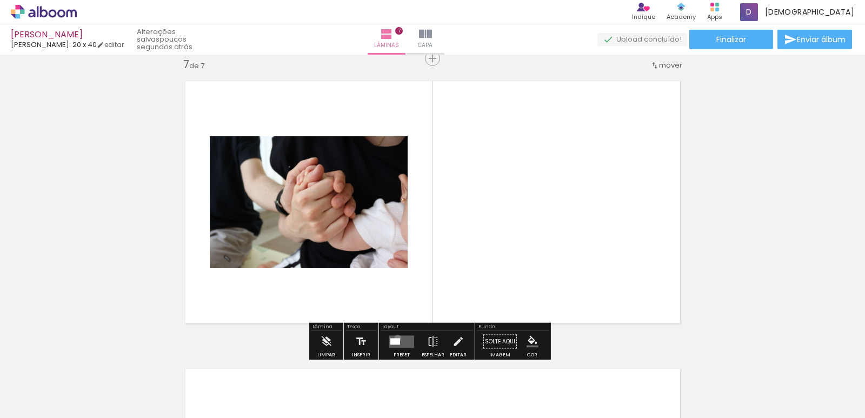
drag, startPoint x: 395, startPoint y: 338, endPoint x: 401, endPoint y: 335, distance: 6.8
click at [396, 338] on div at bounding box center [395, 341] width 10 height 6
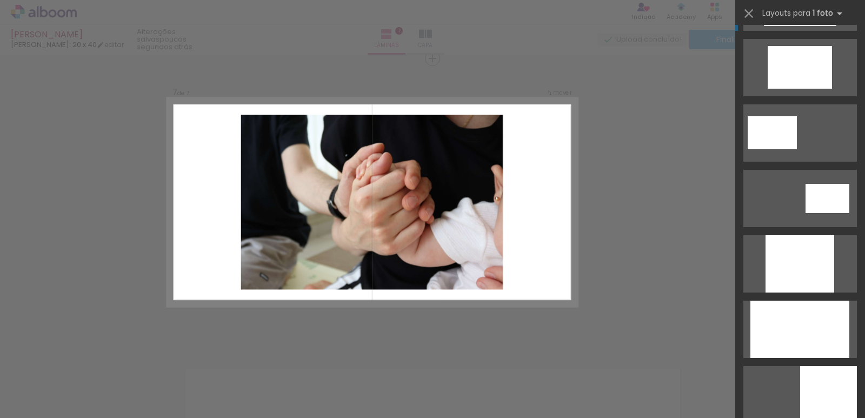
scroll to position [486, 0]
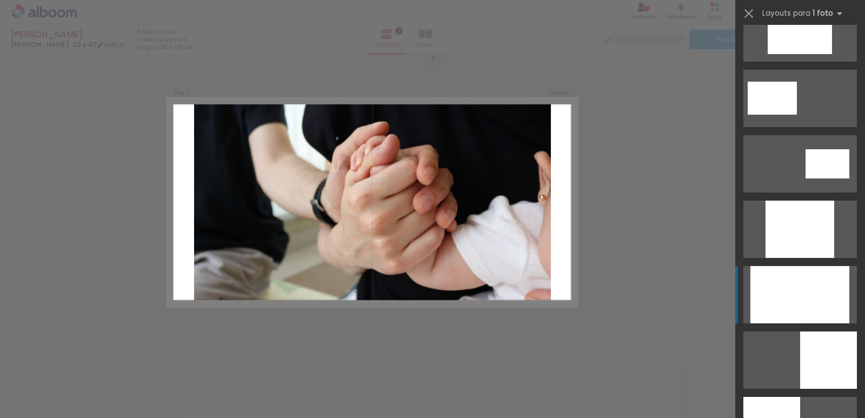
click at [795, 276] on div at bounding box center [799, 294] width 99 height 57
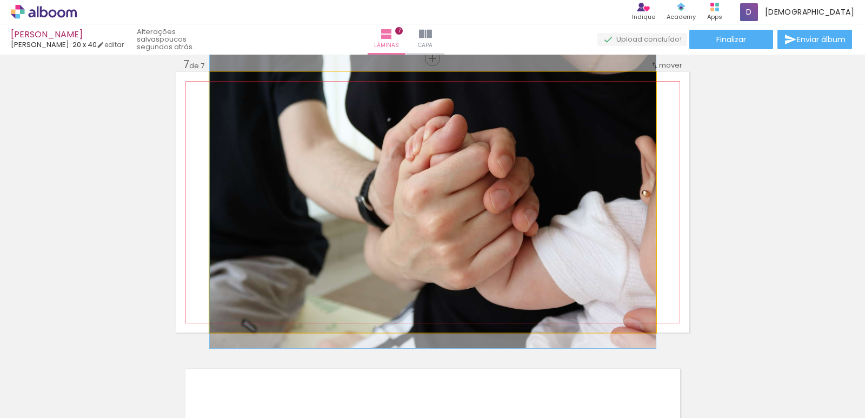
drag, startPoint x: 559, startPoint y: 242, endPoint x: 576, endPoint y: 239, distance: 16.9
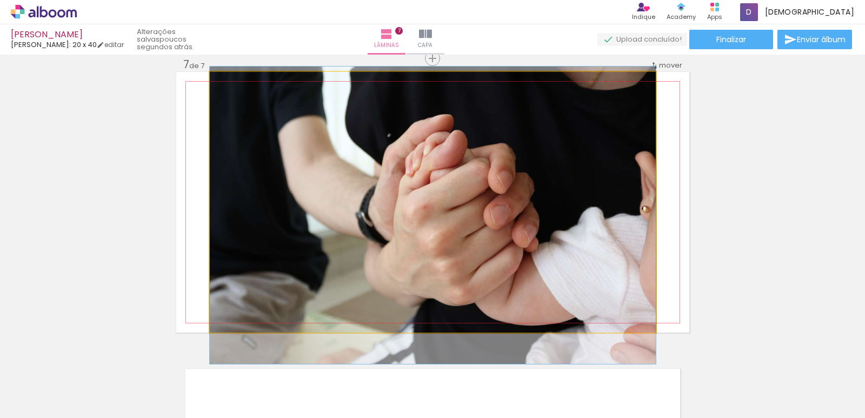
drag, startPoint x: 240, startPoint y: 118, endPoint x: 231, endPoint y: 118, distance: 9.2
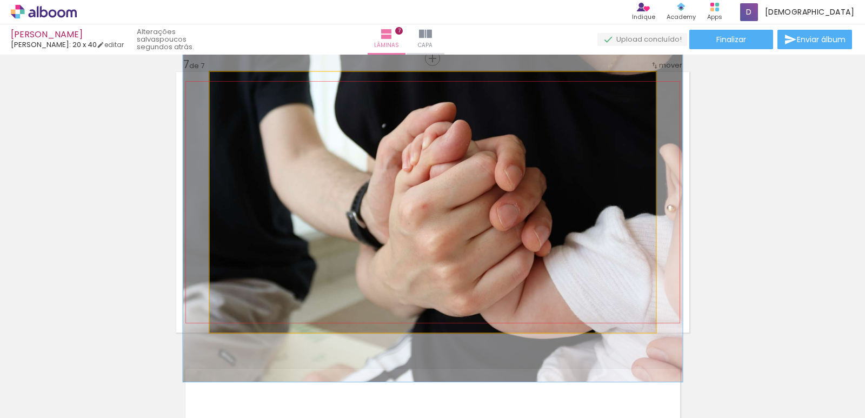
type paper-slider "112"
click at [239, 84] on div at bounding box center [239, 83] width 17 height 17
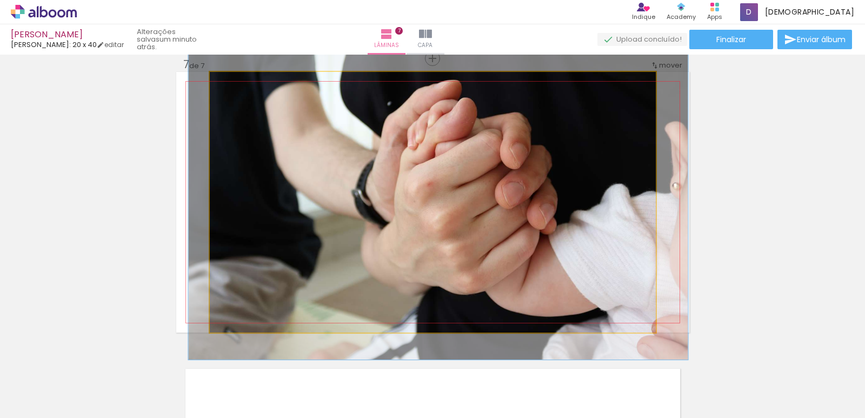
drag, startPoint x: 240, startPoint y: 116, endPoint x: 249, endPoint y: 95, distance: 23.3
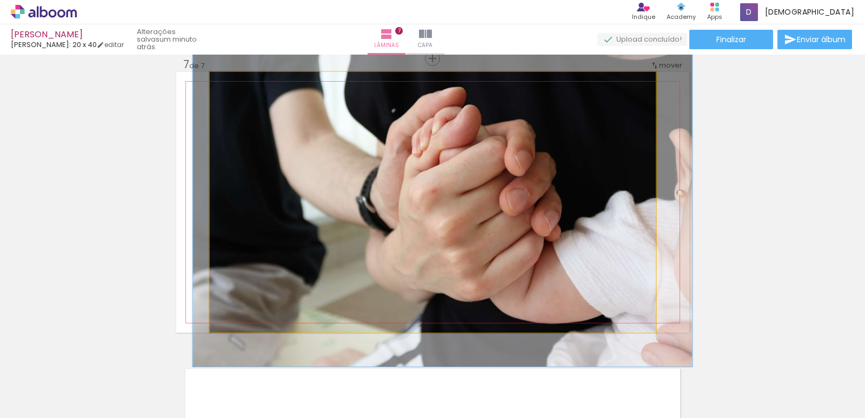
drag, startPoint x: 487, startPoint y: 189, endPoint x: 490, endPoint y: 195, distance: 6.8
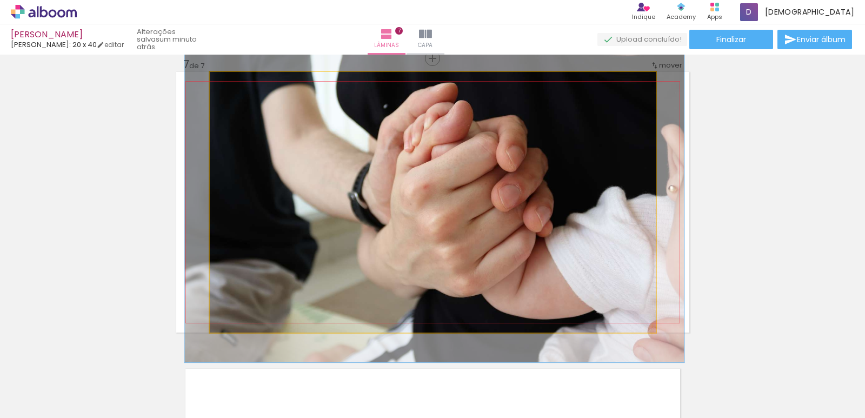
drag, startPoint x: 579, startPoint y: 220, endPoint x: 570, endPoint y: 218, distance: 10.0
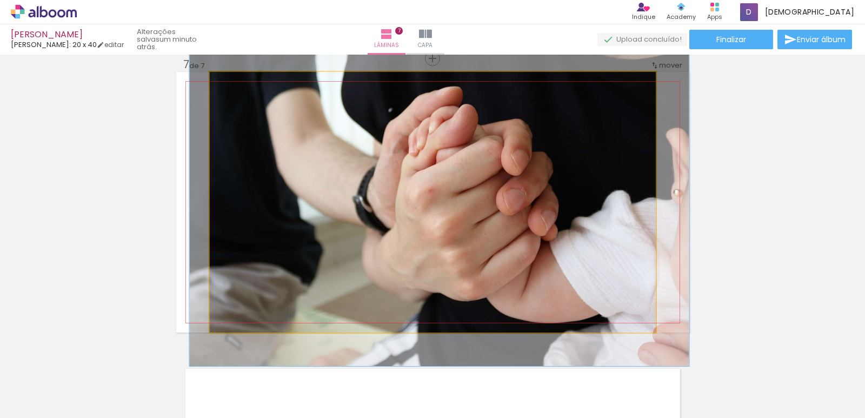
drag, startPoint x: 570, startPoint y: 218, endPoint x: 578, endPoint y: 222, distance: 8.7
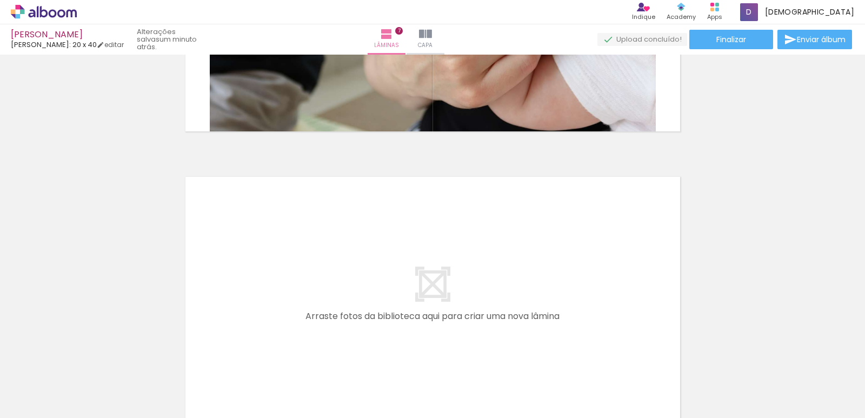
scroll to position [1955, 0]
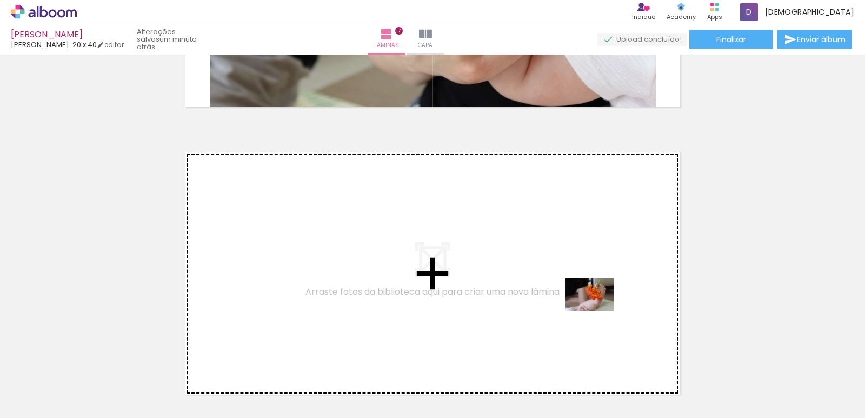
drag, startPoint x: 709, startPoint y: 382, endPoint x: 588, endPoint y: 305, distance: 143.3
click at [588, 305] on quentale-workspace at bounding box center [432, 209] width 865 height 418
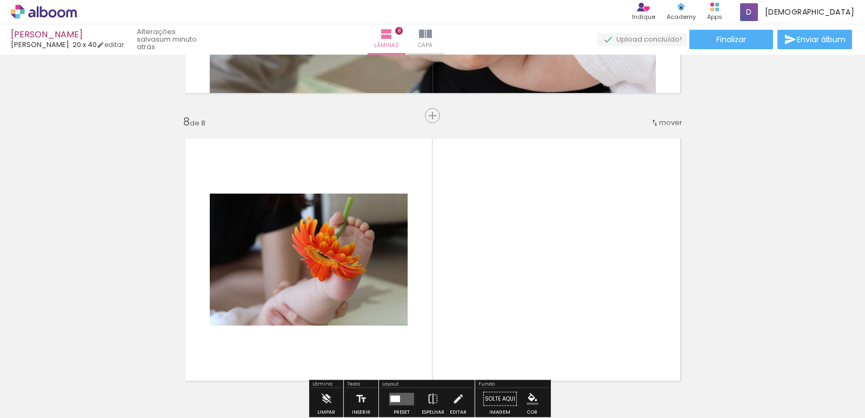
scroll to position [1918, 0]
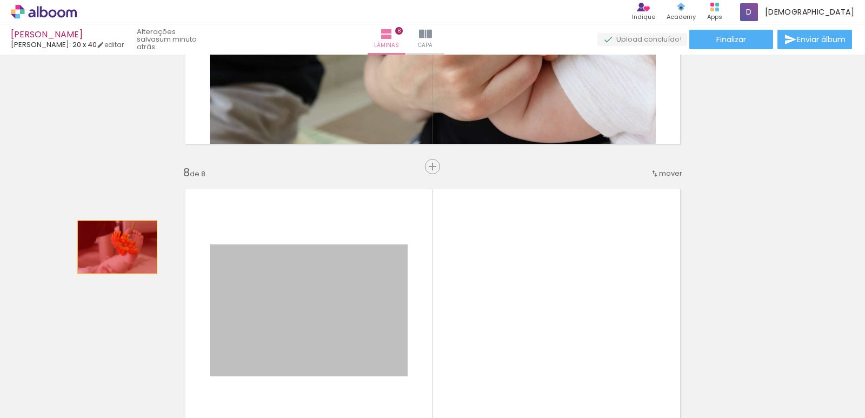
drag, startPoint x: 280, startPoint y: 290, endPoint x: 113, endPoint y: 247, distance: 173.0
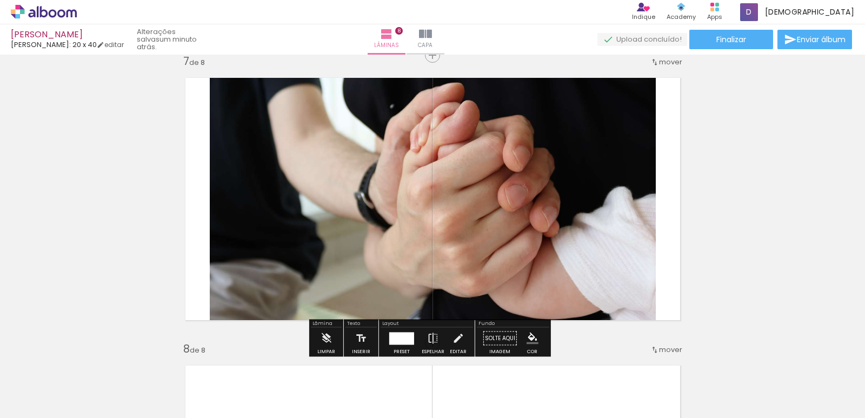
scroll to position [1702, 0]
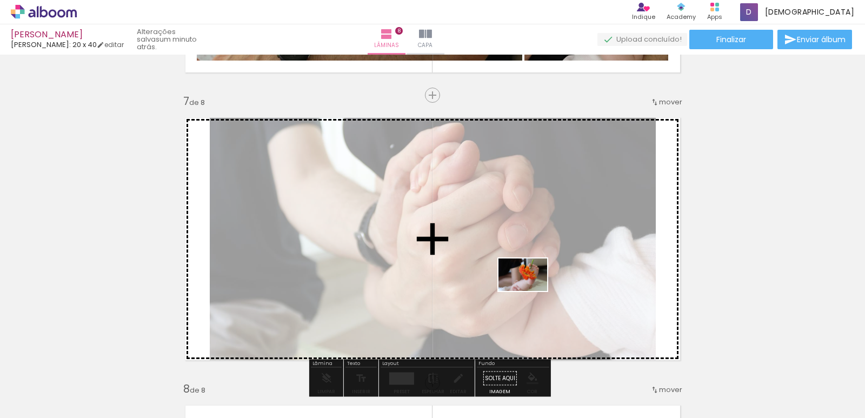
drag, startPoint x: 686, startPoint y: 381, endPoint x: 501, endPoint y: 283, distance: 209.1
click at [500, 282] on quentale-workspace at bounding box center [432, 209] width 865 height 418
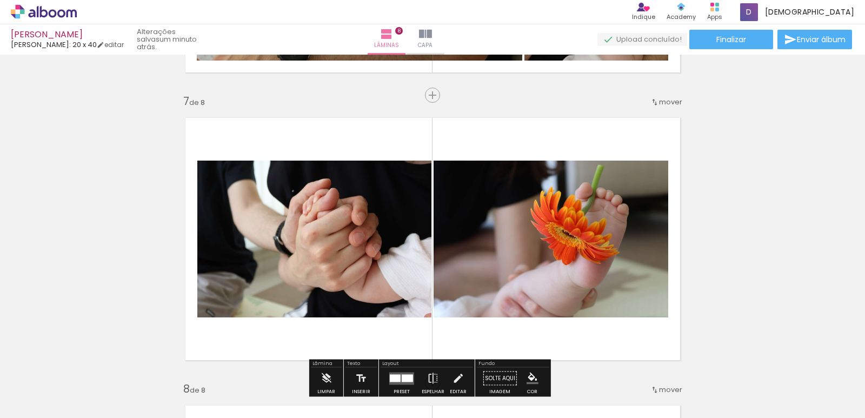
click at [521, 287] on quentale-photo at bounding box center [550, 238] width 235 height 157
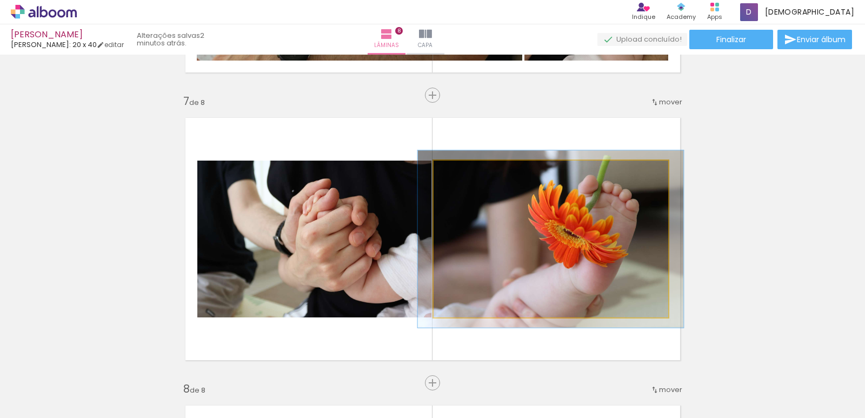
type paper-slider "113"
click at [464, 175] on div at bounding box center [462, 171] width 17 height 17
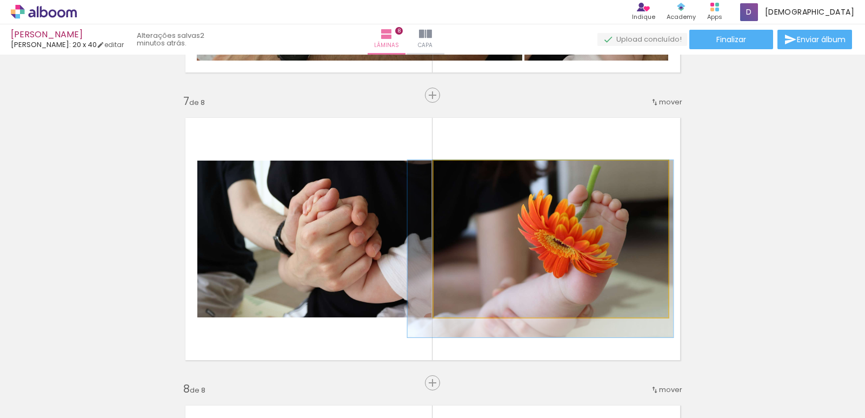
drag, startPoint x: 484, startPoint y: 191, endPoint x: 473, endPoint y: 212, distance: 23.9
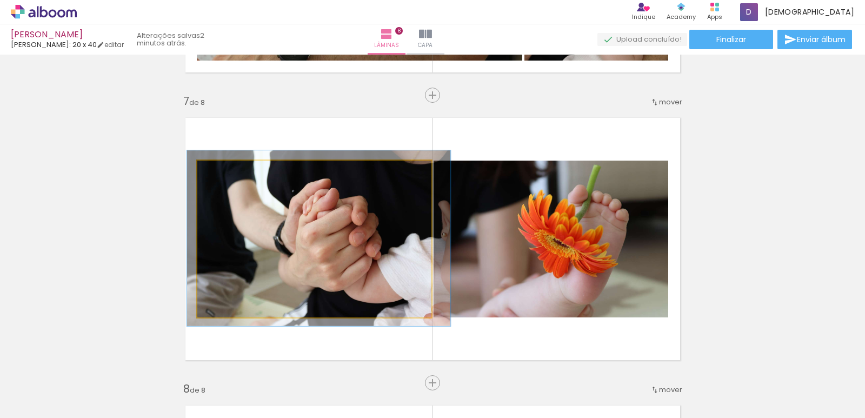
click at [229, 171] on div at bounding box center [227, 171] width 17 height 17
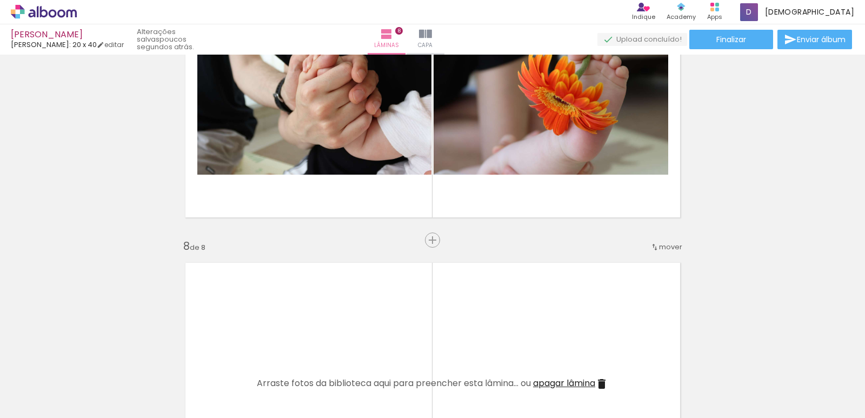
scroll to position [1864, 0]
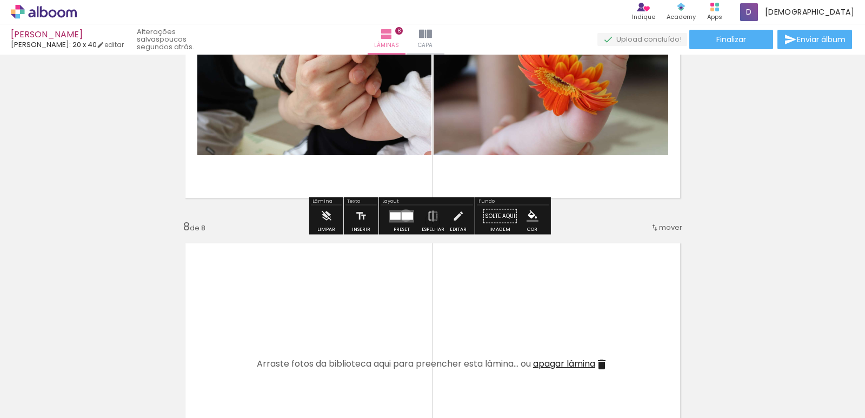
drag, startPoint x: 403, startPoint y: 215, endPoint x: 487, endPoint y: 203, distance: 84.7
click at [410, 213] on div at bounding box center [407, 216] width 11 height 8
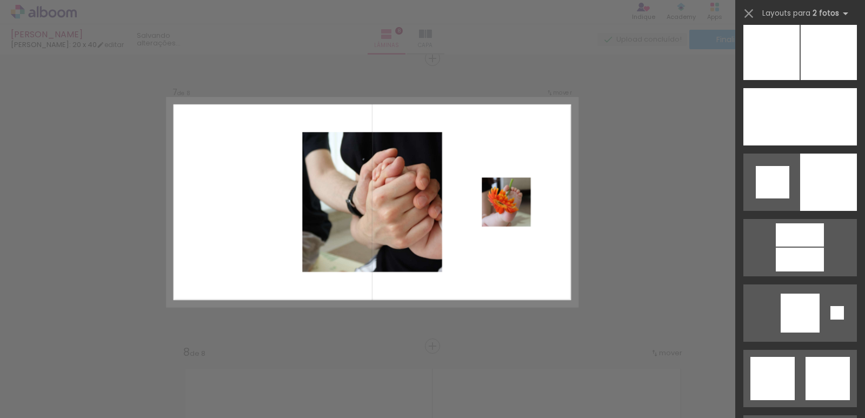
scroll to position [2810, 0]
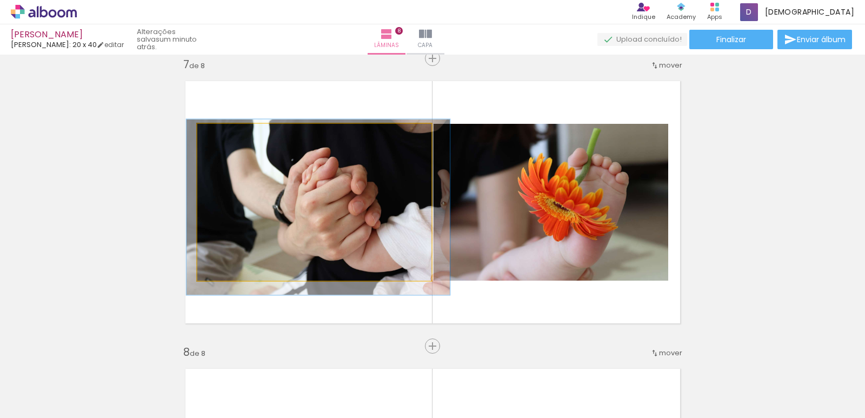
drag, startPoint x: 352, startPoint y: 242, endPoint x: 352, endPoint y: 248, distance: 6.0
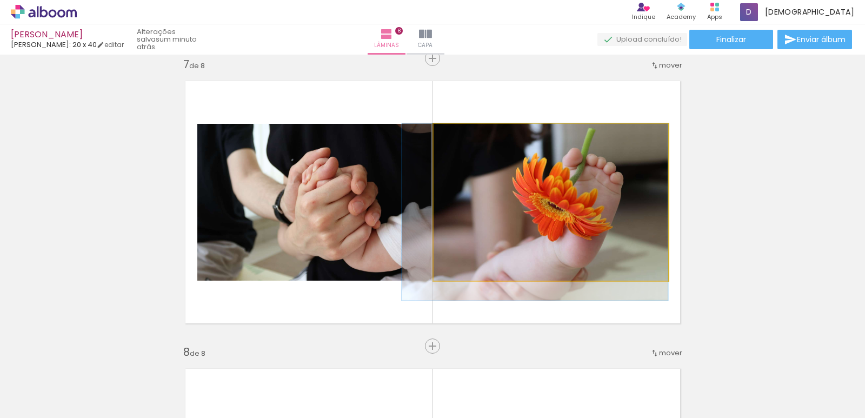
drag, startPoint x: 470, startPoint y: 269, endPoint x: 445, endPoint y: 273, distance: 25.7
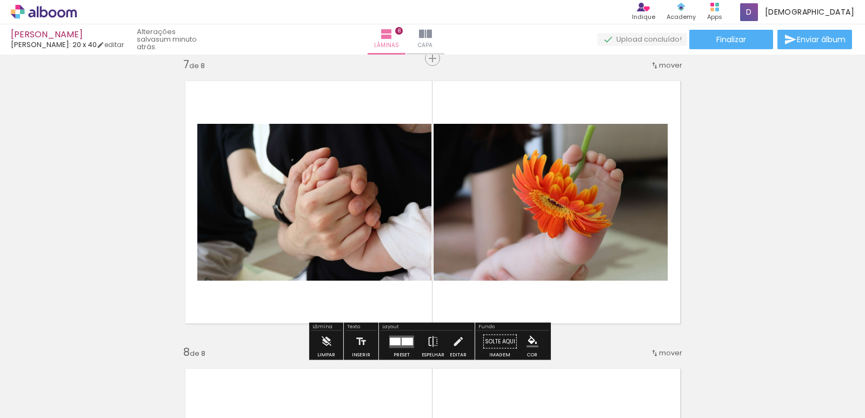
scroll to position [0, 6002]
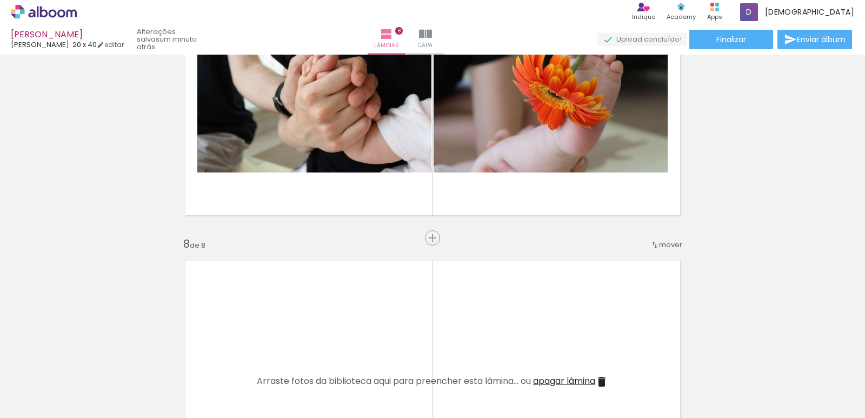
scroll to position [1901, 0]
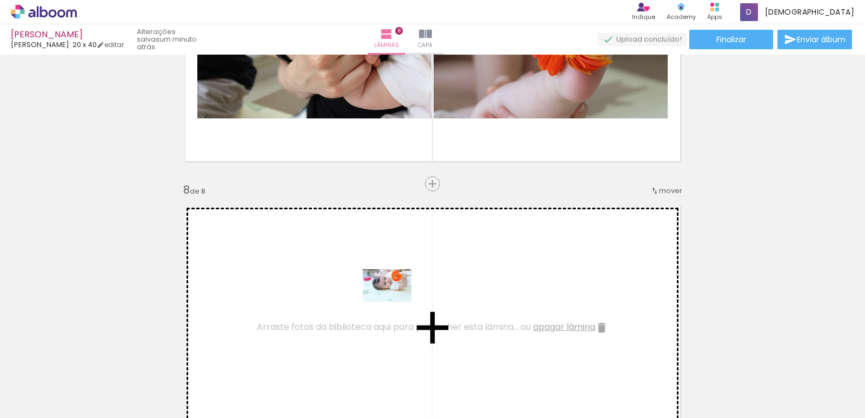
drag, startPoint x: 520, startPoint y: 387, endPoint x: 395, endPoint y: 302, distance: 151.7
click at [395, 302] on quentale-workspace at bounding box center [432, 209] width 865 height 418
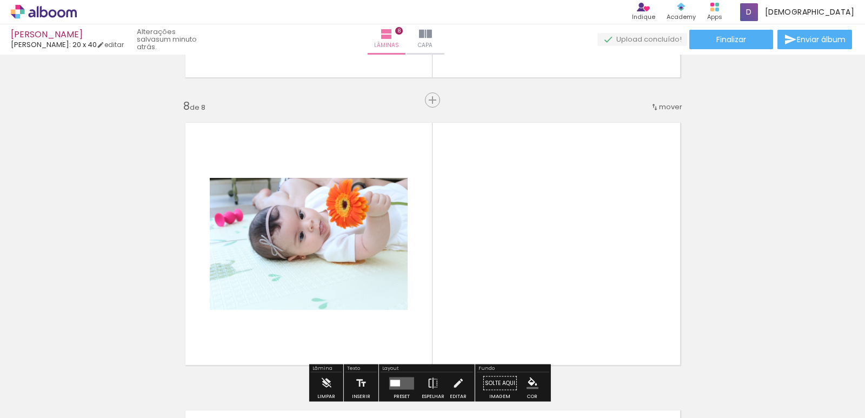
scroll to position [2009, 0]
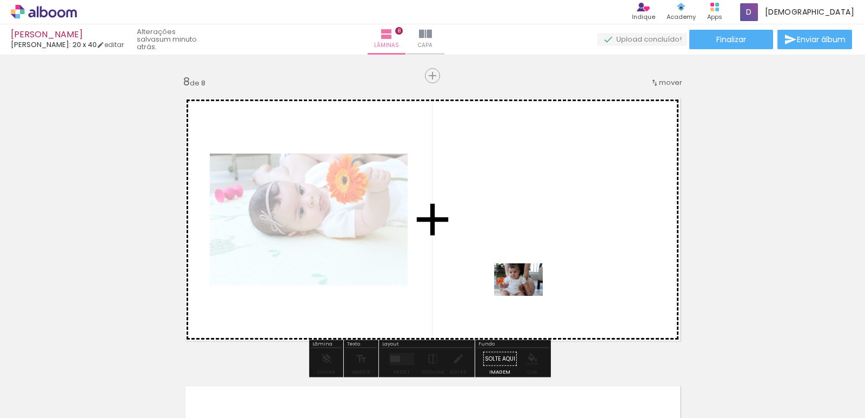
drag, startPoint x: 634, startPoint y: 391, endPoint x: 526, endPoint y: 295, distance: 144.7
click at [526, 295] on quentale-workspace at bounding box center [432, 209] width 865 height 418
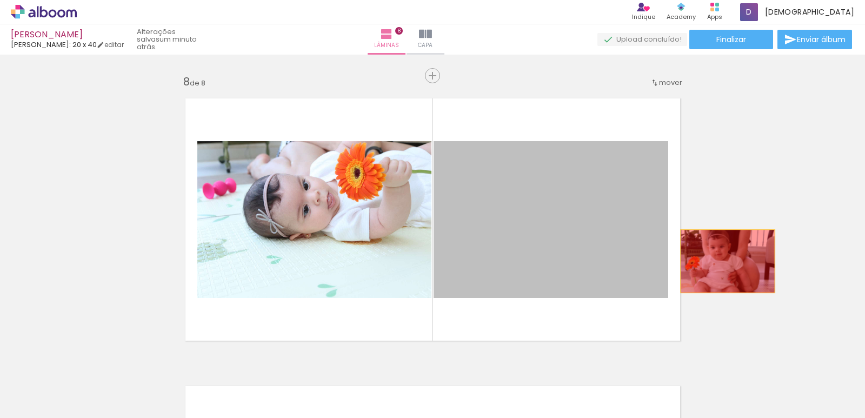
drag, startPoint x: 518, startPoint y: 238, endPoint x: 738, endPoint y: 264, distance: 221.9
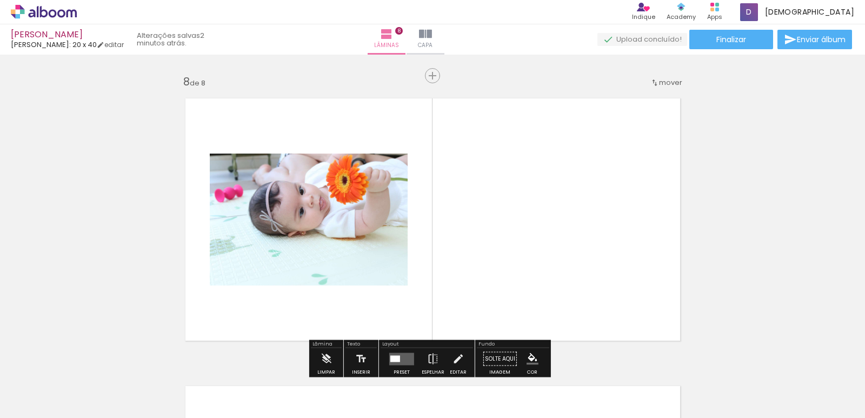
drag, startPoint x: 766, startPoint y: 369, endPoint x: 616, endPoint y: 288, distance: 170.0
click at [733, 348] on quentale-workspace at bounding box center [432, 209] width 865 height 418
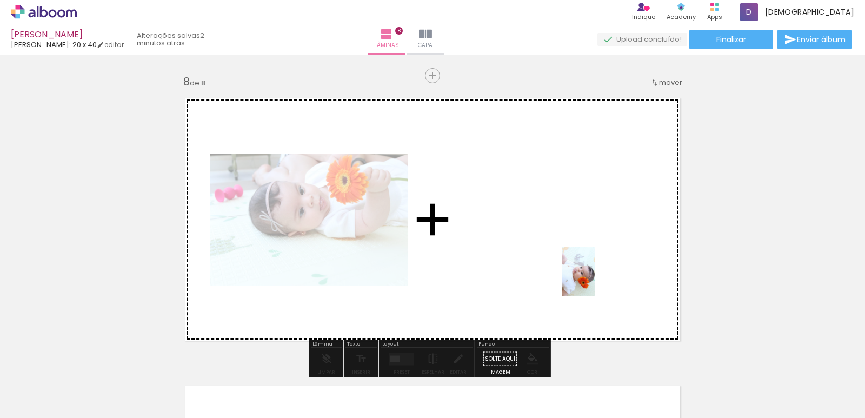
drag, startPoint x: 764, startPoint y: 361, endPoint x: 593, endPoint y: 277, distance: 189.7
click at [593, 278] on quentale-workspace at bounding box center [432, 209] width 865 height 418
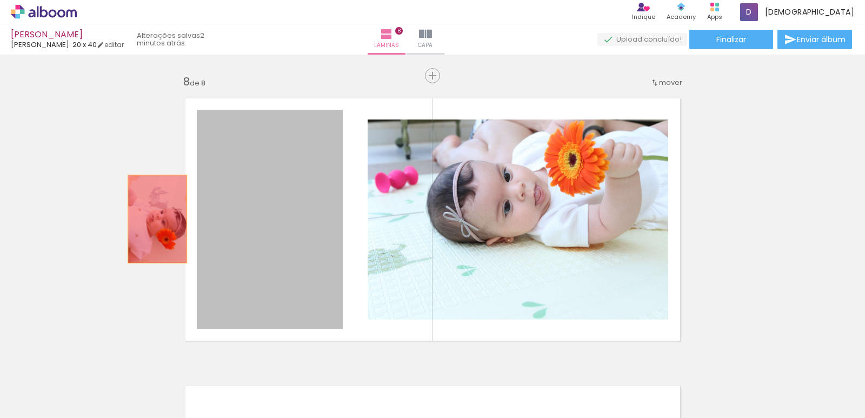
drag, startPoint x: 275, startPoint y: 246, endPoint x: 155, endPoint y: 217, distance: 123.5
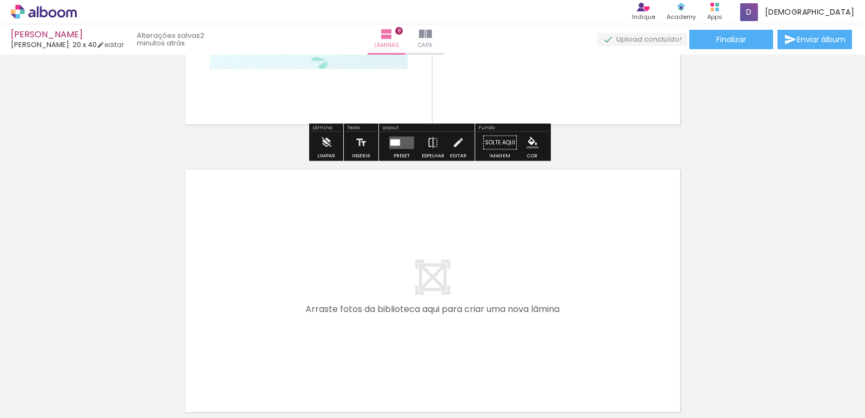
scroll to position [2279, 0]
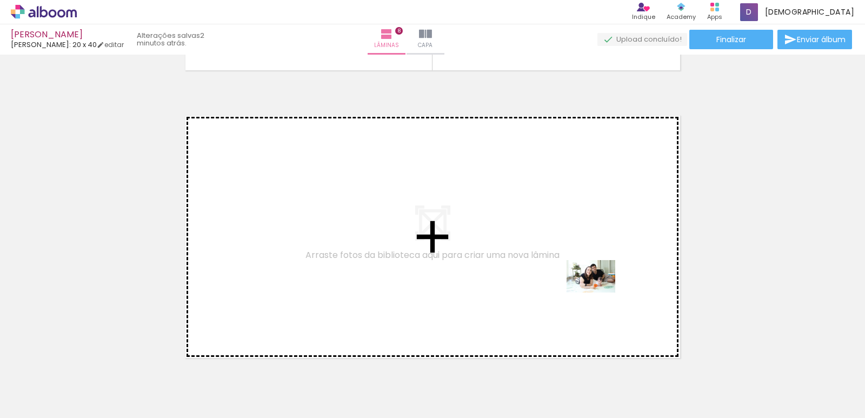
drag, startPoint x: 827, startPoint y: 383, endPoint x: 597, endPoint y: 292, distance: 248.0
click at [597, 292] on quentale-workspace at bounding box center [432, 209] width 865 height 418
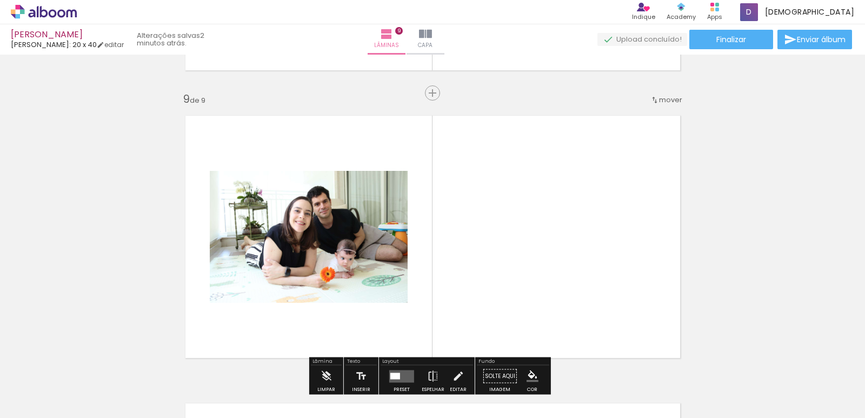
scroll to position [2314, 0]
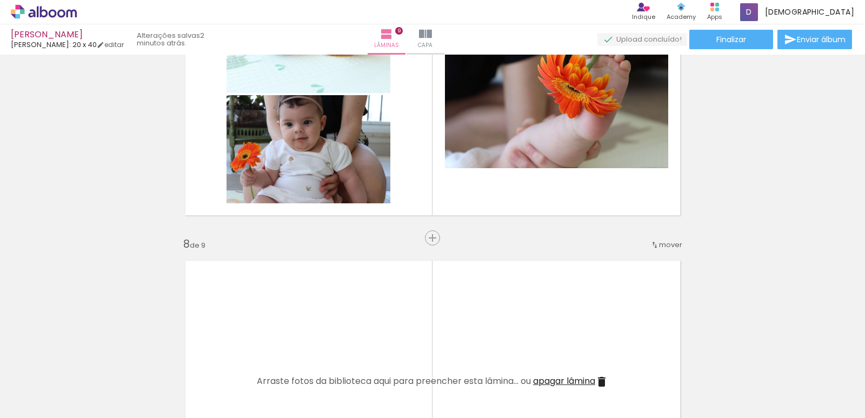
scroll to position [0, 6007]
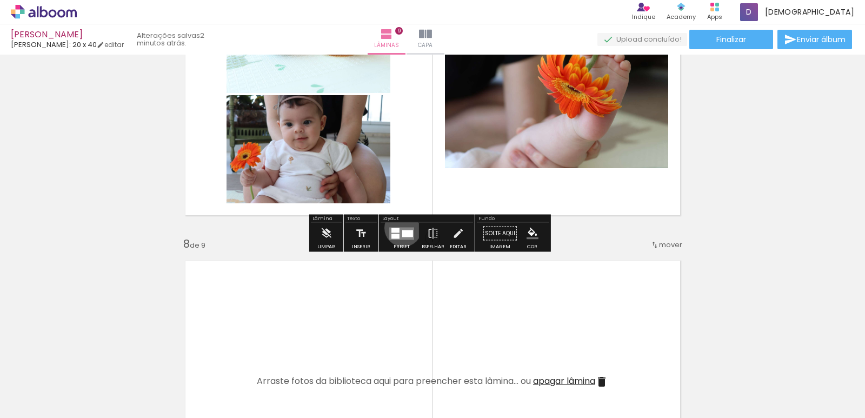
click at [400, 228] on quentale-layouter at bounding box center [401, 233] width 25 height 12
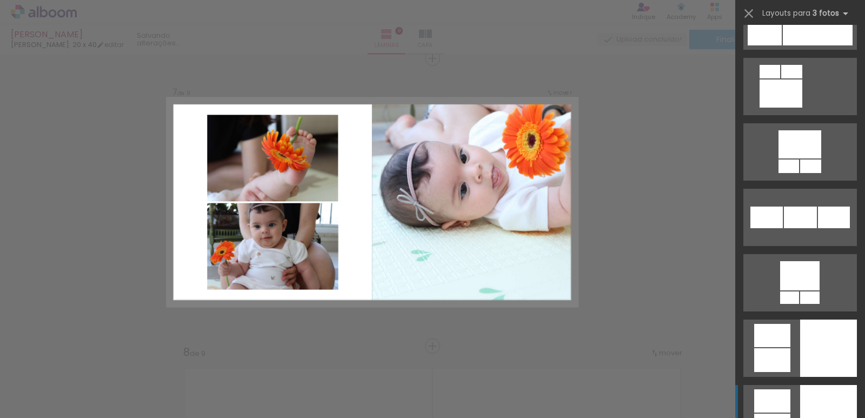
scroll to position [2568, 0]
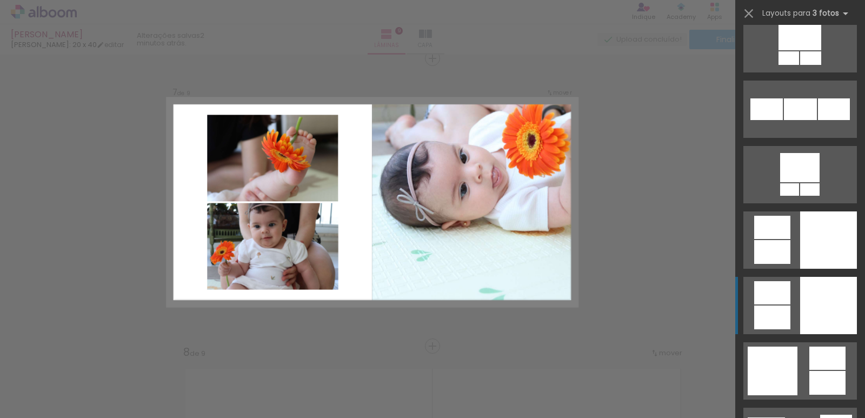
click at [824, 301] on div at bounding box center [828, 305] width 57 height 57
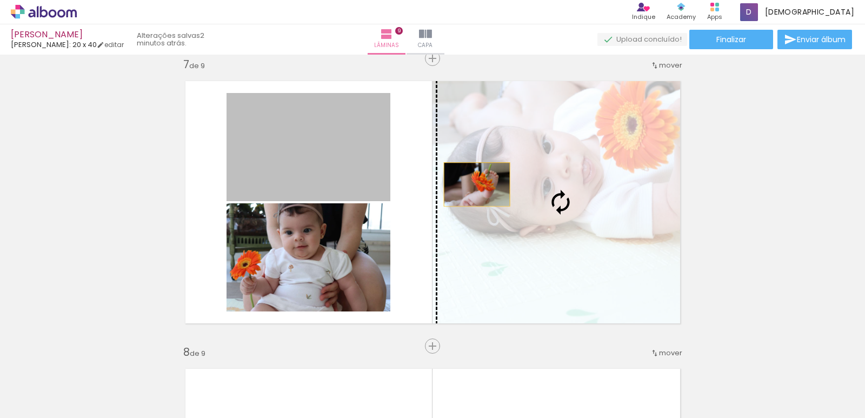
drag, startPoint x: 339, startPoint y: 165, endPoint x: 472, endPoint y: 184, distance: 134.4
click at [0, 0] on slot at bounding box center [0, 0] width 0 height 0
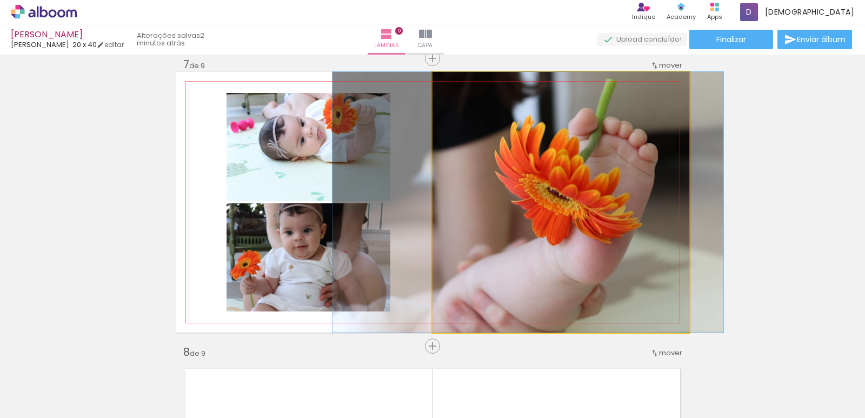
drag, startPoint x: 522, startPoint y: 197, endPoint x: 489, endPoint y: 224, distance: 42.6
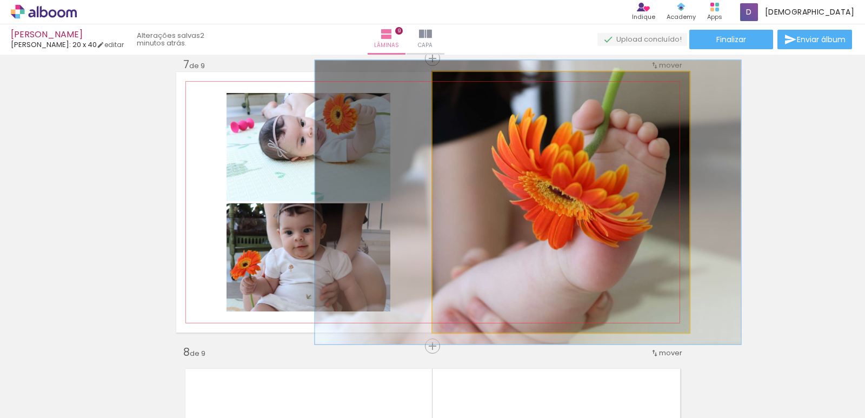
click at [460, 86] on div at bounding box center [460, 83] width 17 height 17
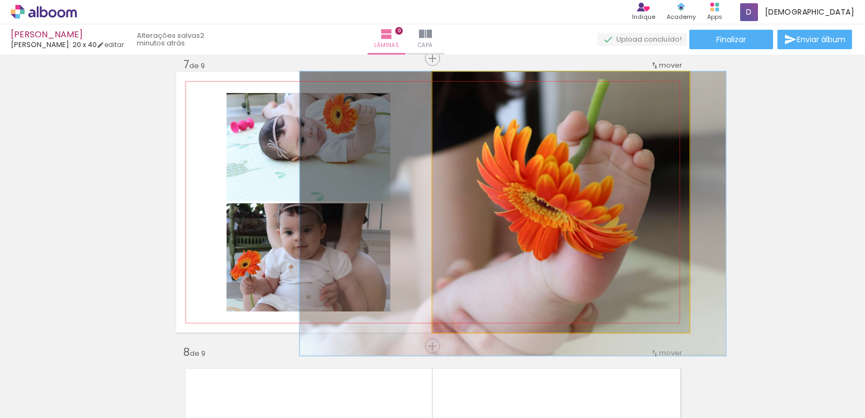
drag, startPoint x: 472, startPoint y: 96, endPoint x: 457, endPoint y: 131, distance: 38.2
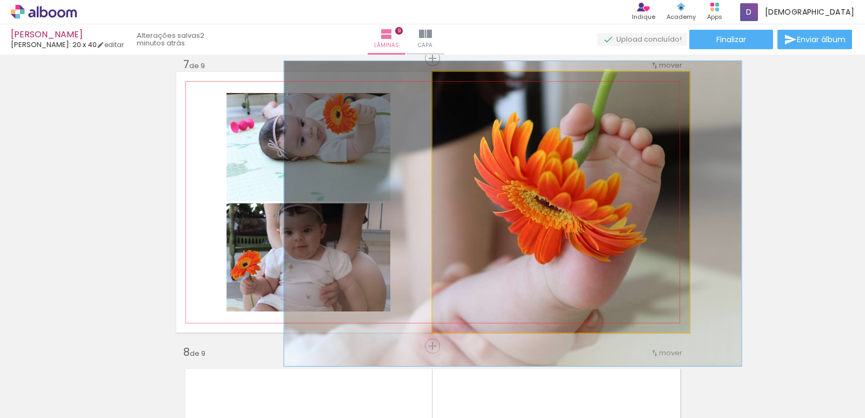
type paper-slider "117"
click at [464, 86] on div at bounding box center [464, 83] width 17 height 17
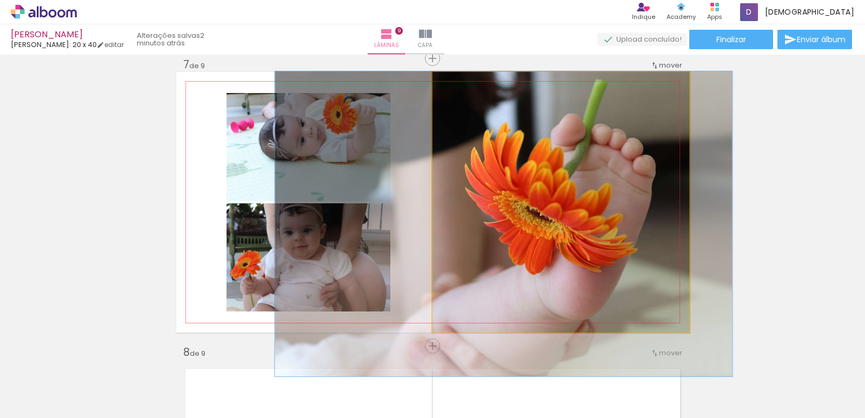
drag, startPoint x: 481, startPoint y: 103, endPoint x: 472, endPoint y: 133, distance: 31.1
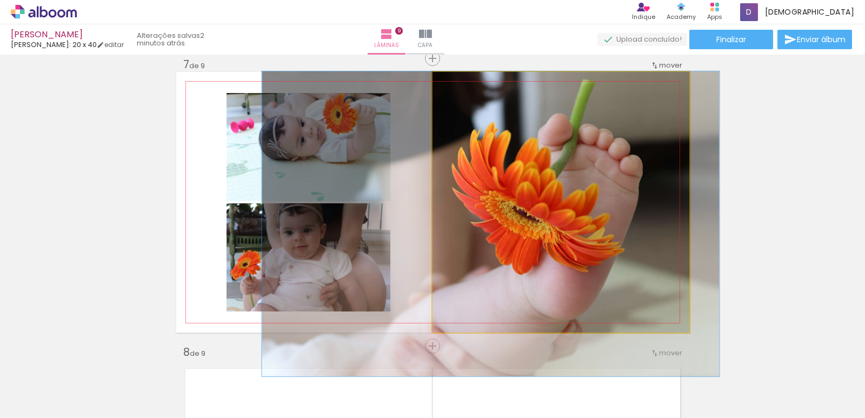
drag, startPoint x: 482, startPoint y: 133, endPoint x: 469, endPoint y: 139, distance: 14.1
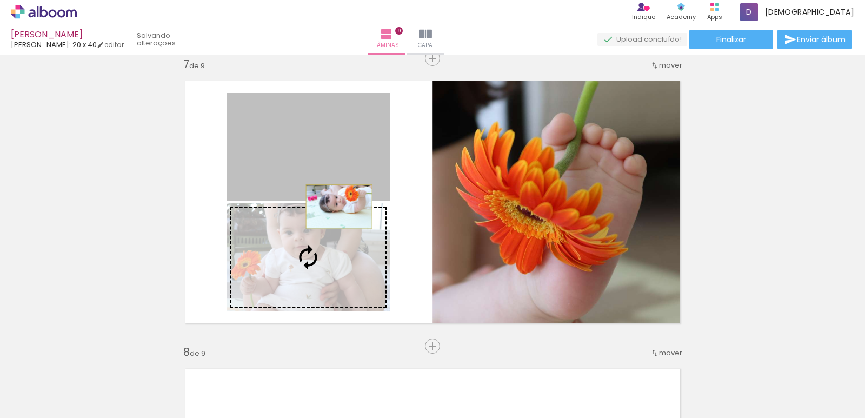
drag, startPoint x: 340, startPoint y: 193, endPoint x: 335, endPoint y: 206, distance: 14.6
click at [0, 0] on slot at bounding box center [0, 0] width 0 height 0
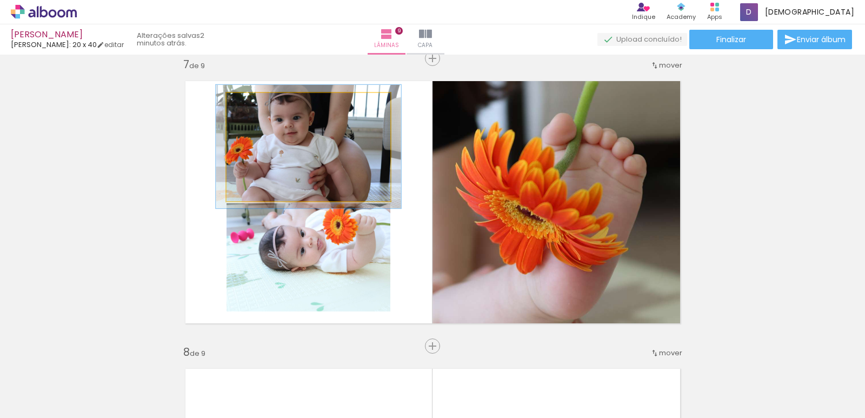
type paper-slider "113"
click at [253, 106] on div at bounding box center [256, 104] width 10 height 10
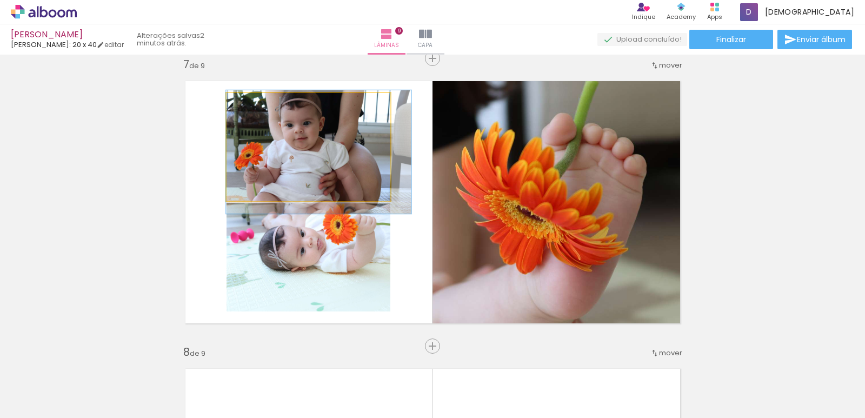
drag, startPoint x: 258, startPoint y: 119, endPoint x: 280, endPoint y: 125, distance: 22.3
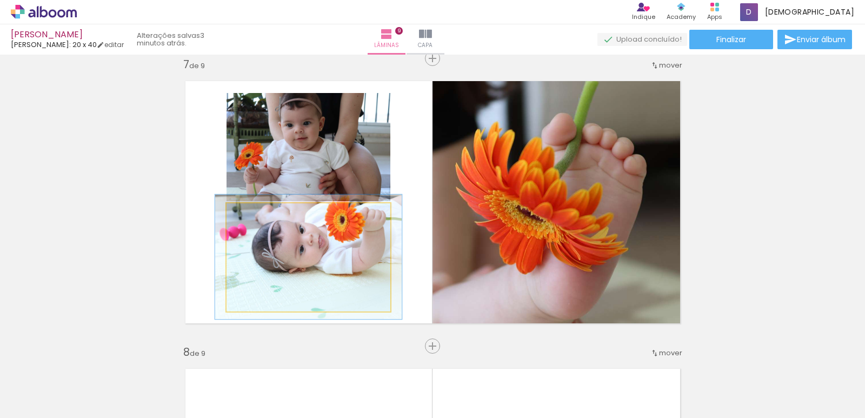
drag, startPoint x: 248, startPoint y: 213, endPoint x: 257, endPoint y: 211, distance: 8.9
click at [254, 211] on div at bounding box center [257, 215] width 10 height 10
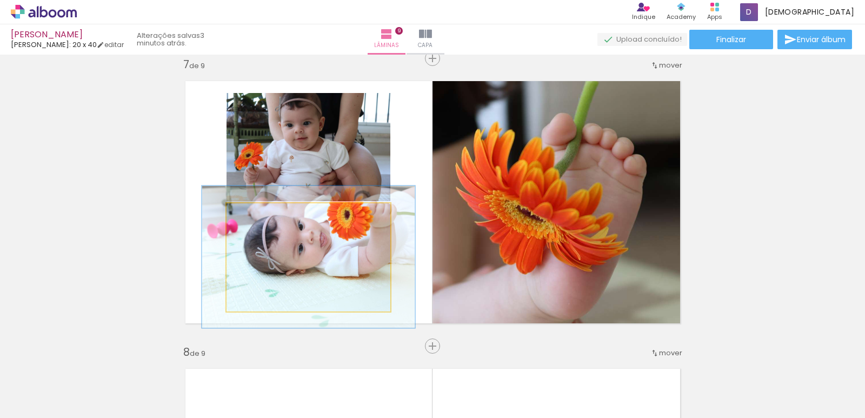
drag, startPoint x: 254, startPoint y: 211, endPoint x: 260, endPoint y: 210, distance: 6.0
type paper-slider "130"
click at [260, 210] on div at bounding box center [264, 214] width 17 height 17
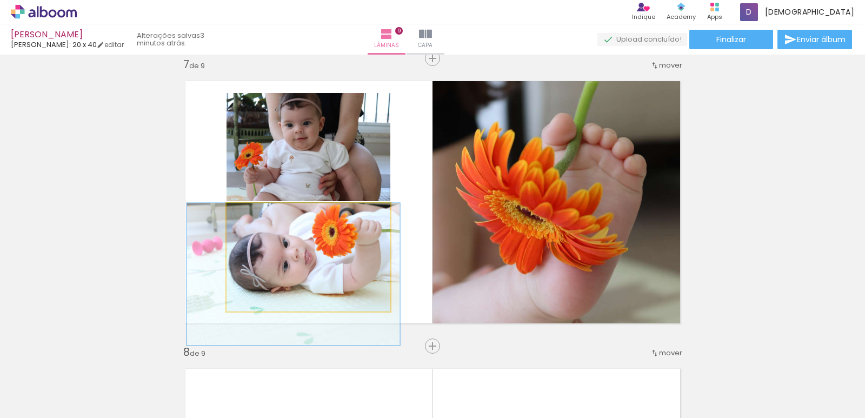
drag, startPoint x: 301, startPoint y: 236, endPoint x: 289, endPoint y: 259, distance: 25.9
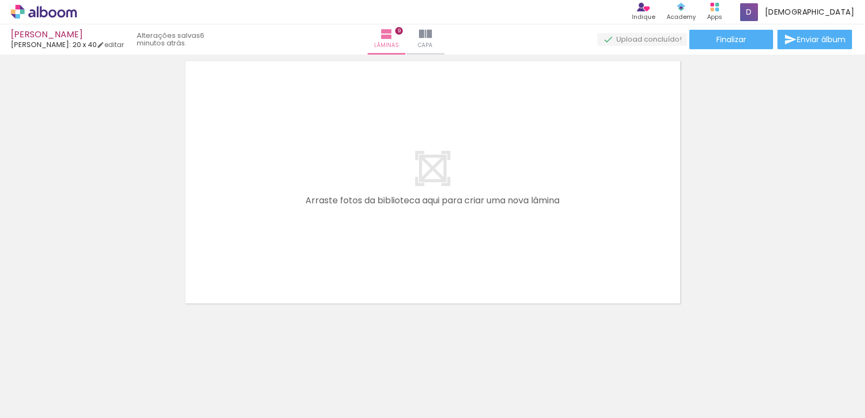
scroll to position [0, 496]
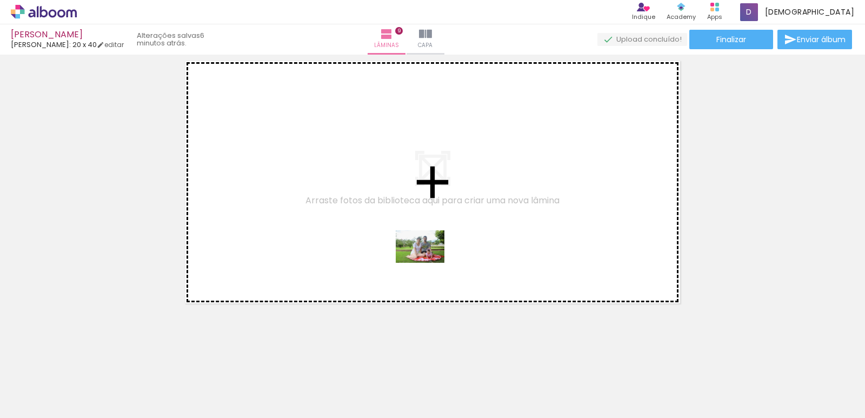
drag, startPoint x: 444, startPoint y: 377, endPoint x: 428, endPoint y: 263, distance: 115.2
click at [428, 263] on quentale-workspace at bounding box center [432, 209] width 865 height 418
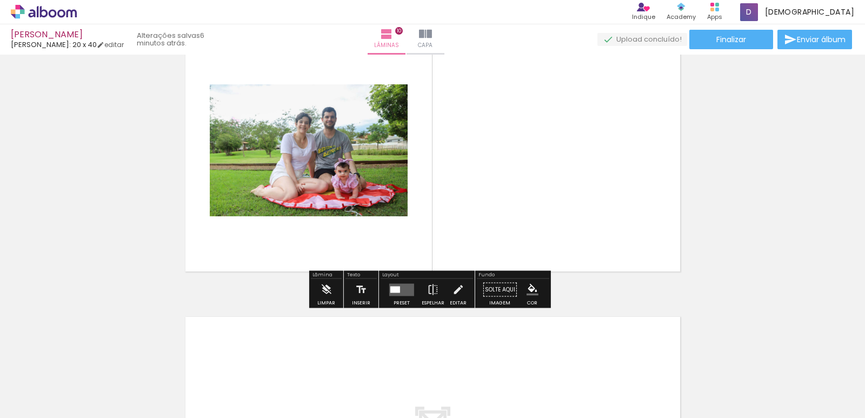
scroll to position [2655, 0]
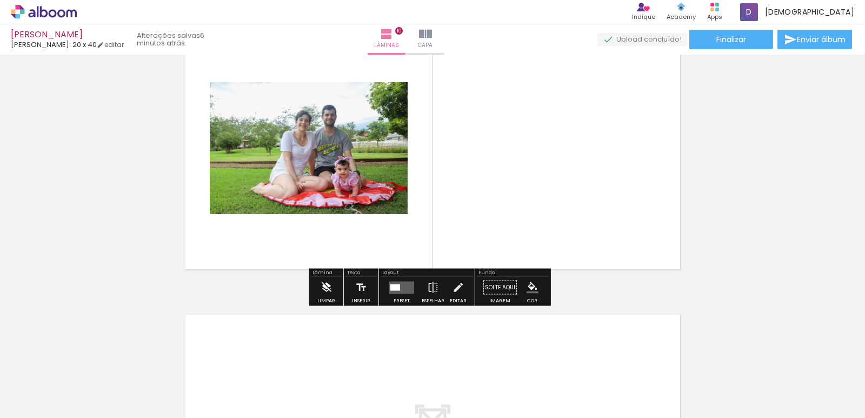
click at [322, 288] on iron-icon at bounding box center [326, 288] width 12 height 22
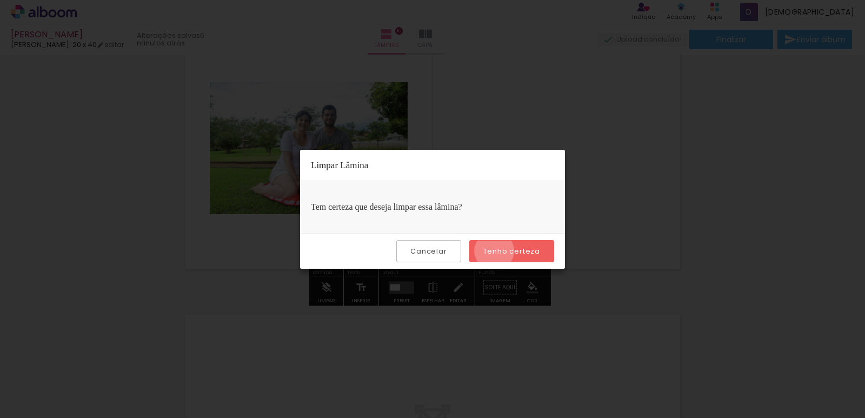
click at [0, 0] on slot "Tenho certeza" at bounding box center [0, 0] width 0 height 0
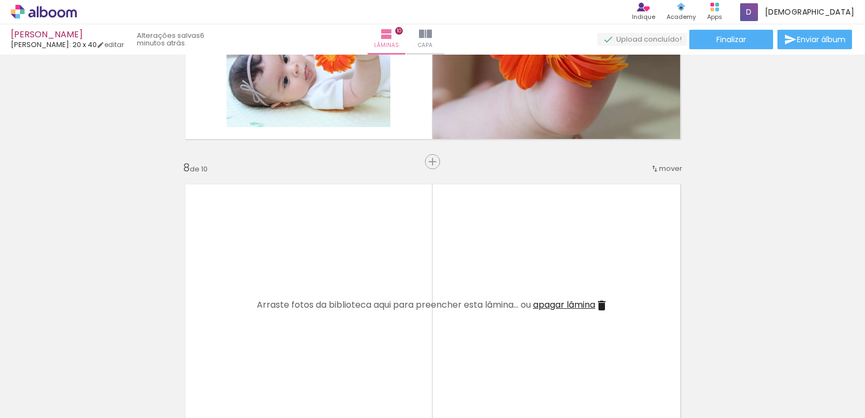
scroll to position [1899, 0]
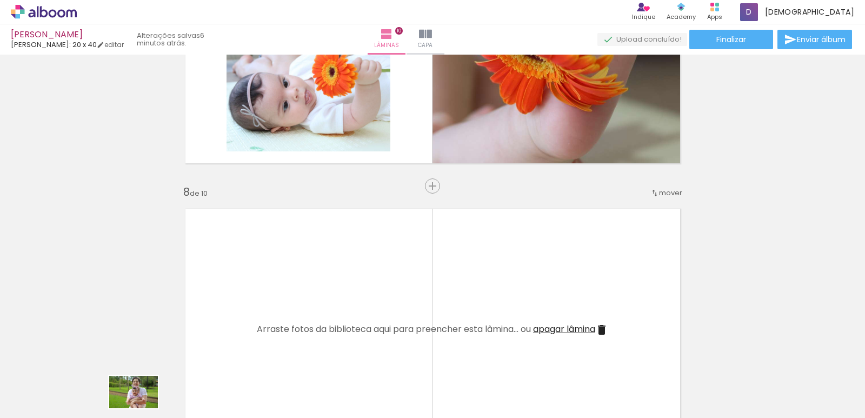
drag, startPoint x: 169, startPoint y: 409, endPoint x: 141, endPoint y: 407, distance: 27.6
click at [141, 407] on quentale-thumb at bounding box center [156, 381] width 61 height 62
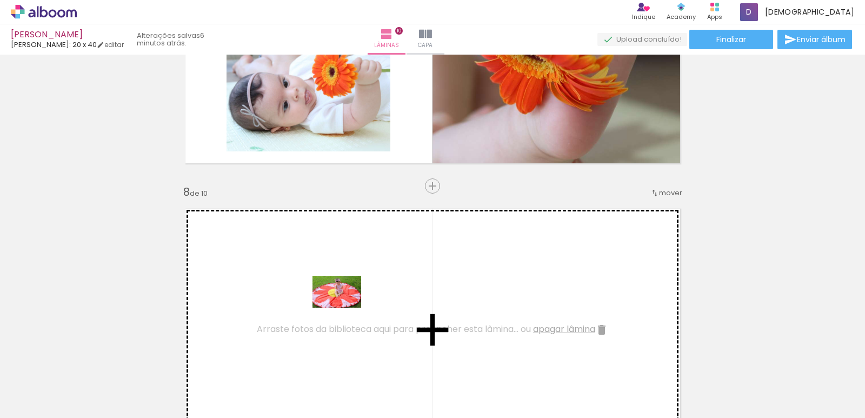
drag, startPoint x: 415, startPoint y: 382, endPoint x: 340, endPoint y: 305, distance: 107.0
click at [340, 305] on quentale-workspace at bounding box center [432, 209] width 865 height 418
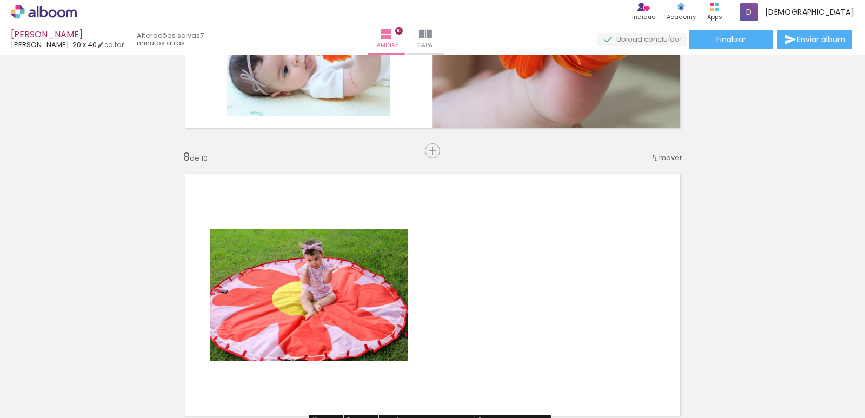
scroll to position [1953, 0]
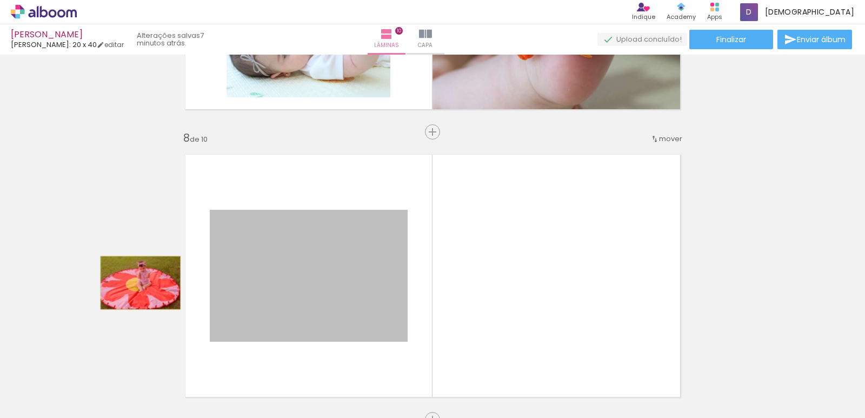
drag, startPoint x: 239, startPoint y: 282, endPoint x: 135, endPoint y: 283, distance: 103.8
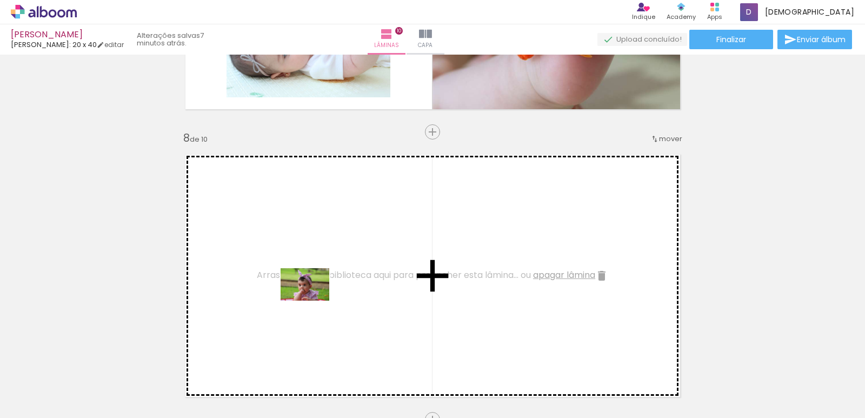
drag, startPoint x: 370, startPoint y: 387, endPoint x: 313, endPoint y: 297, distance: 106.9
click at [313, 297] on quentale-workspace at bounding box center [432, 209] width 865 height 418
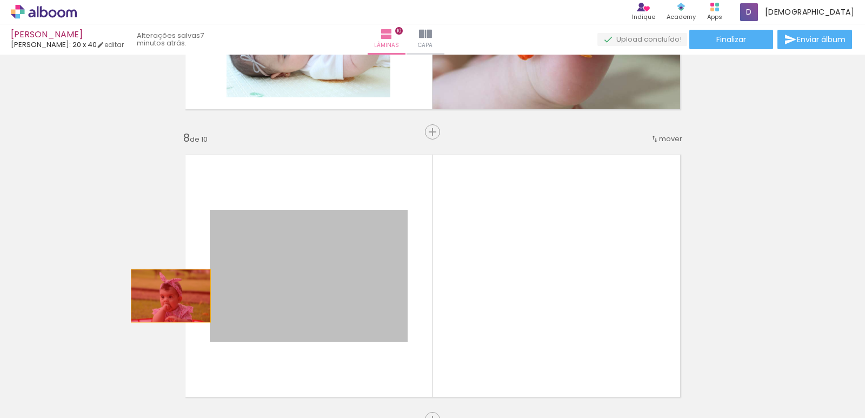
drag, startPoint x: 257, startPoint y: 299, endPoint x: 140, endPoint y: 296, distance: 116.8
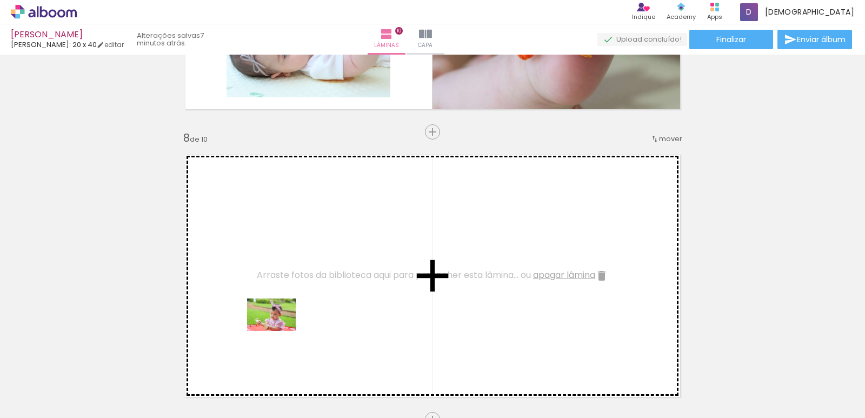
drag, startPoint x: 193, startPoint y: 393, endPoint x: 291, endPoint y: 313, distance: 126.0
click at [291, 313] on quentale-workspace at bounding box center [432, 209] width 865 height 418
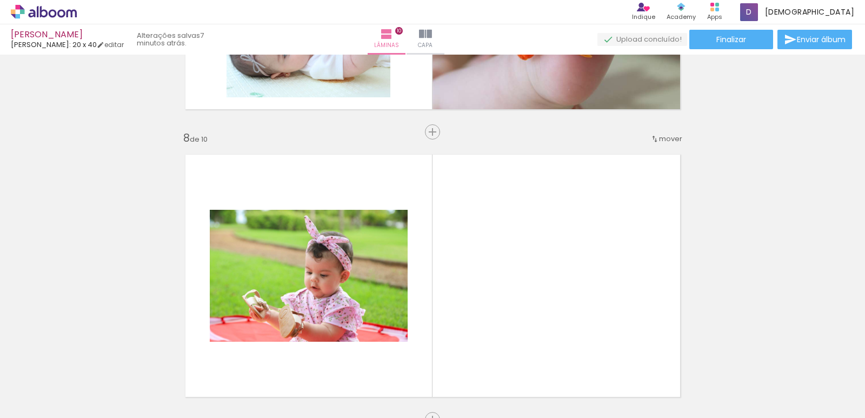
scroll to position [0, 0]
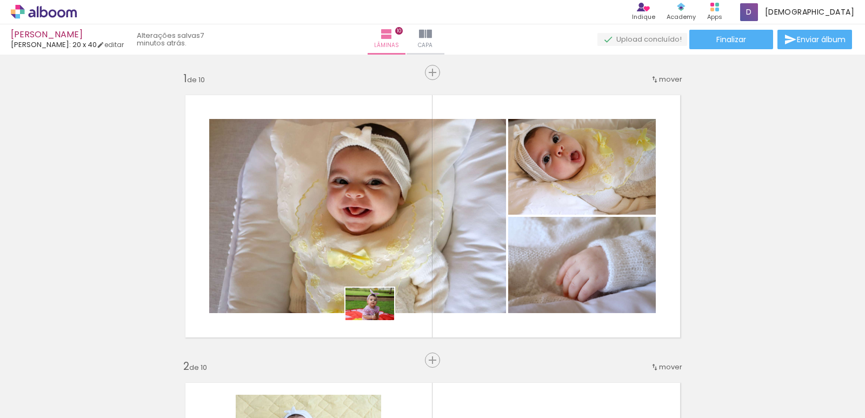
click at [456, 315] on quentale-workspace at bounding box center [432, 209] width 865 height 418
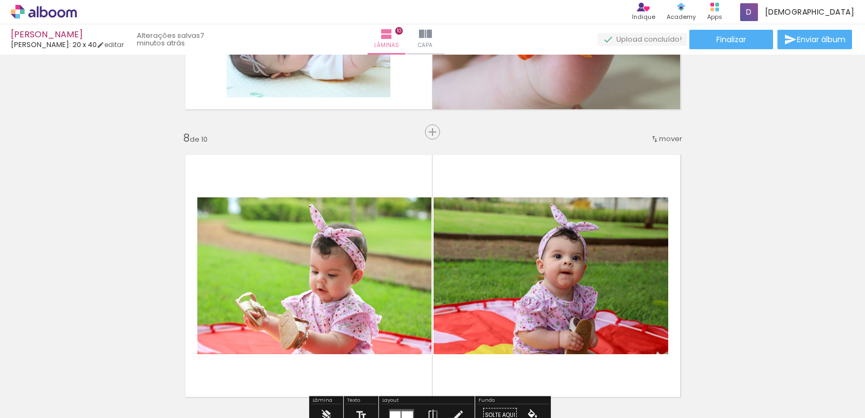
scroll to position [2568, 0]
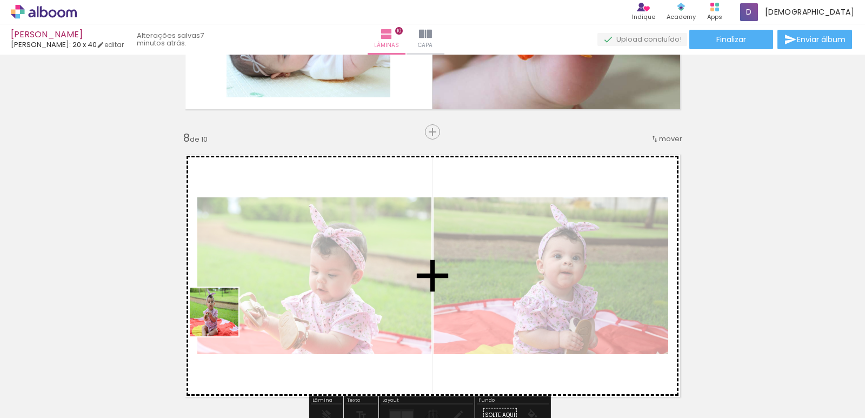
drag, startPoint x: 108, startPoint y: 385, endPoint x: 249, endPoint y: 309, distance: 160.6
click at [238, 308] on quentale-workspace at bounding box center [432, 209] width 865 height 418
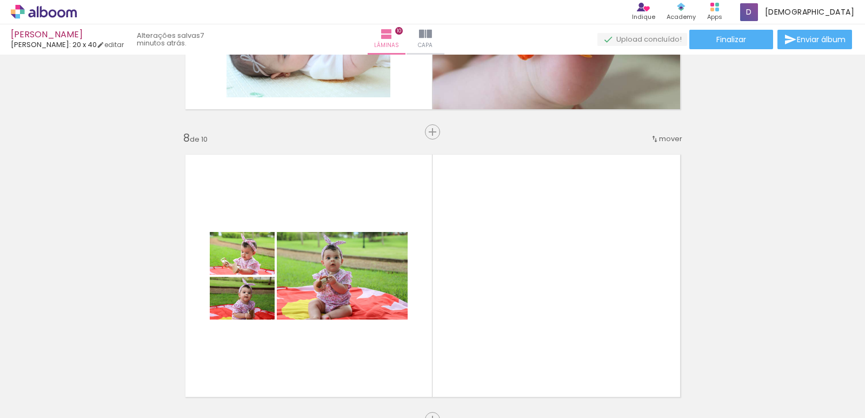
scroll to position [0, 770]
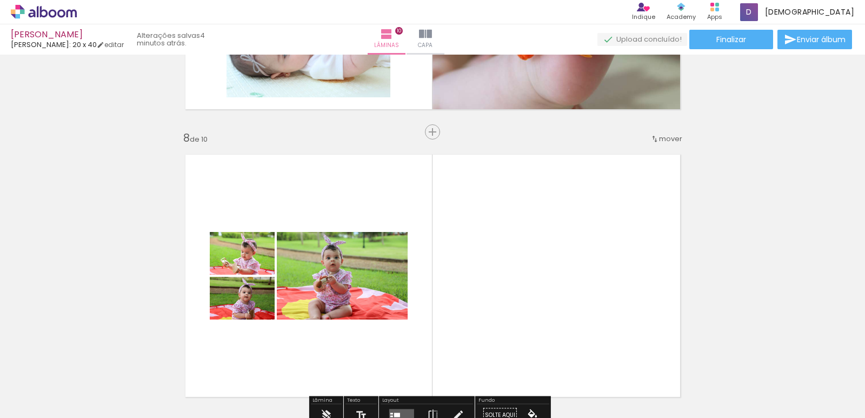
scroll to position [0, 770]
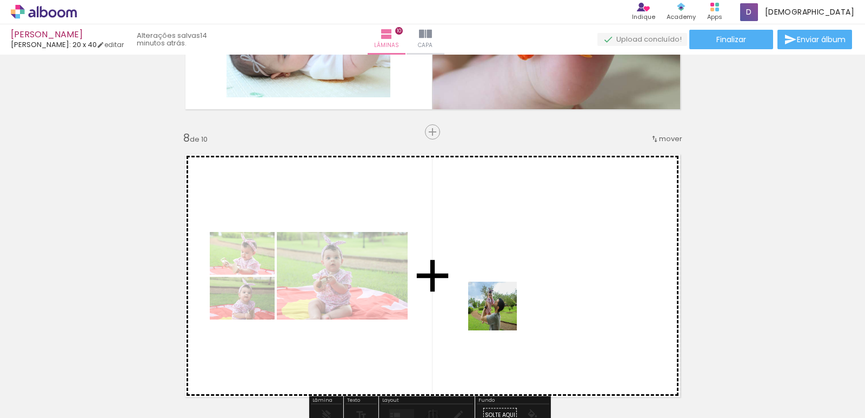
drag, startPoint x: 253, startPoint y: 383, endPoint x: 508, endPoint y: 311, distance: 264.5
click at [508, 311] on quentale-workspace at bounding box center [432, 209] width 865 height 418
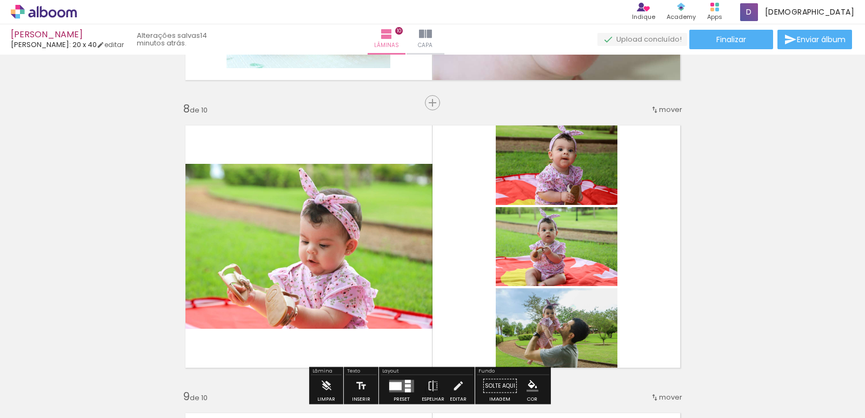
scroll to position [2007, 0]
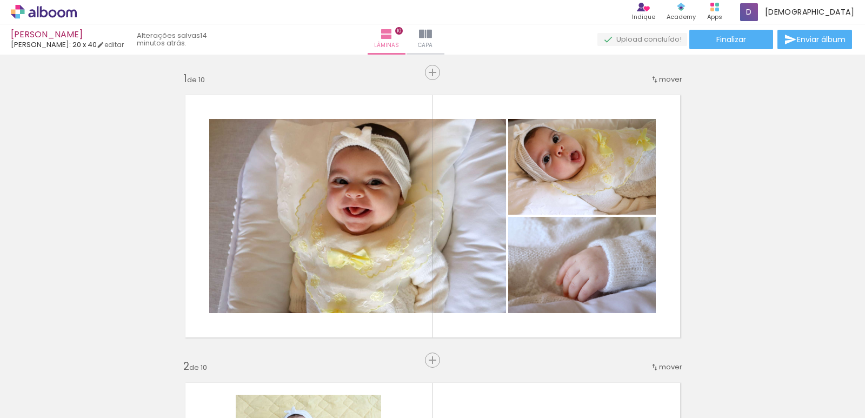
scroll to position [2007, 0]
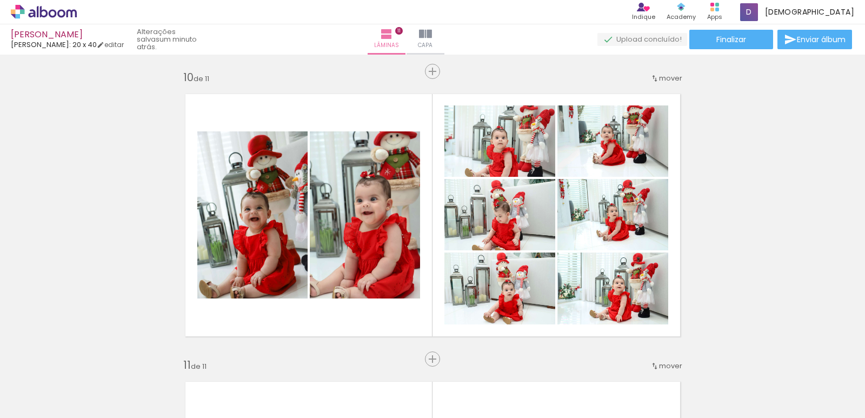
scroll to position [0, 1038]
